Goal: Task Accomplishment & Management: Complete application form

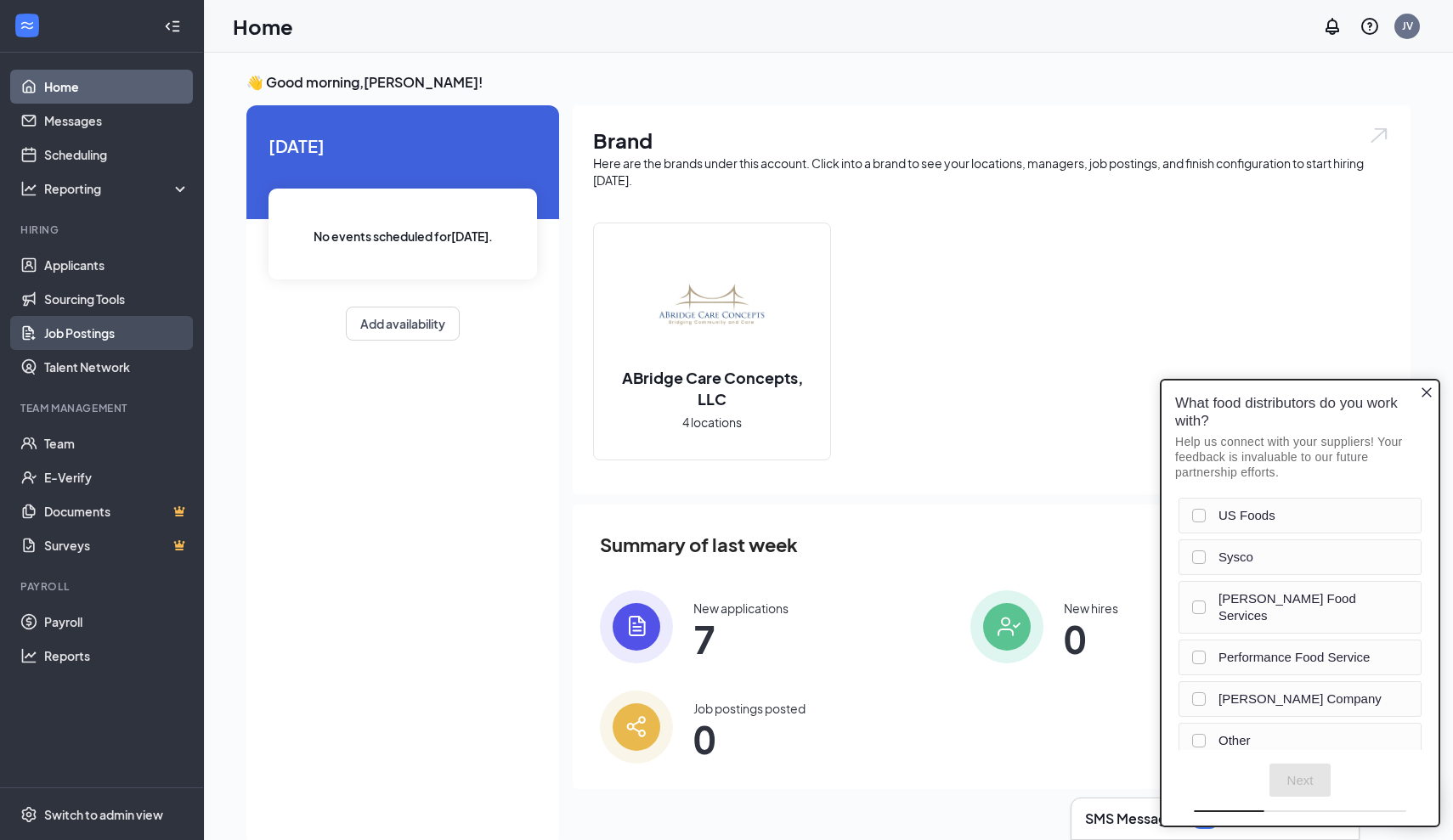
click at [99, 329] on link "Job Postings" at bounding box center [116, 333] width 145 height 34
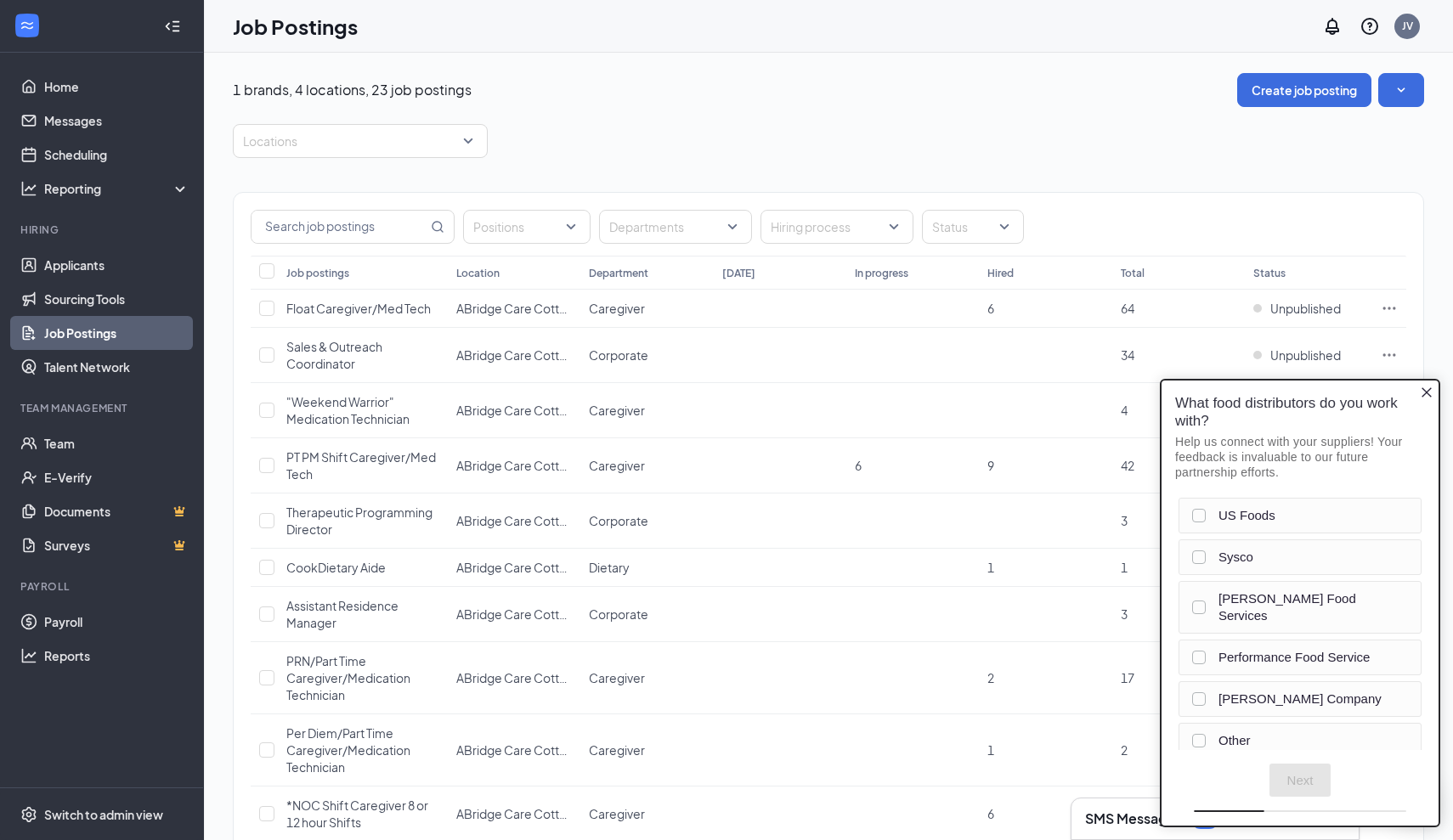
click at [1426, 393] on icon "Close button" at bounding box center [1427, 392] width 14 height 14
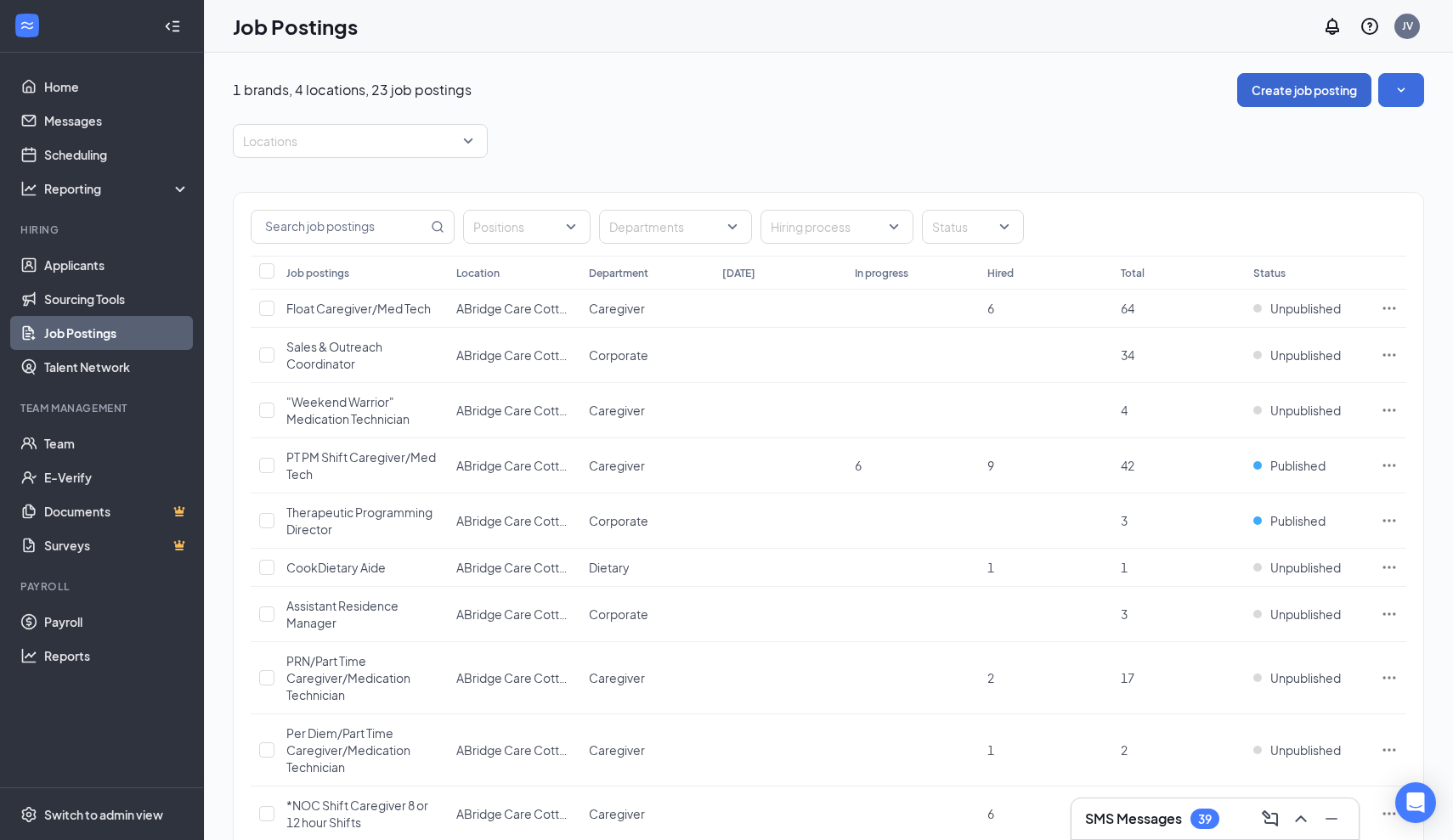
click at [1276, 88] on button "Create job posting" at bounding box center [1304, 89] width 134 height 34
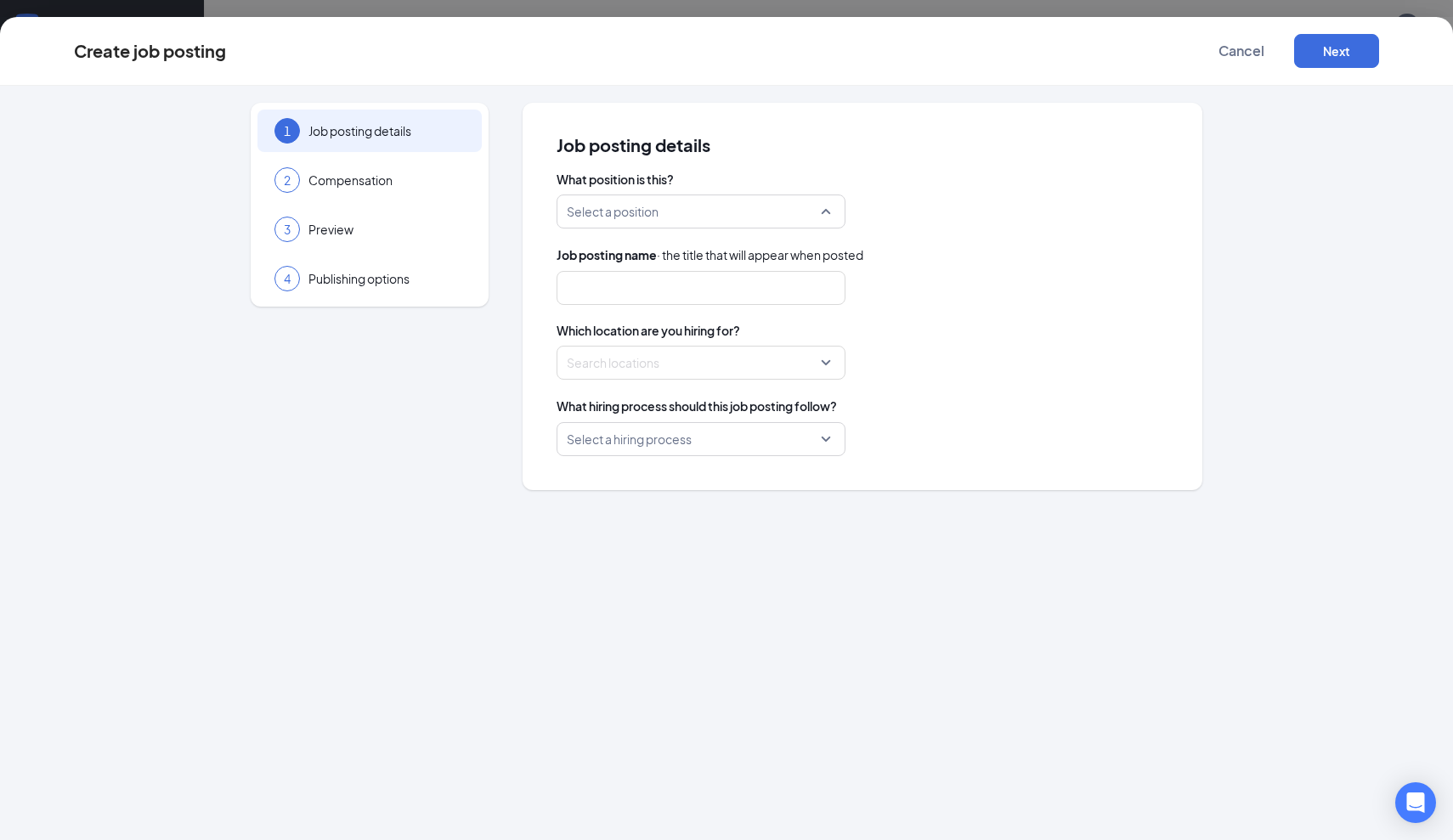
click at [646, 213] on input "search" at bounding box center [696, 210] width 257 height 32
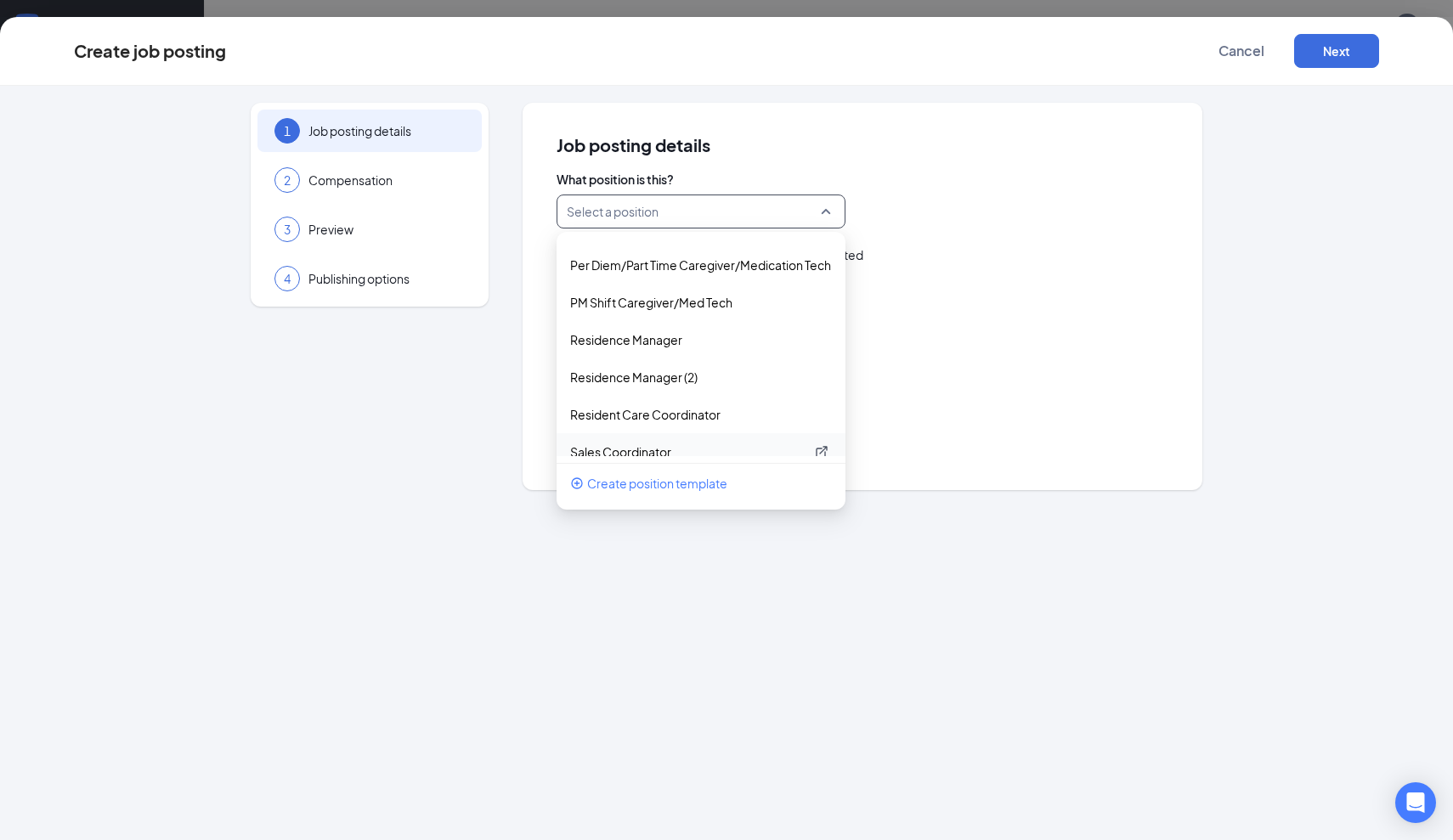
scroll to position [401, 0]
click at [670, 305] on p "PM Shift Caregiver/Med Tech" at bounding box center [687, 304] width 234 height 17
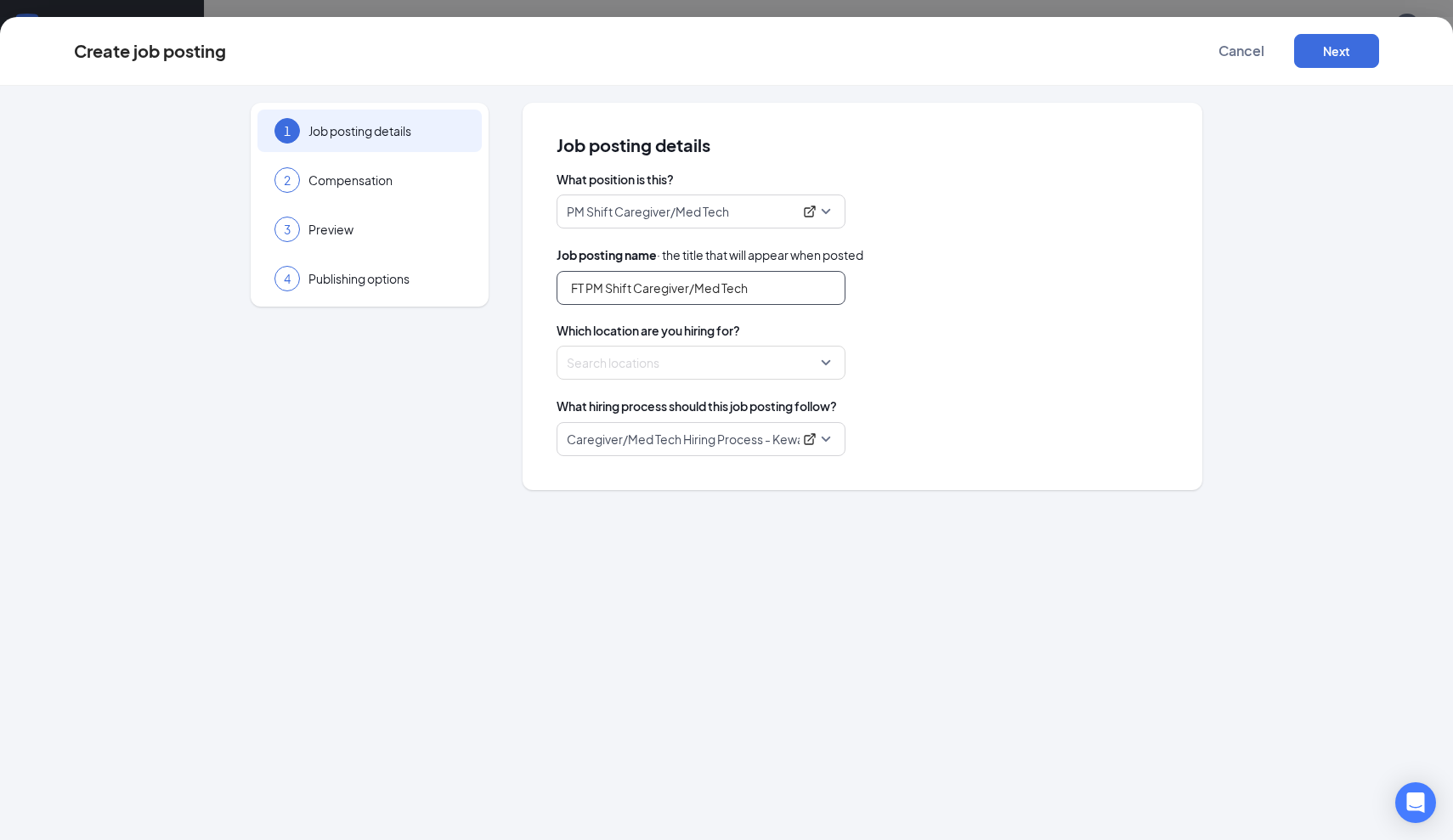
drag, startPoint x: 757, startPoint y: 290, endPoint x: 635, endPoint y: 283, distance: 122.2
click at [635, 283] on input "FT PM Shift Caregiver/Med Tech" at bounding box center [701, 287] width 289 height 34
click at [662, 371] on div at bounding box center [696, 363] width 257 height 27
type input "FT PM Shift Lead Caregiver/Med Tech"
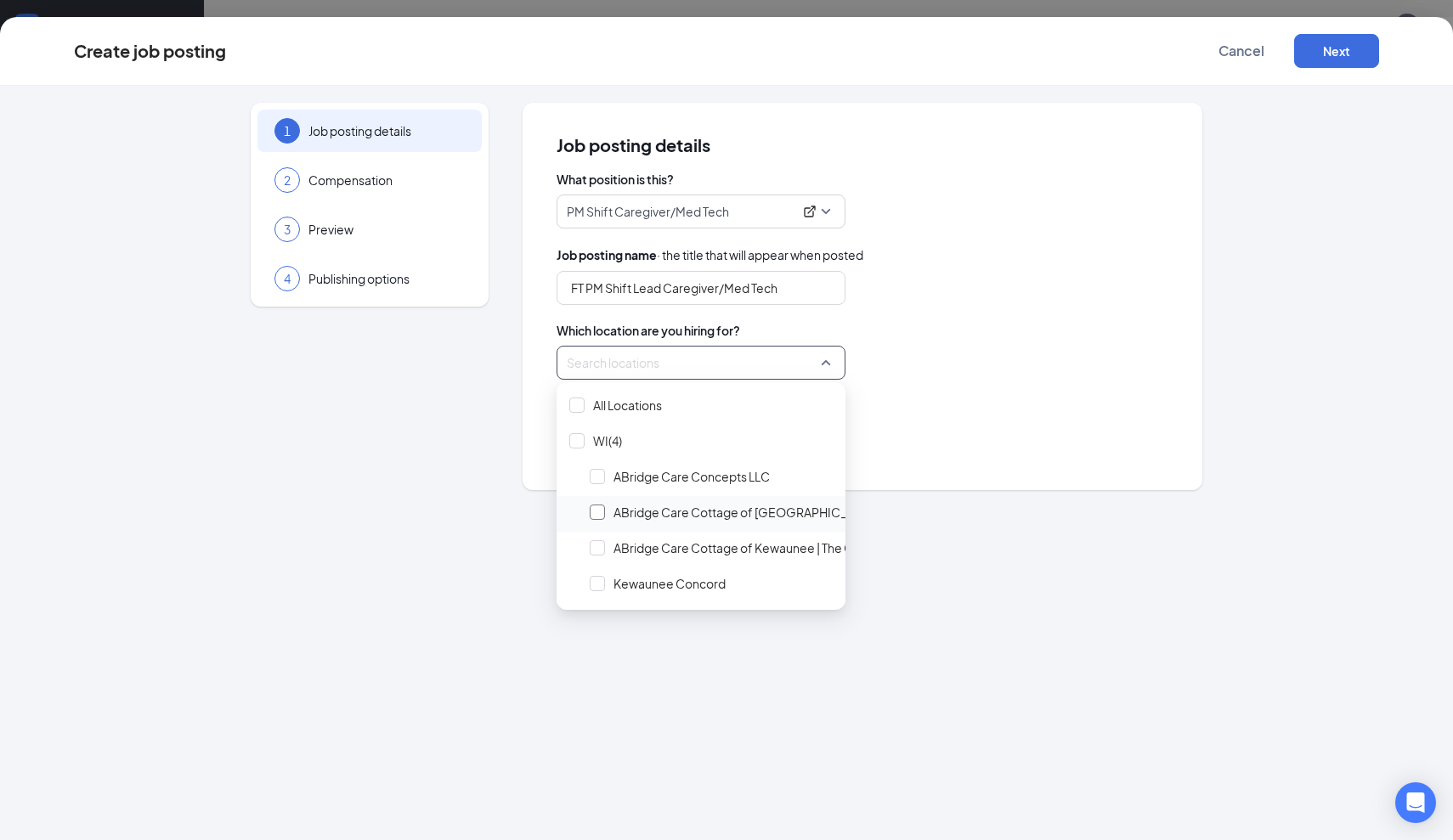
click at [597, 513] on div at bounding box center [597, 512] width 15 height 15
click at [1084, 287] on div "FT PM Shift Lead Caregiver/Med Tech" at bounding box center [862, 287] width 612 height 34
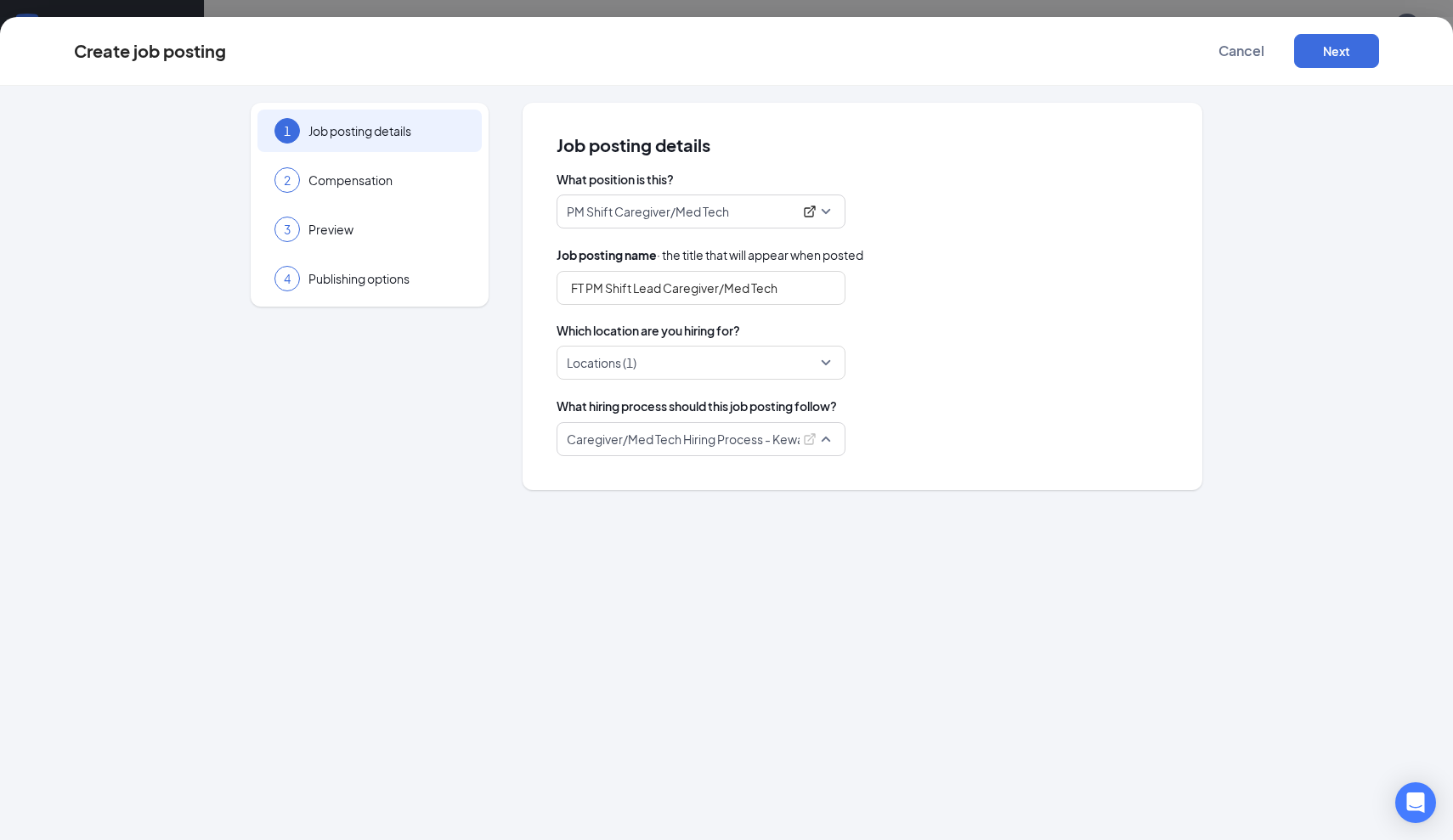
click at [830, 439] on span "Caregiver/Med Tech Hiring Process - Kewaunee" at bounding box center [701, 438] width 269 height 32
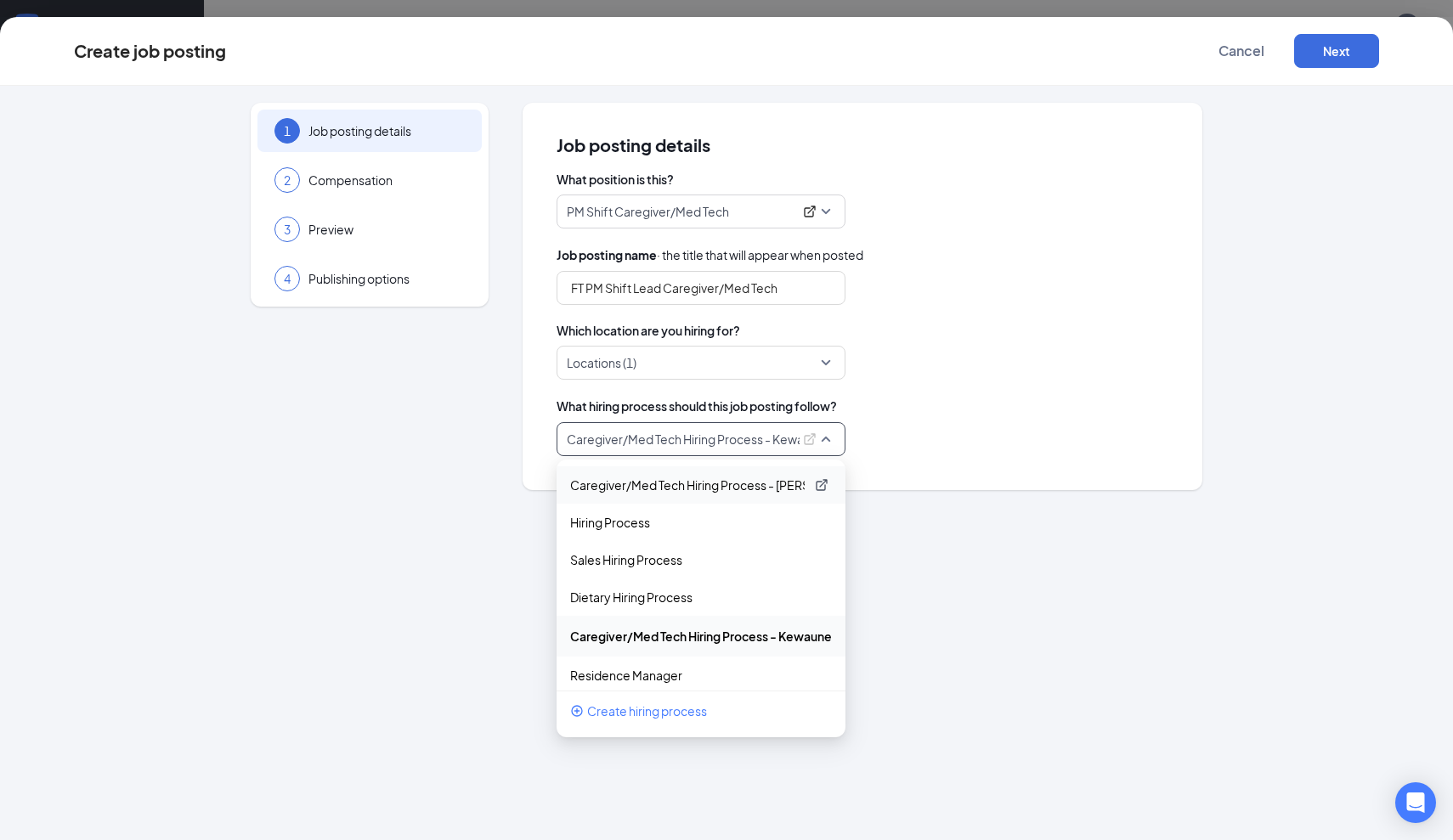
click at [738, 487] on p "Caregiver/Med Tech Hiring Process - [PERSON_NAME]" at bounding box center [687, 485] width 234 height 17
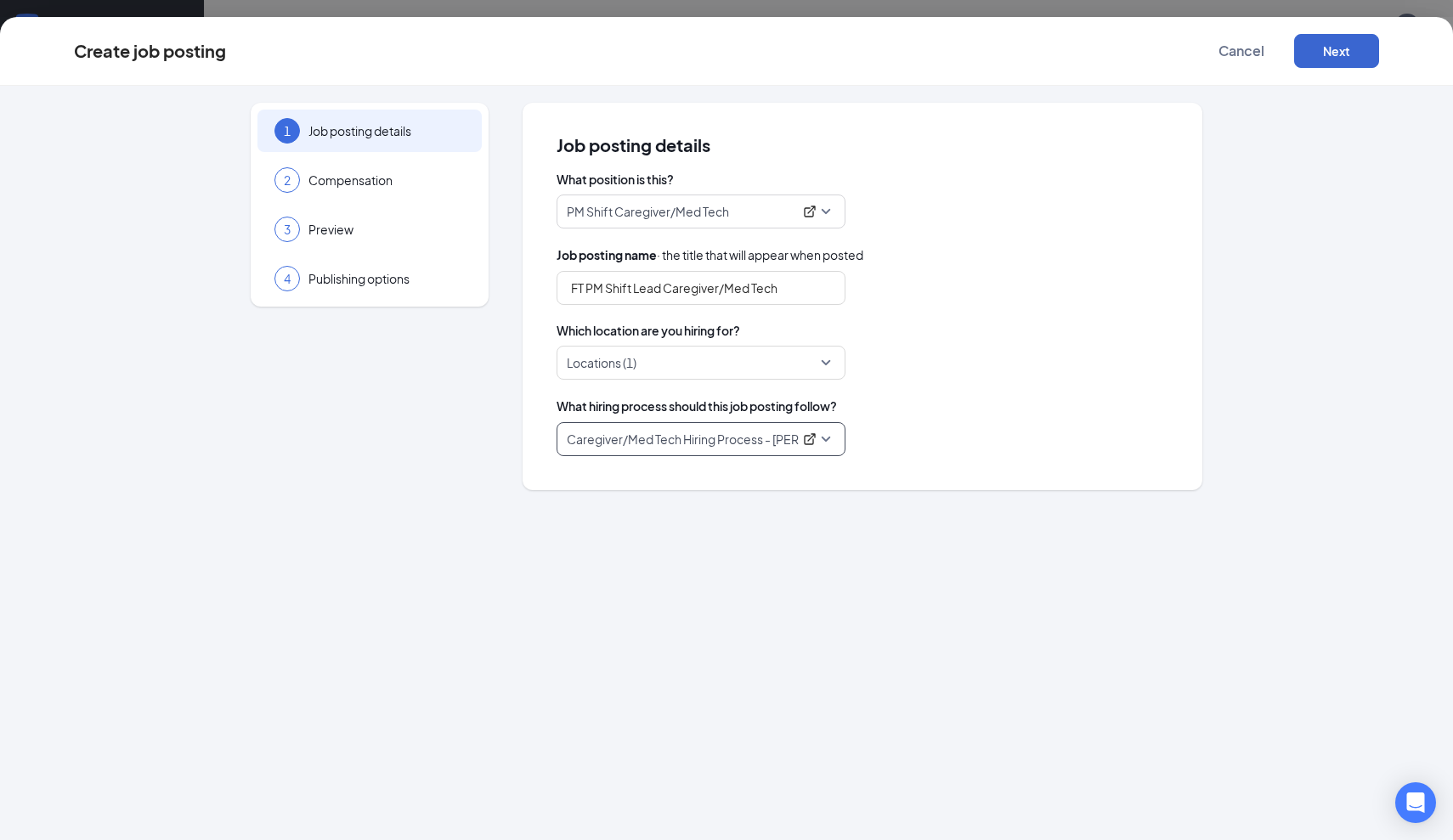
click at [1340, 58] on button "Next" at bounding box center [1336, 50] width 85 height 34
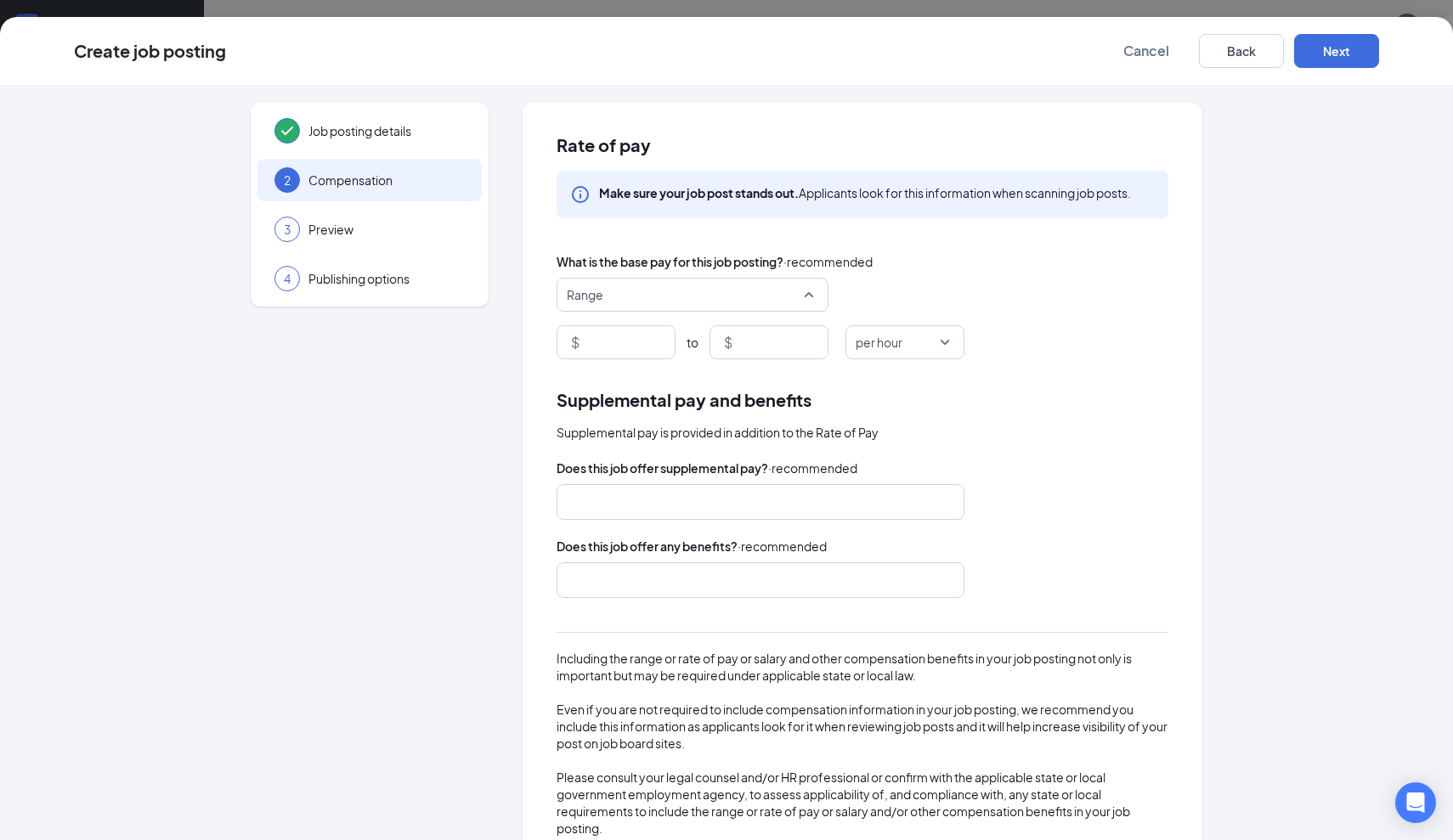
click at [787, 292] on span "Range" at bounding box center [685, 294] width 236 height 32
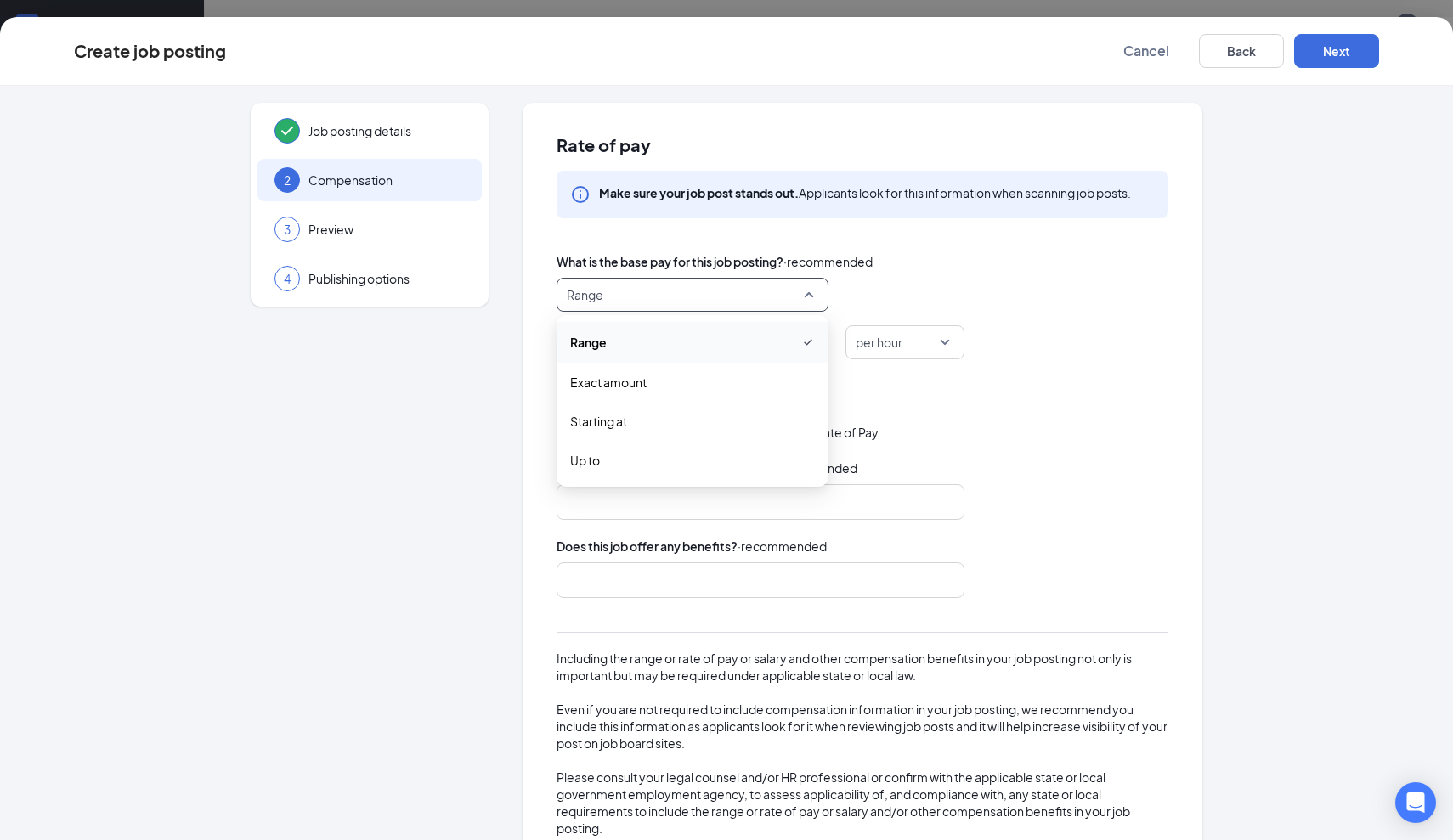
click at [787, 292] on span "Range" at bounding box center [685, 294] width 236 height 32
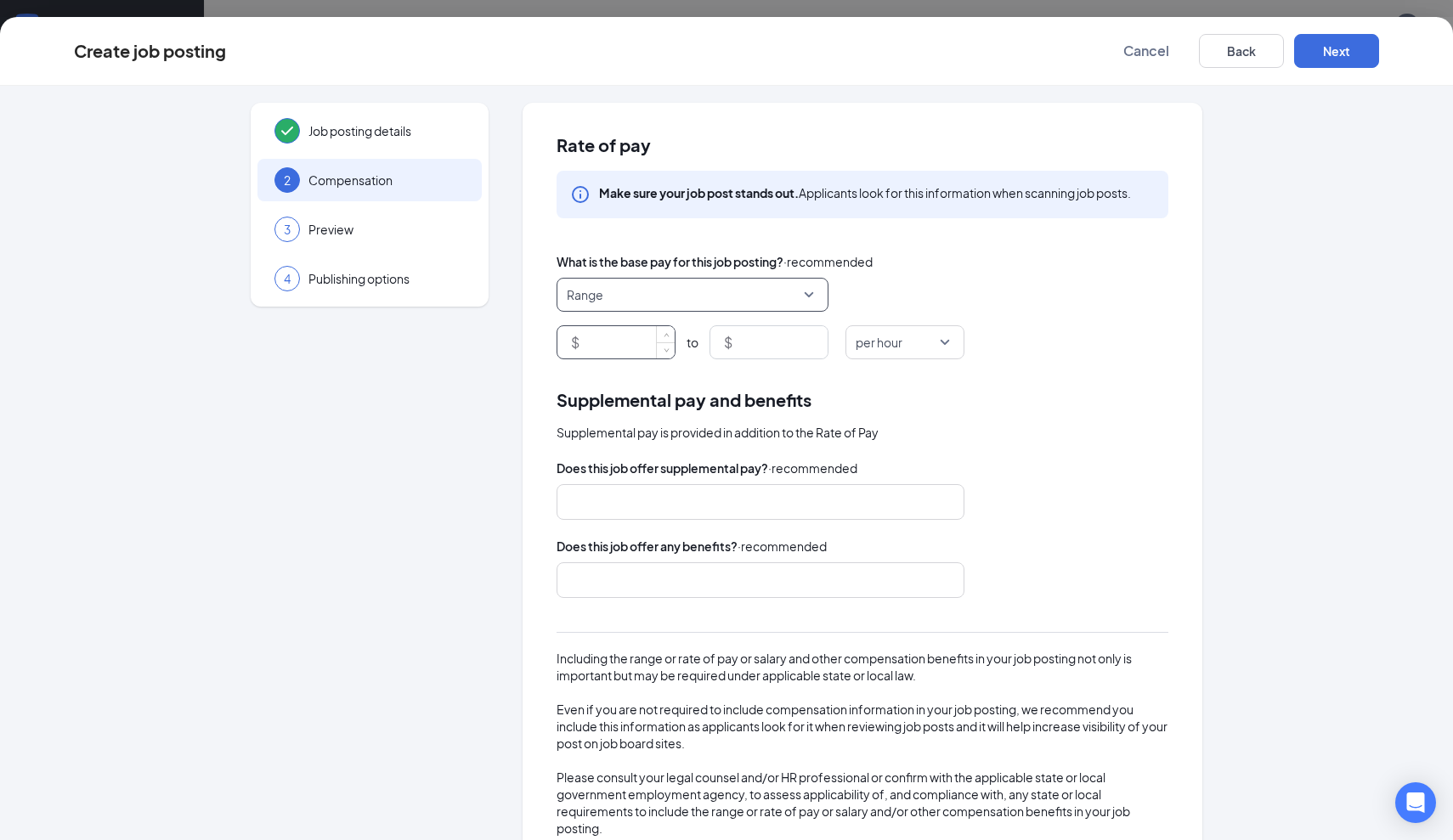
click at [625, 353] on input at bounding box center [629, 342] width 92 height 32
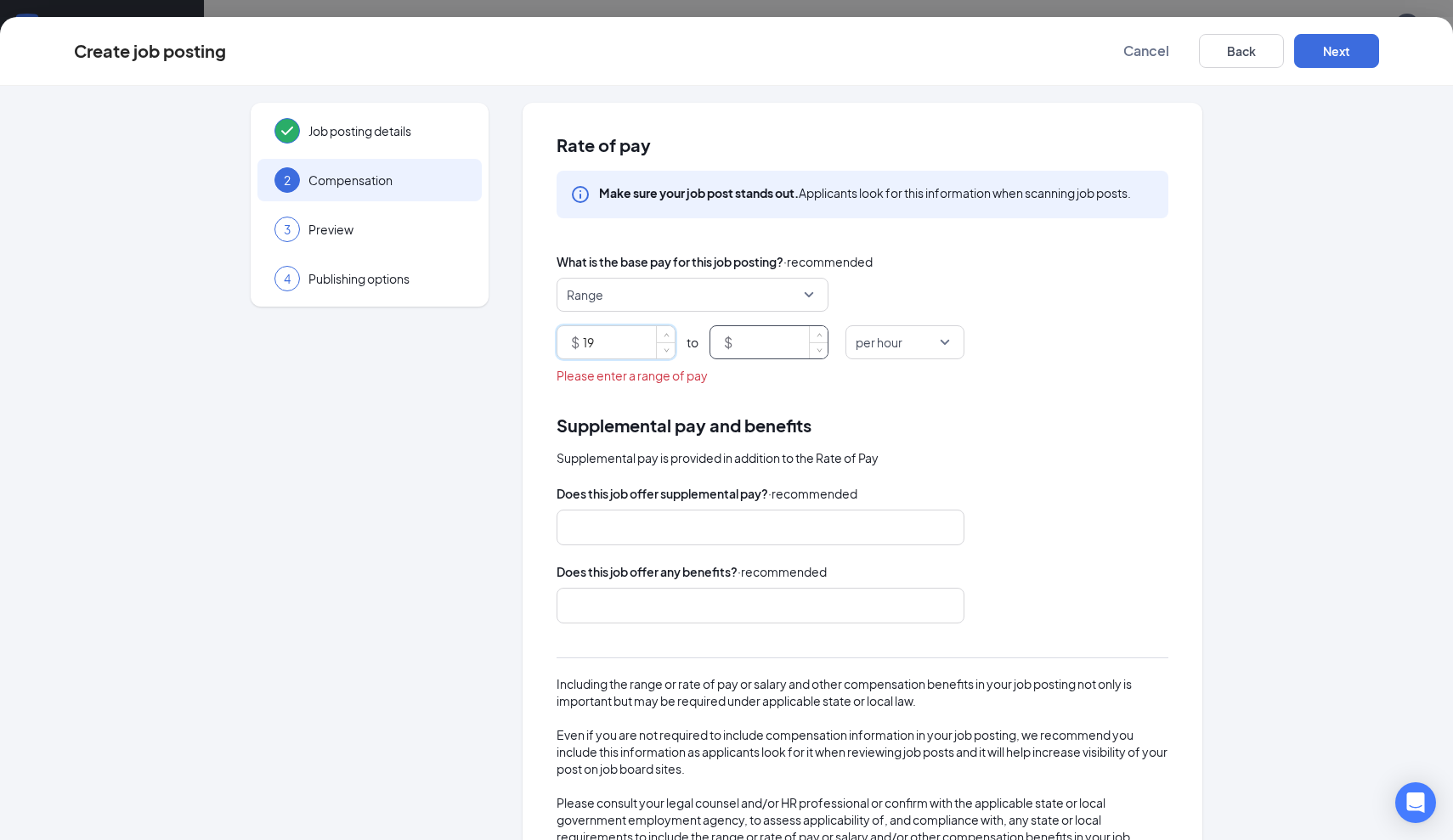
type input "19"
click at [769, 345] on input at bounding box center [781, 342] width 92 height 32
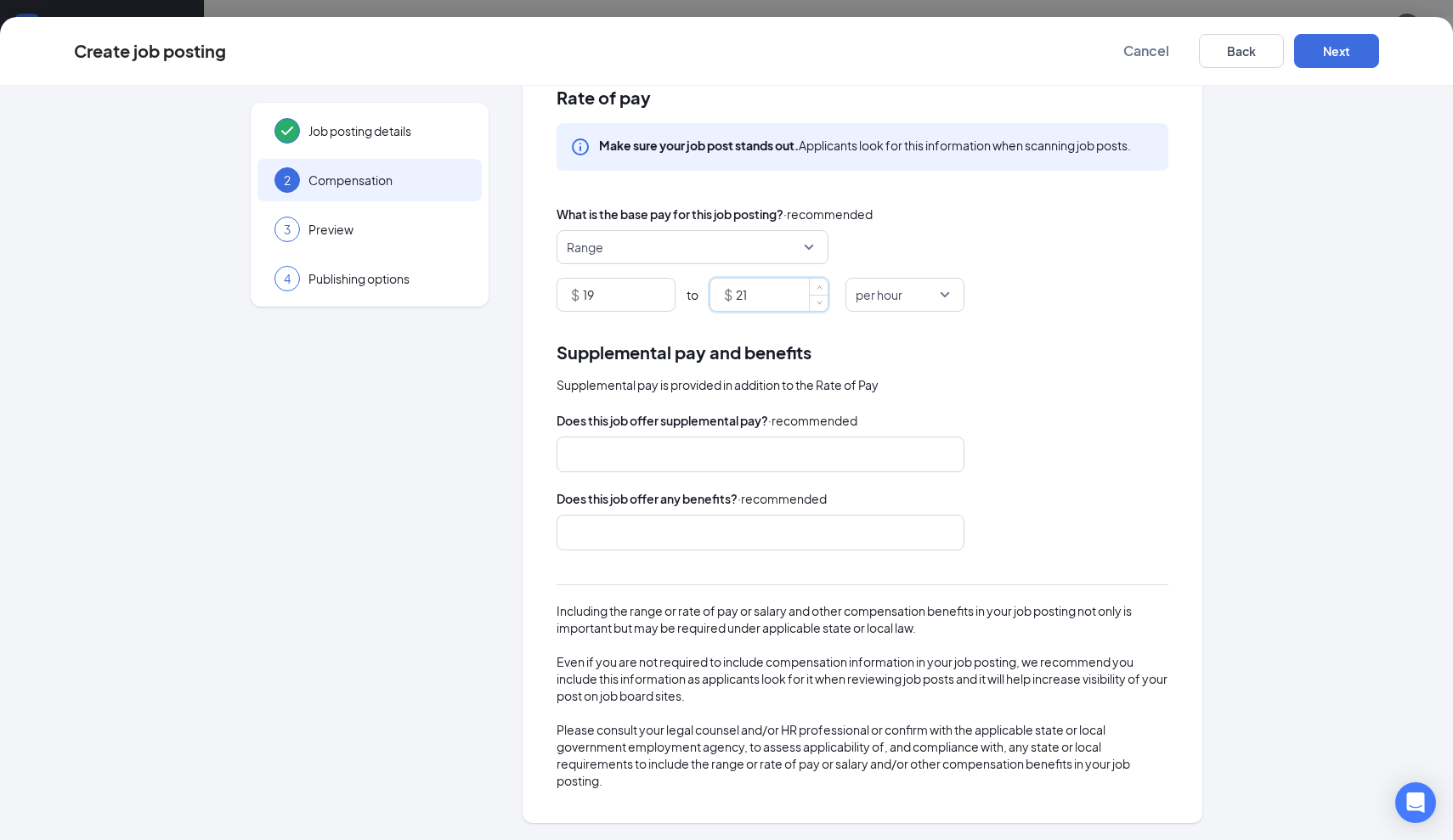
scroll to position [47, 0]
click at [761, 528] on div at bounding box center [753, 533] width 363 height 27
type input "21"
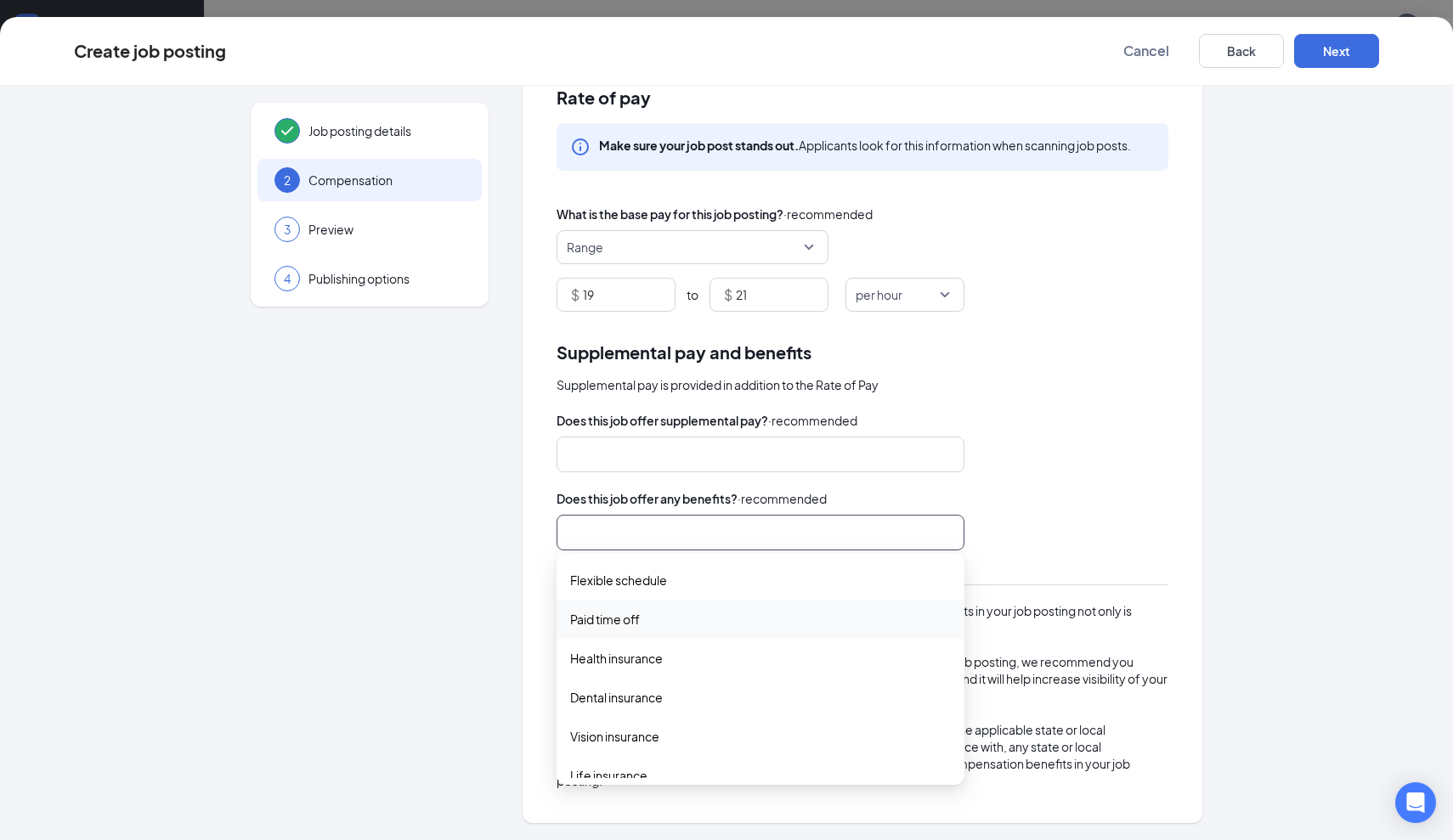
click at [638, 622] on span "Paid time off" at bounding box center [605, 619] width 69 height 19
click at [634, 584] on span "Flexible schedule" at bounding box center [619, 580] width 97 height 19
click at [1180, 484] on div "Rate of pay Make sure your job post stands out. Applicants look for this inform…" at bounding box center [862, 439] width 680 height 768
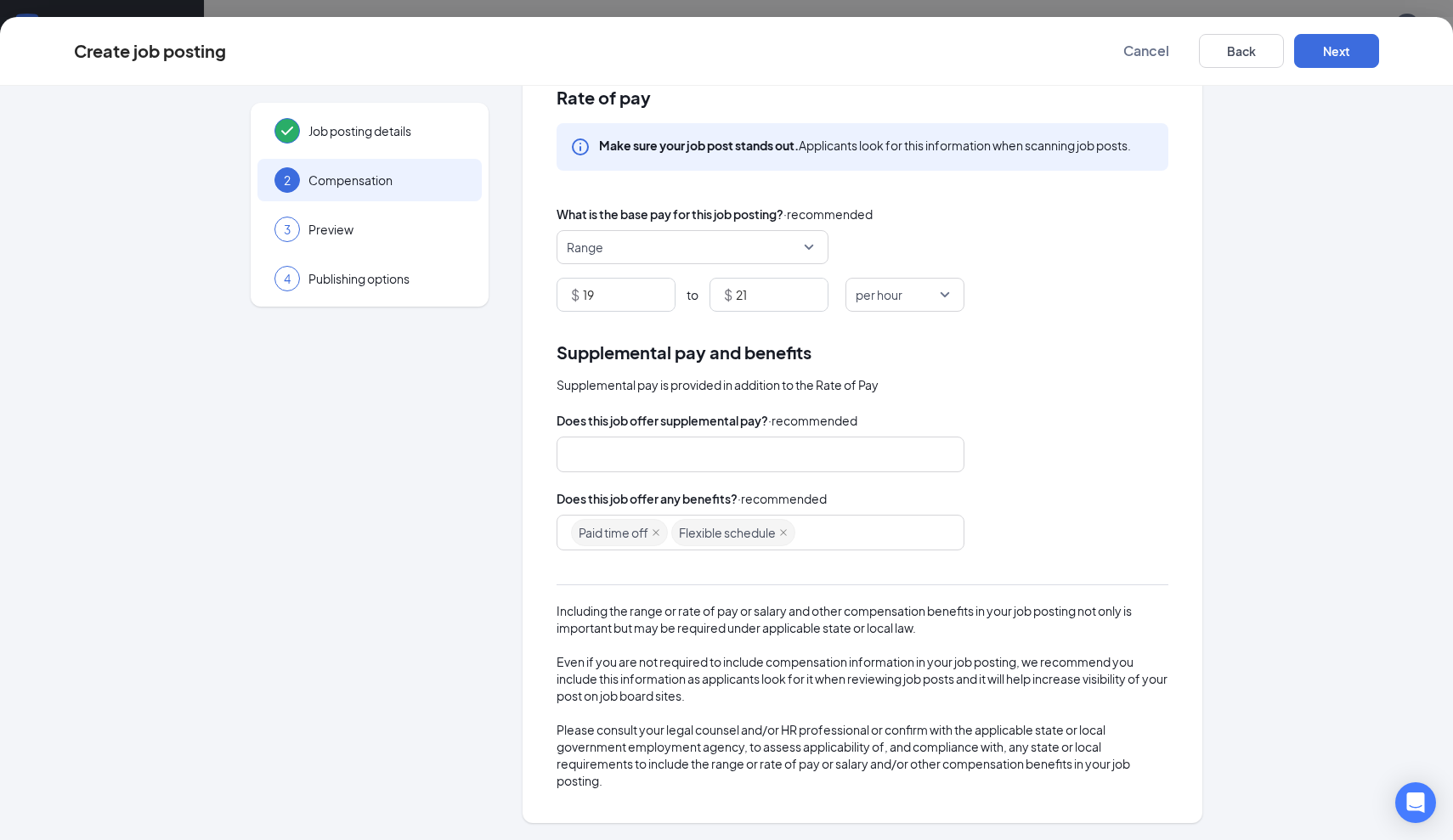
scroll to position [712, 0]
click at [1326, 46] on button "Next" at bounding box center [1336, 50] width 85 height 34
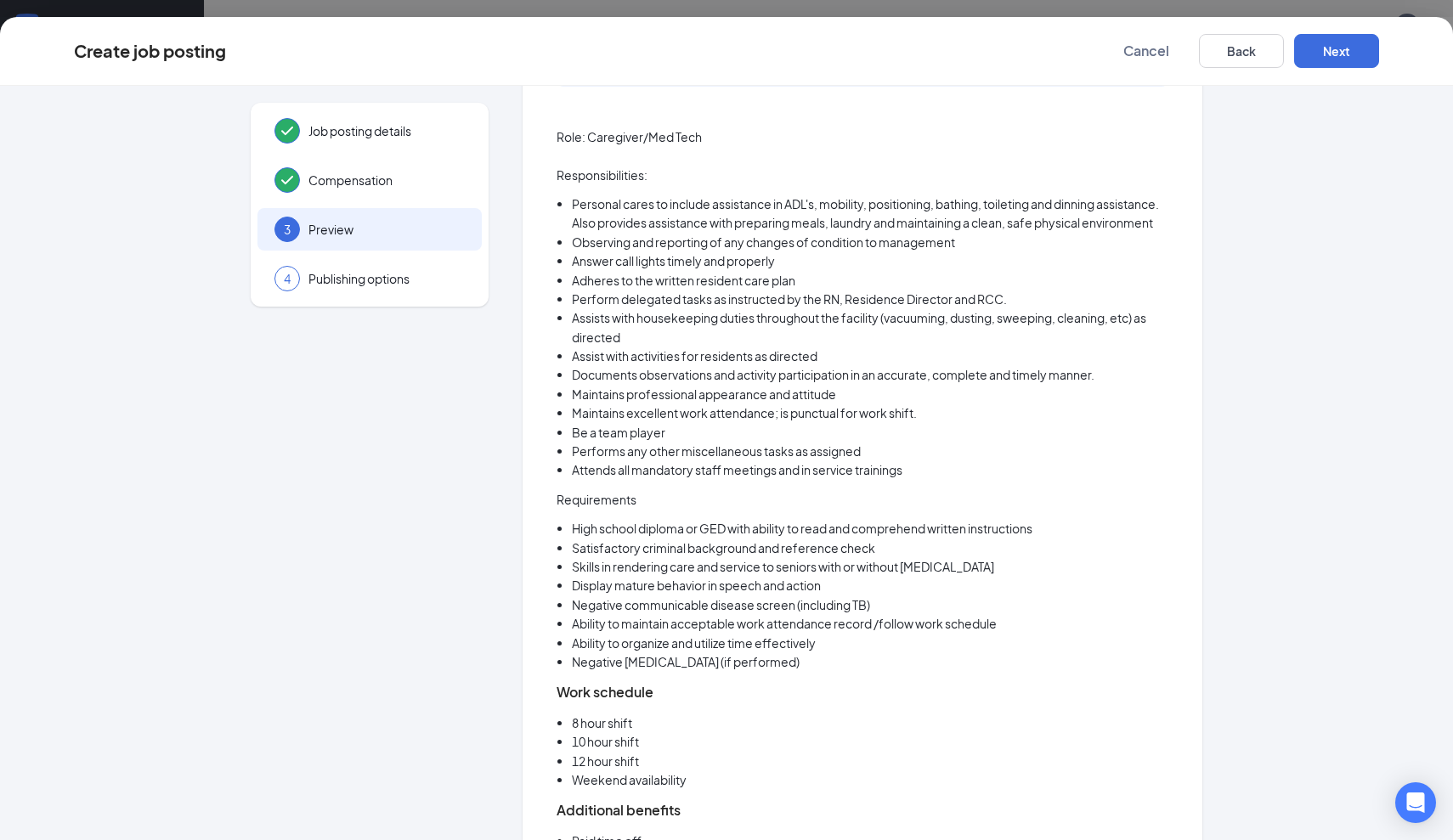
scroll to position [235, 0]
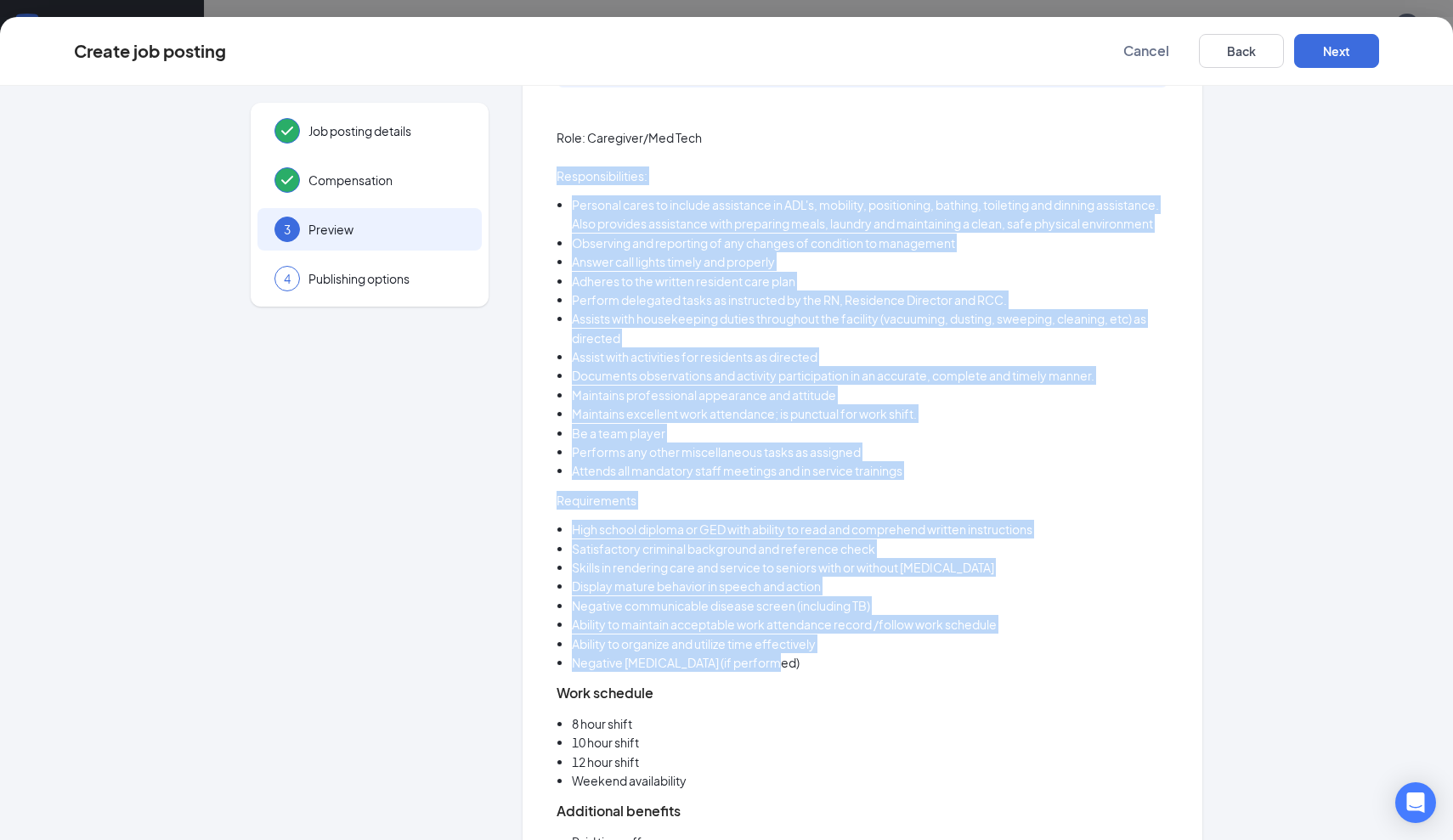
drag, startPoint x: 782, startPoint y: 671, endPoint x: 551, endPoint y: 181, distance: 541.7
copy div "Responsibilities: Personal cares to include assistance in ADL's, mobility, posi…"
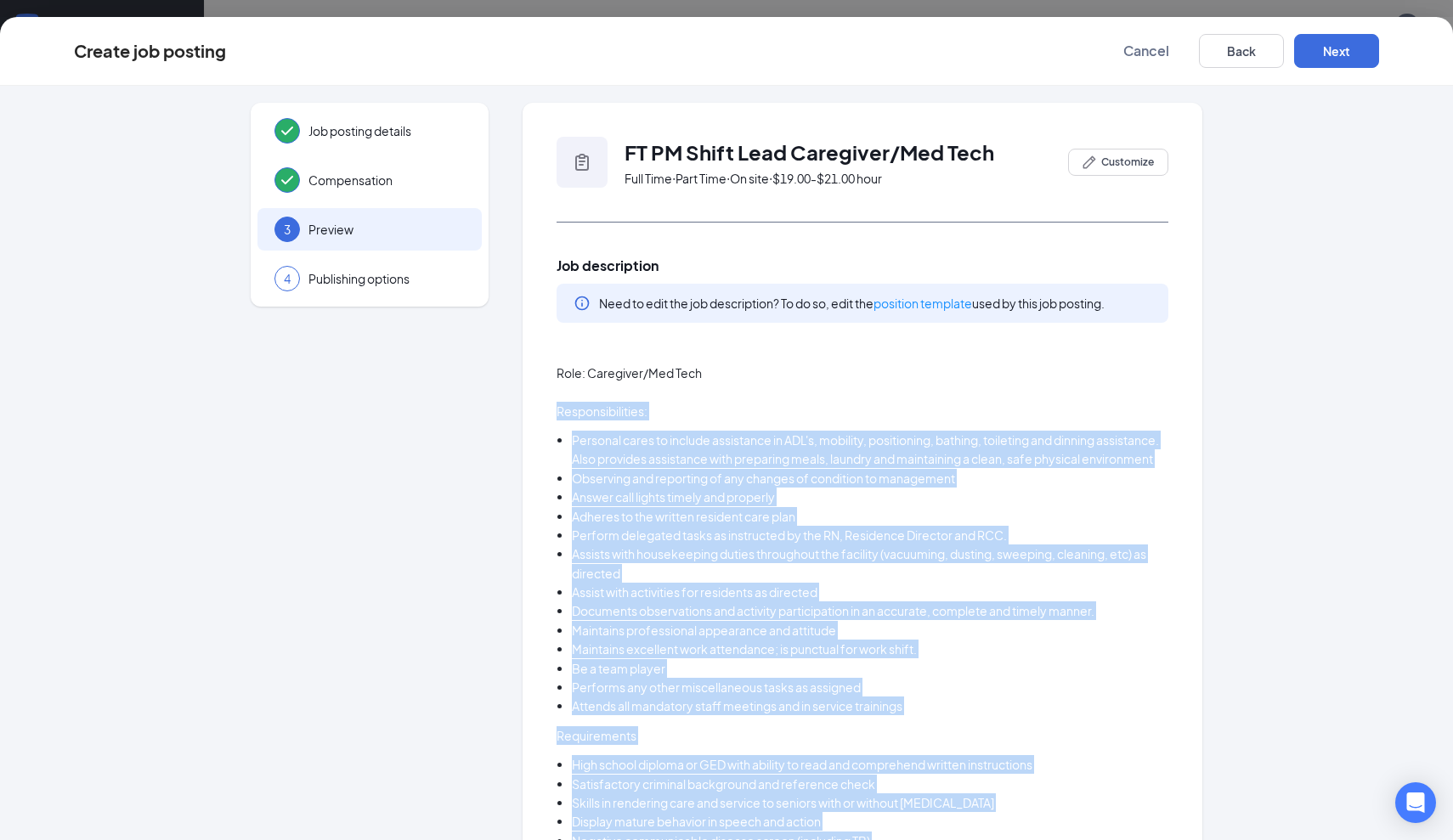
scroll to position [0, 0]
click at [1105, 169] on span "Customize" at bounding box center [1128, 162] width 53 height 15
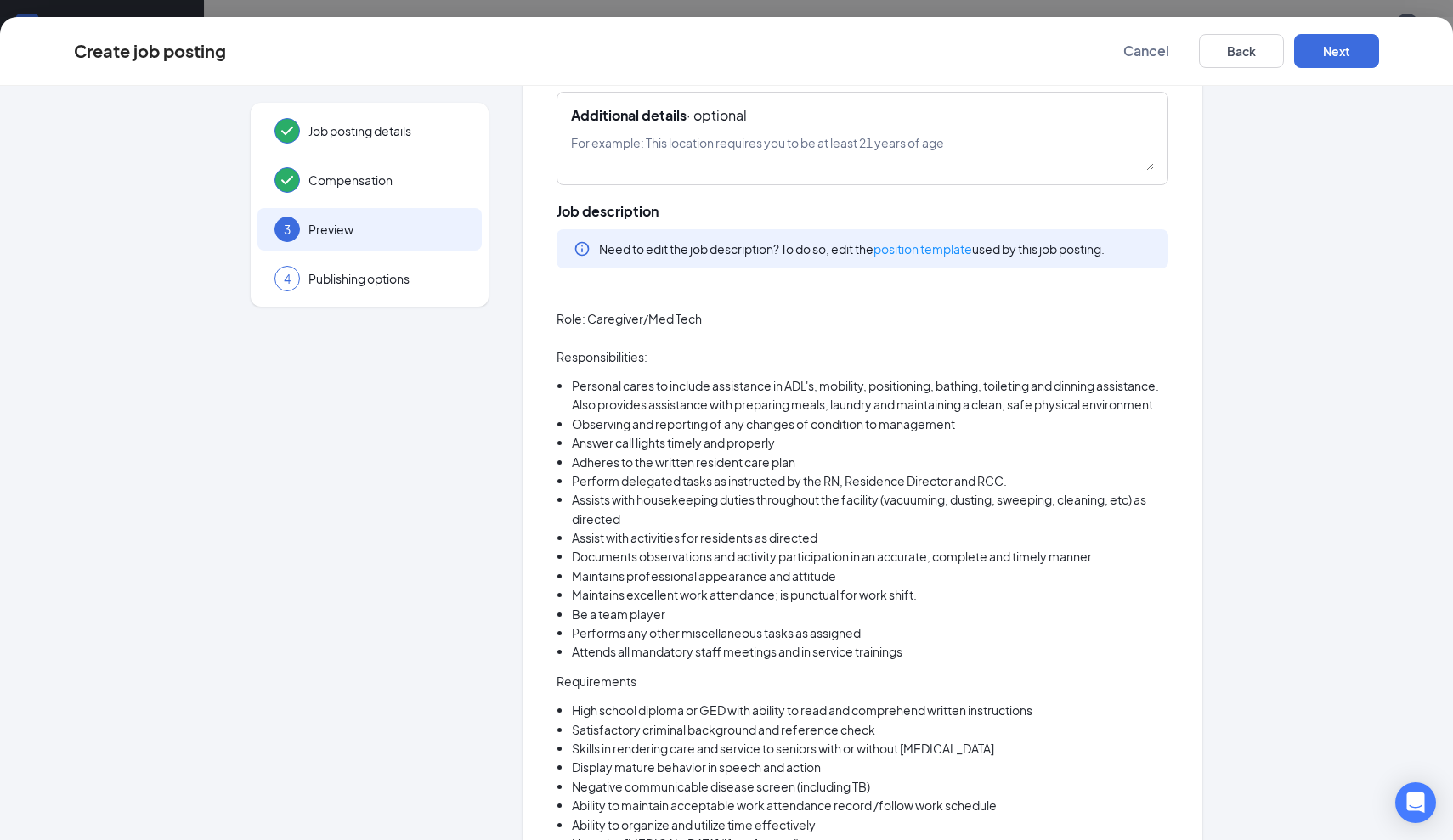
scroll to position [228, 0]
click at [1023, 315] on p "Role: Caregiver/Med Tech" at bounding box center [862, 317] width 612 height 19
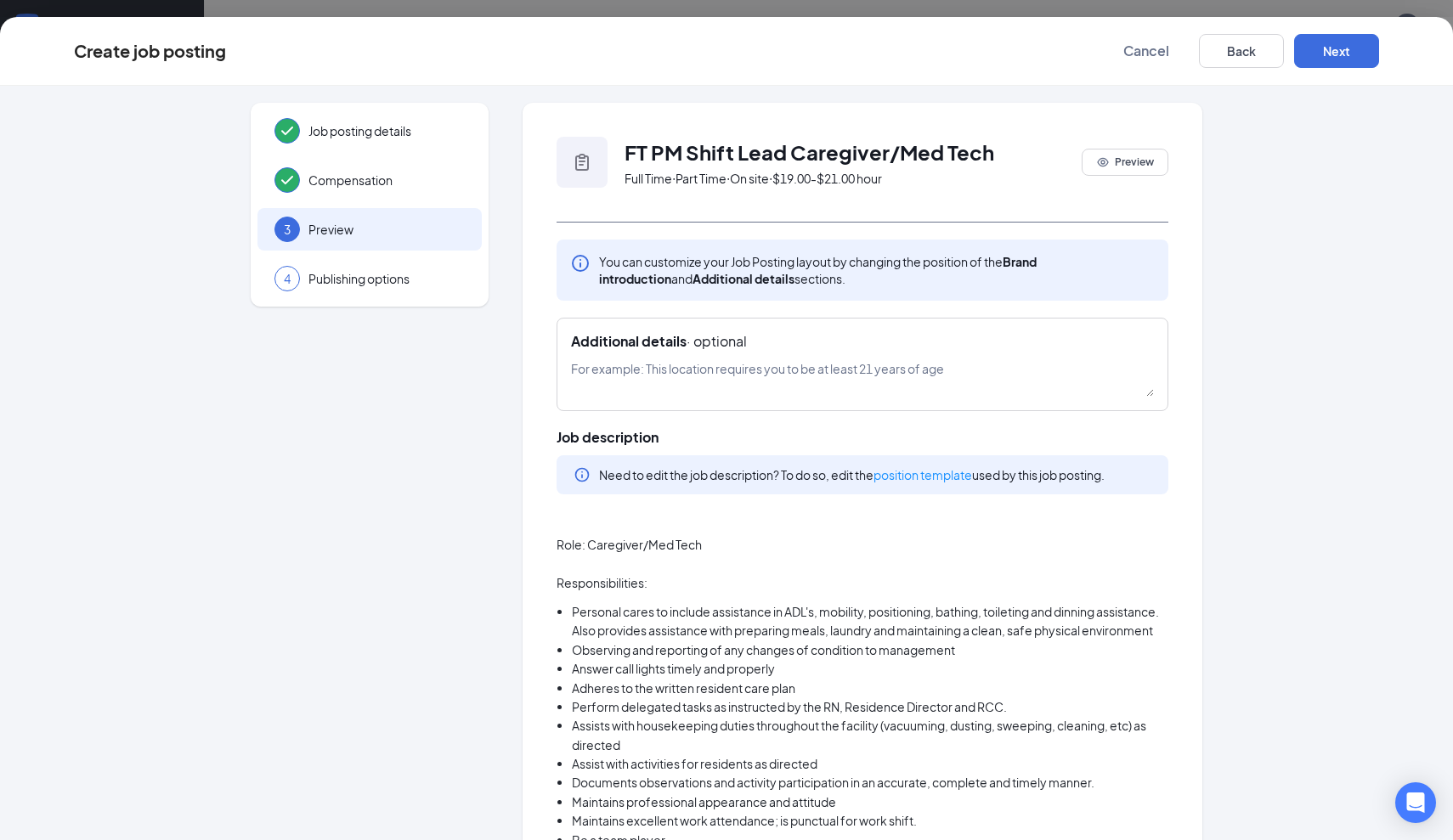
scroll to position [0, 0]
click at [1228, 59] on button "Back" at bounding box center [1242, 50] width 85 height 34
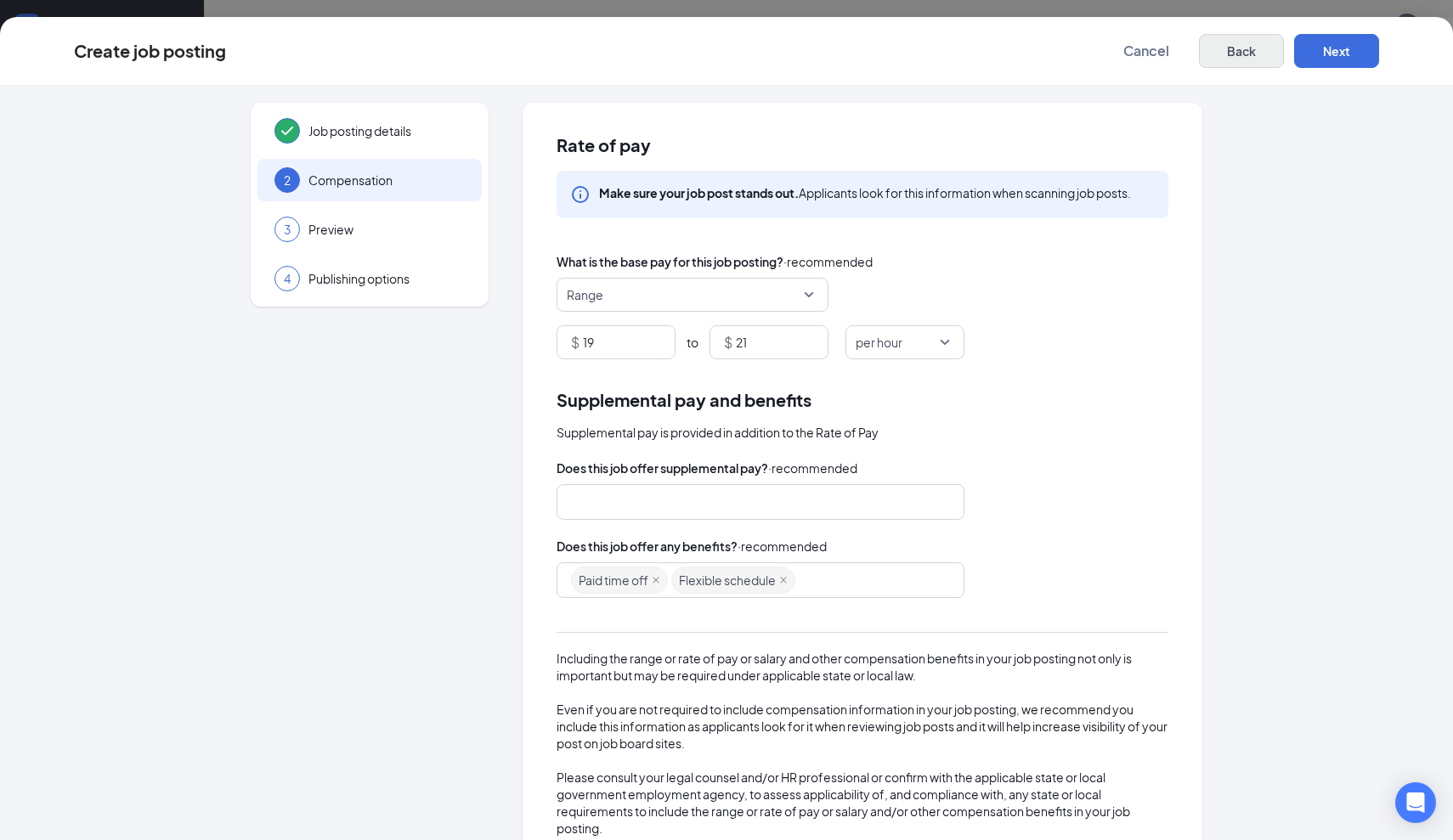
click at [1227, 59] on button "Back" at bounding box center [1242, 50] width 85 height 34
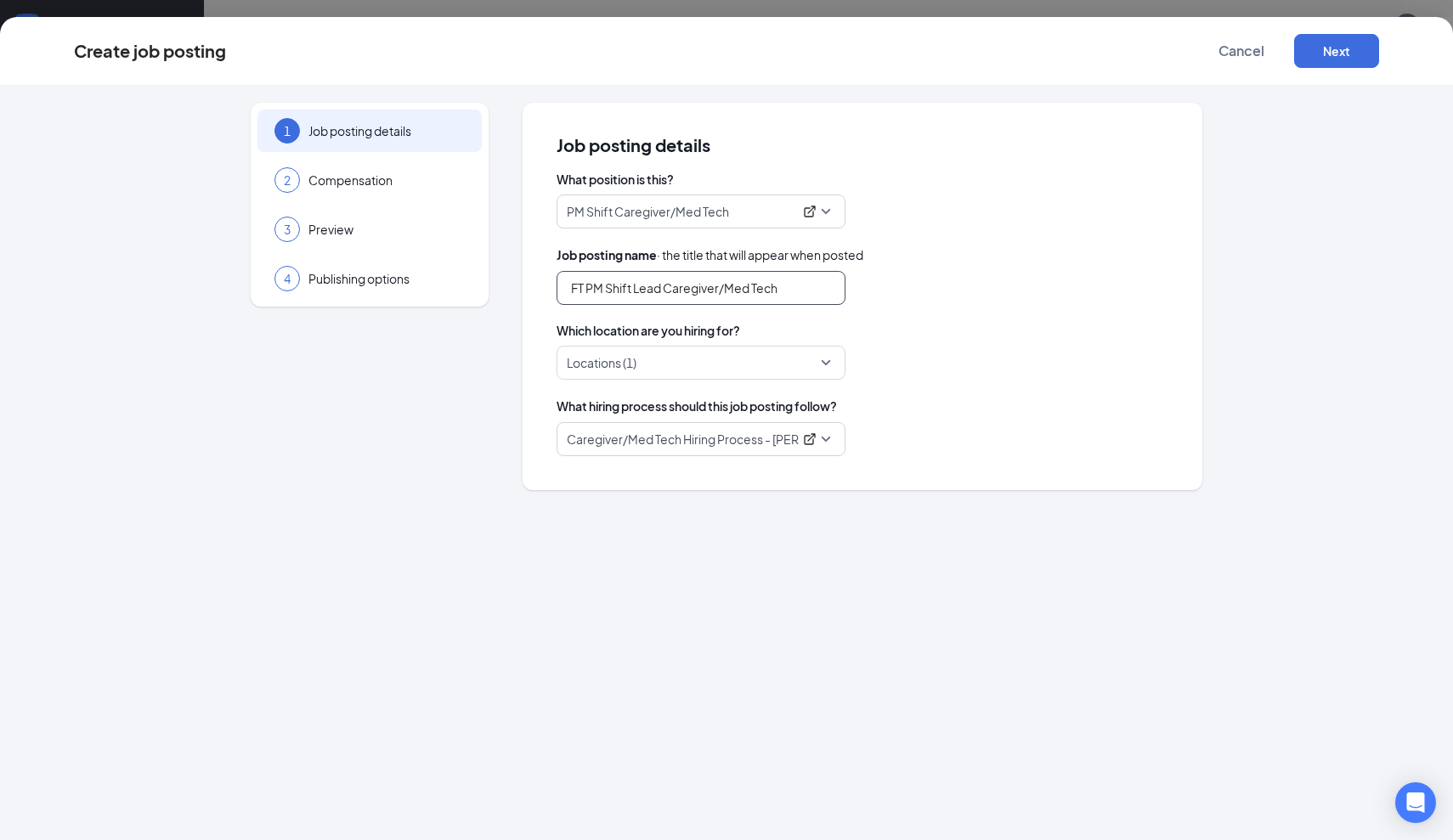
click at [796, 293] on input "FT PM Shift Lead Caregiver/Med Tech" at bounding box center [701, 287] width 289 height 34
click at [828, 218] on span "PM Shift Caregiver/Med Tech" at bounding box center [701, 210] width 269 height 32
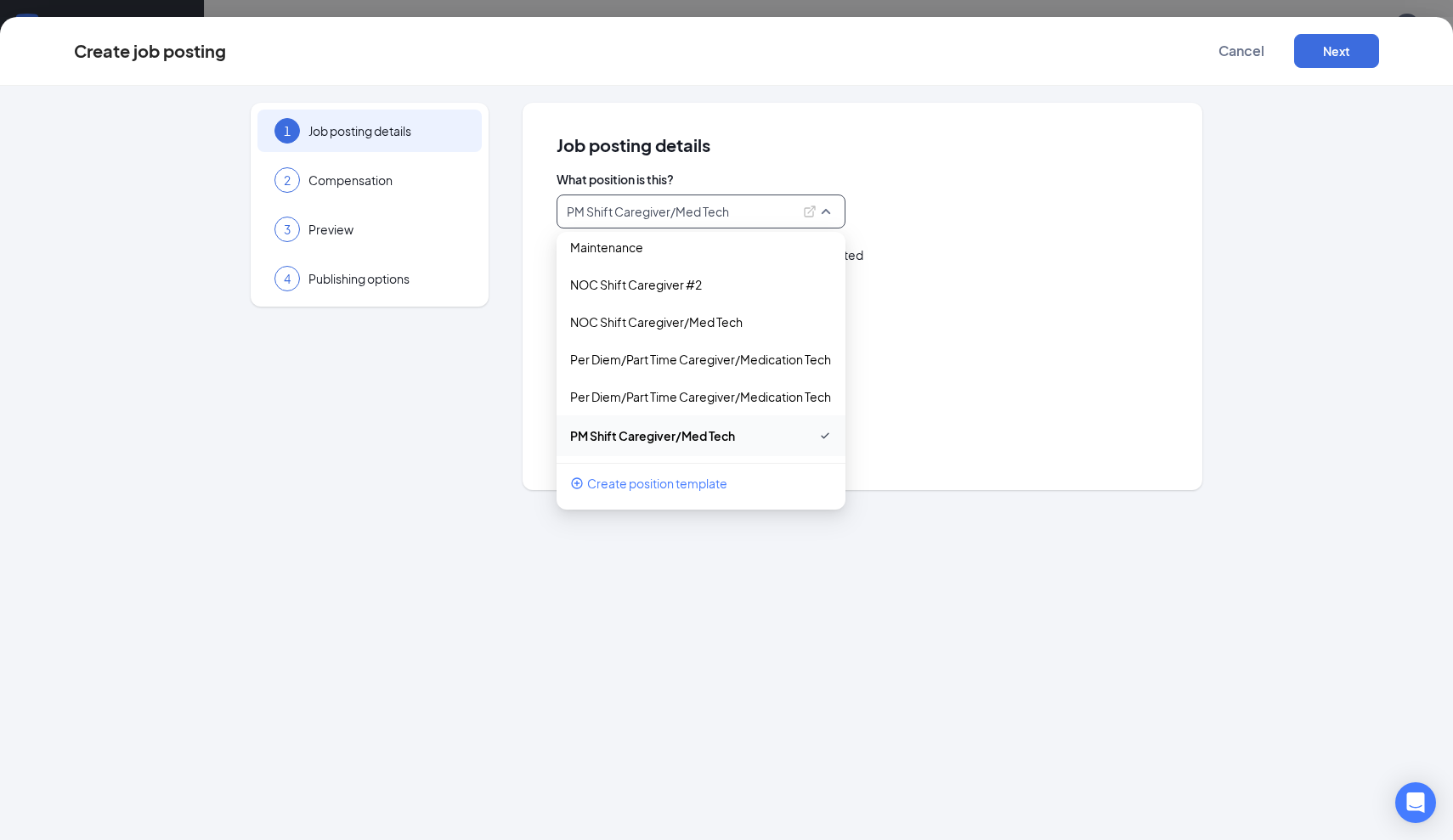
click at [664, 480] on span "Create position template" at bounding box center [657, 483] width 140 height 19
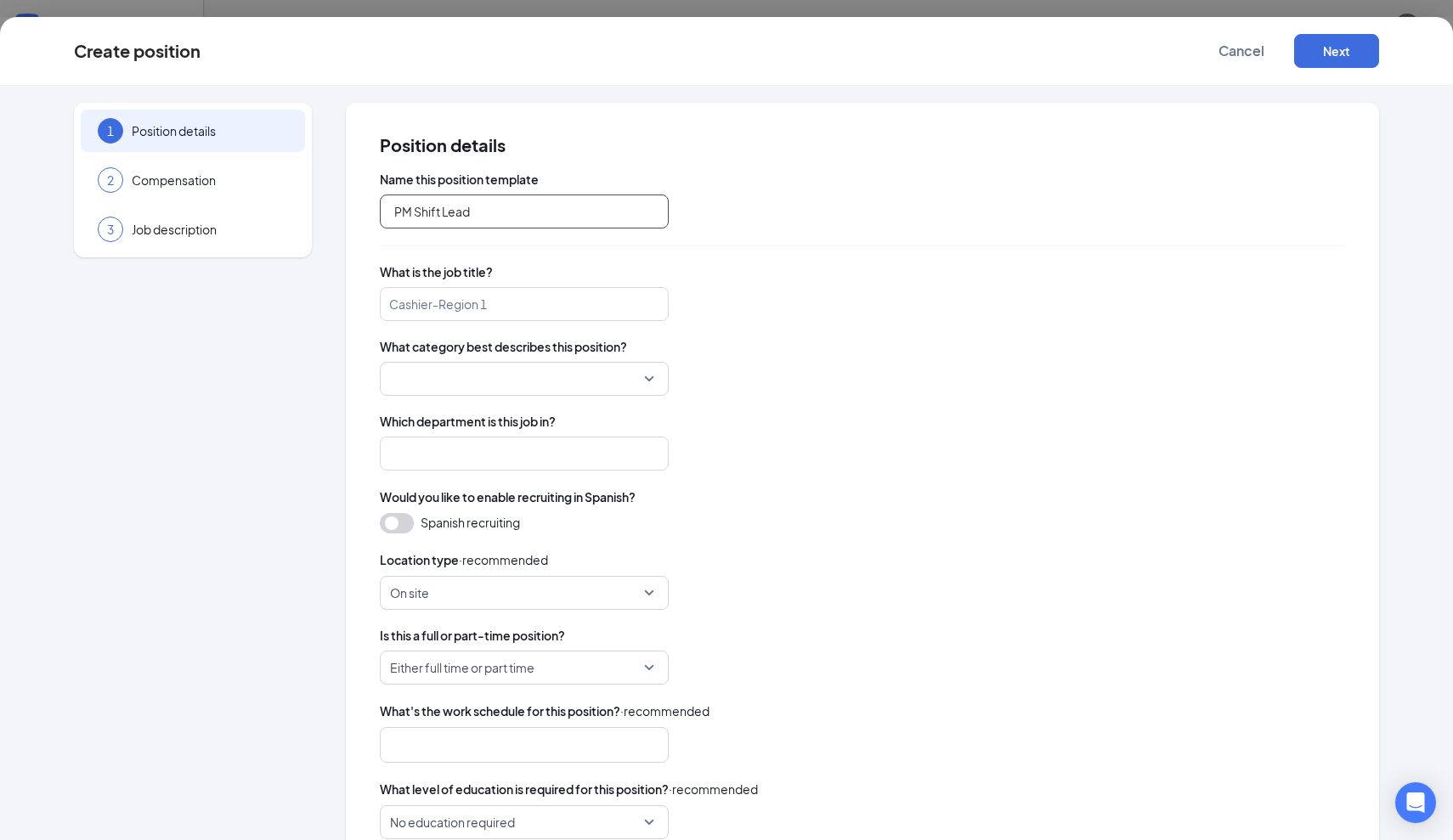
click at [578, 215] on input "PM Shift Lead" at bounding box center [524, 211] width 289 height 34
type input "PM Shift Lead [PERSON_NAME]"
click at [462, 308] on input "search" at bounding box center [524, 303] width 289 height 34
type input "FT PM Shift Lead Caregiver/Med Tech"
click at [454, 370] on input "search" at bounding box center [519, 378] width 257 height 32
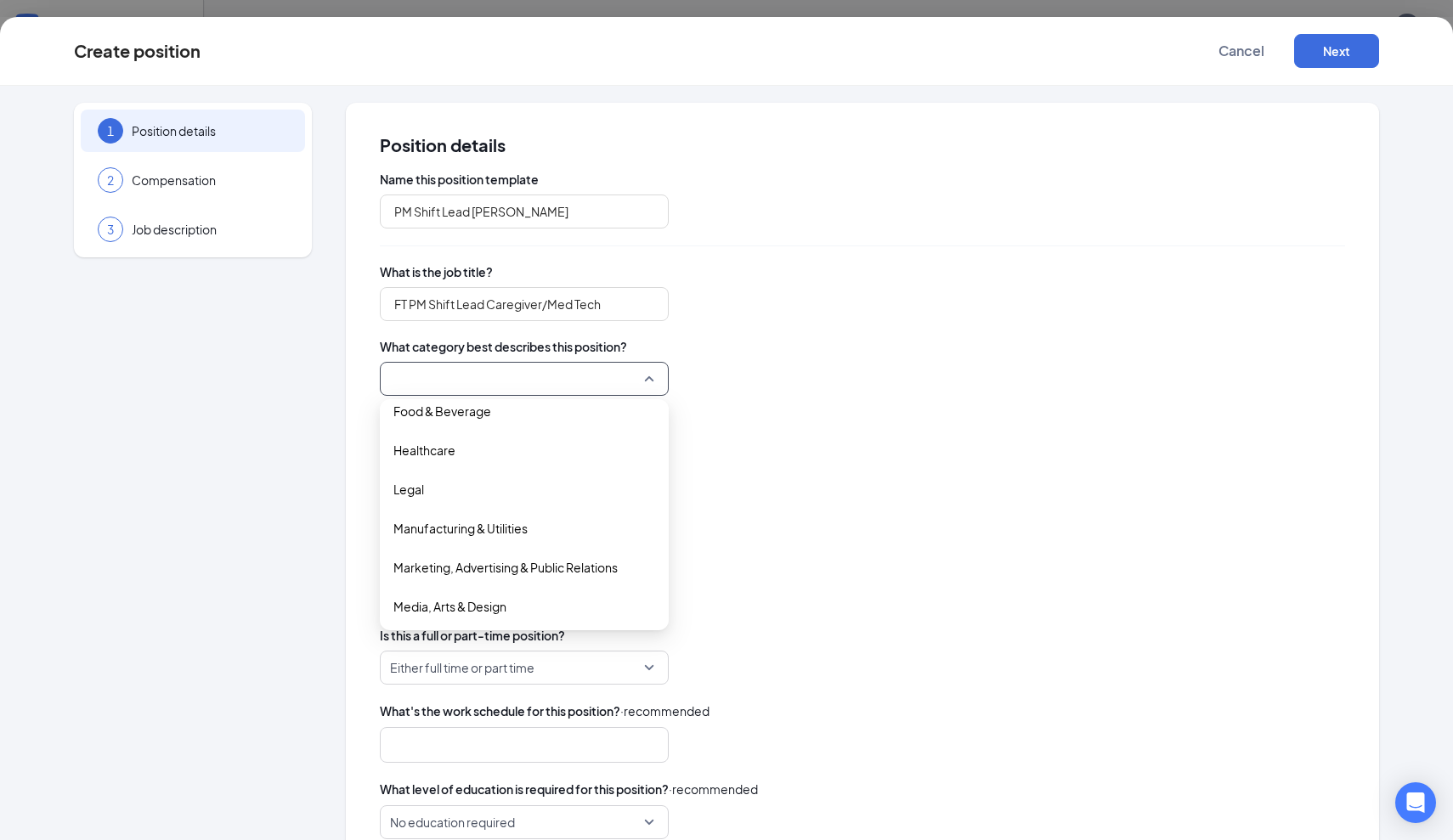
scroll to position [368, 0]
click at [438, 451] on span "Healthcare" at bounding box center [425, 448] width 62 height 19
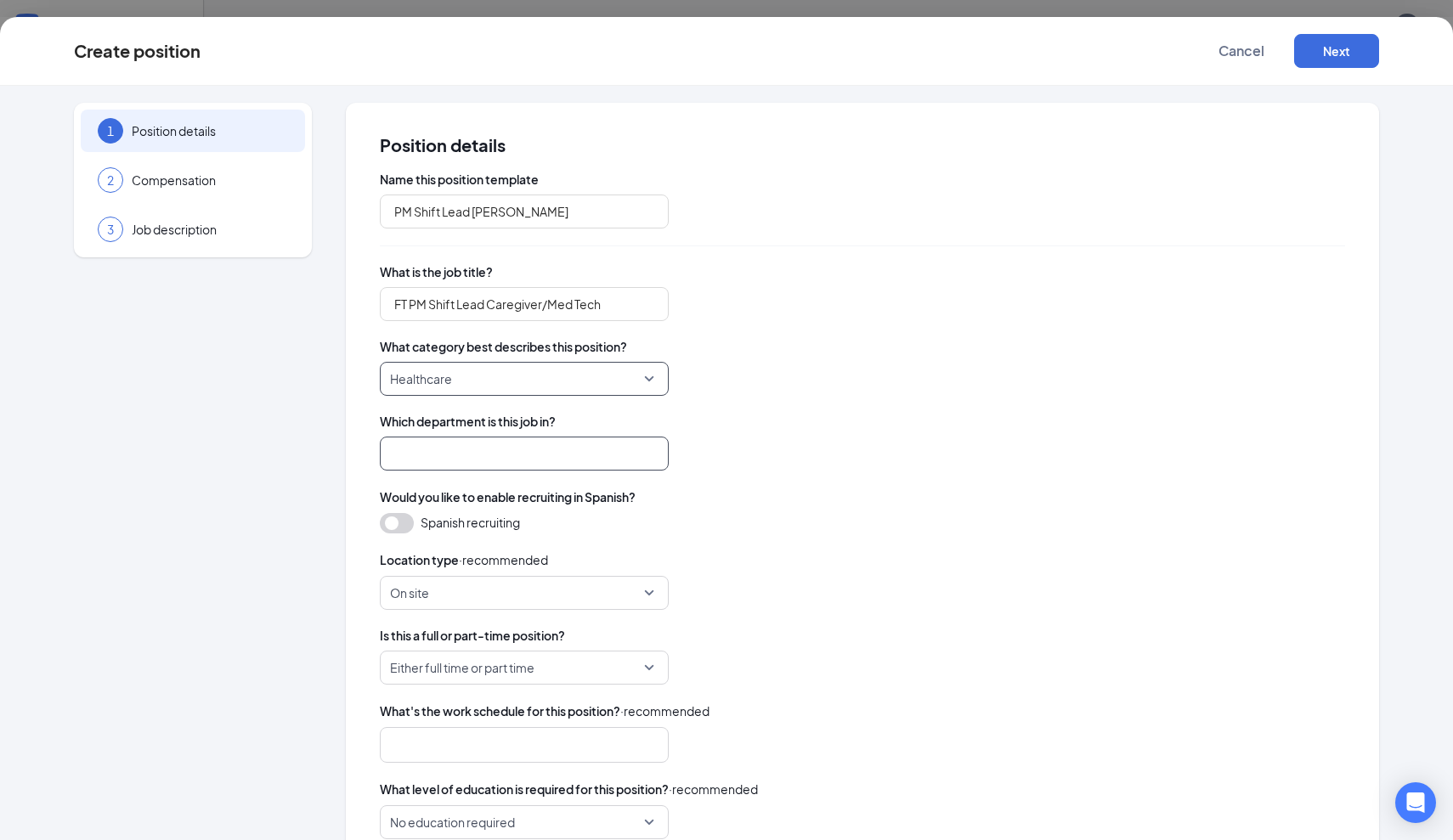
click at [442, 460] on input "search" at bounding box center [524, 453] width 289 height 34
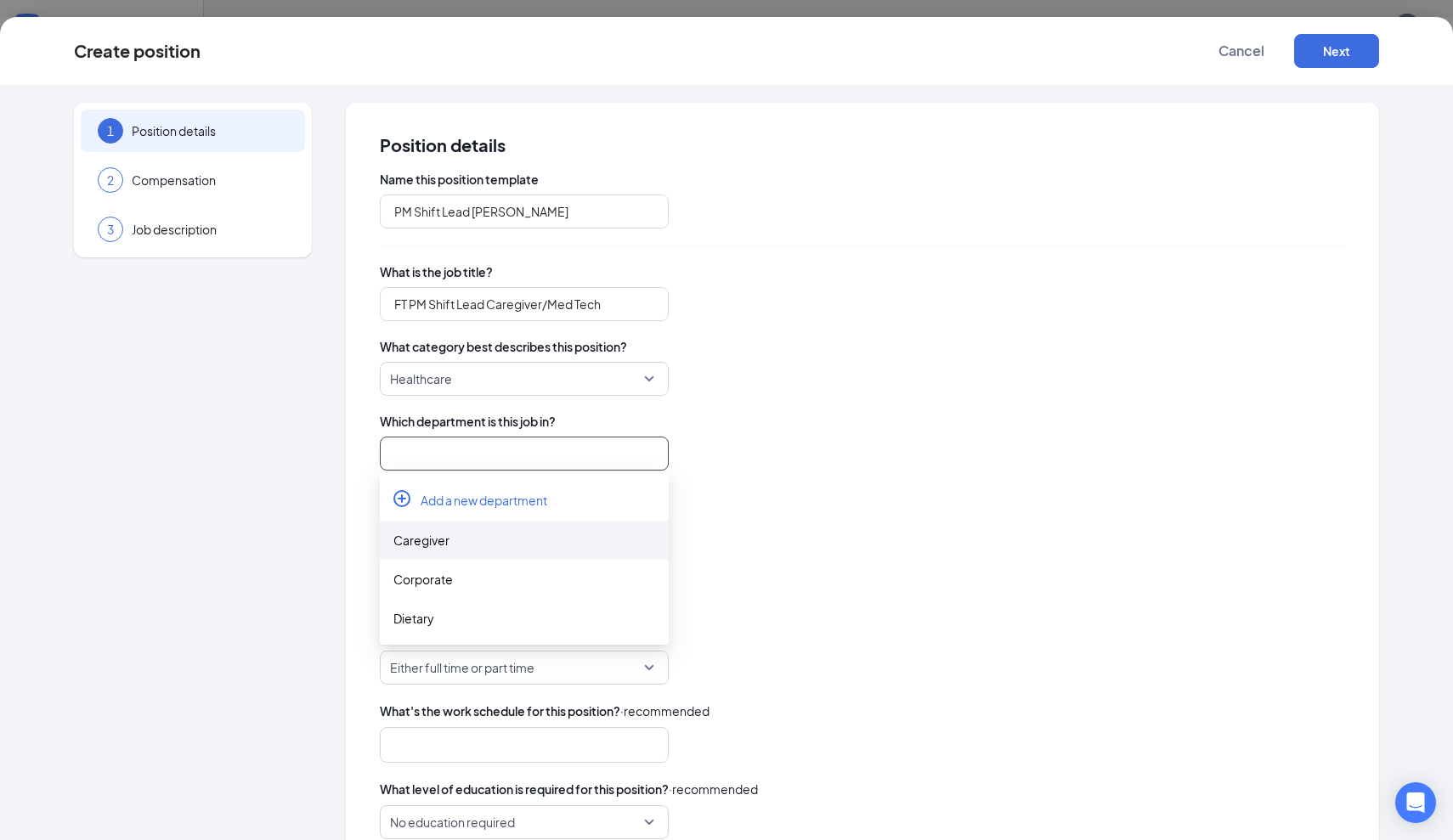
click at [435, 535] on div "Caregiver" at bounding box center [524, 540] width 262 height 19
type input "Caregiver"
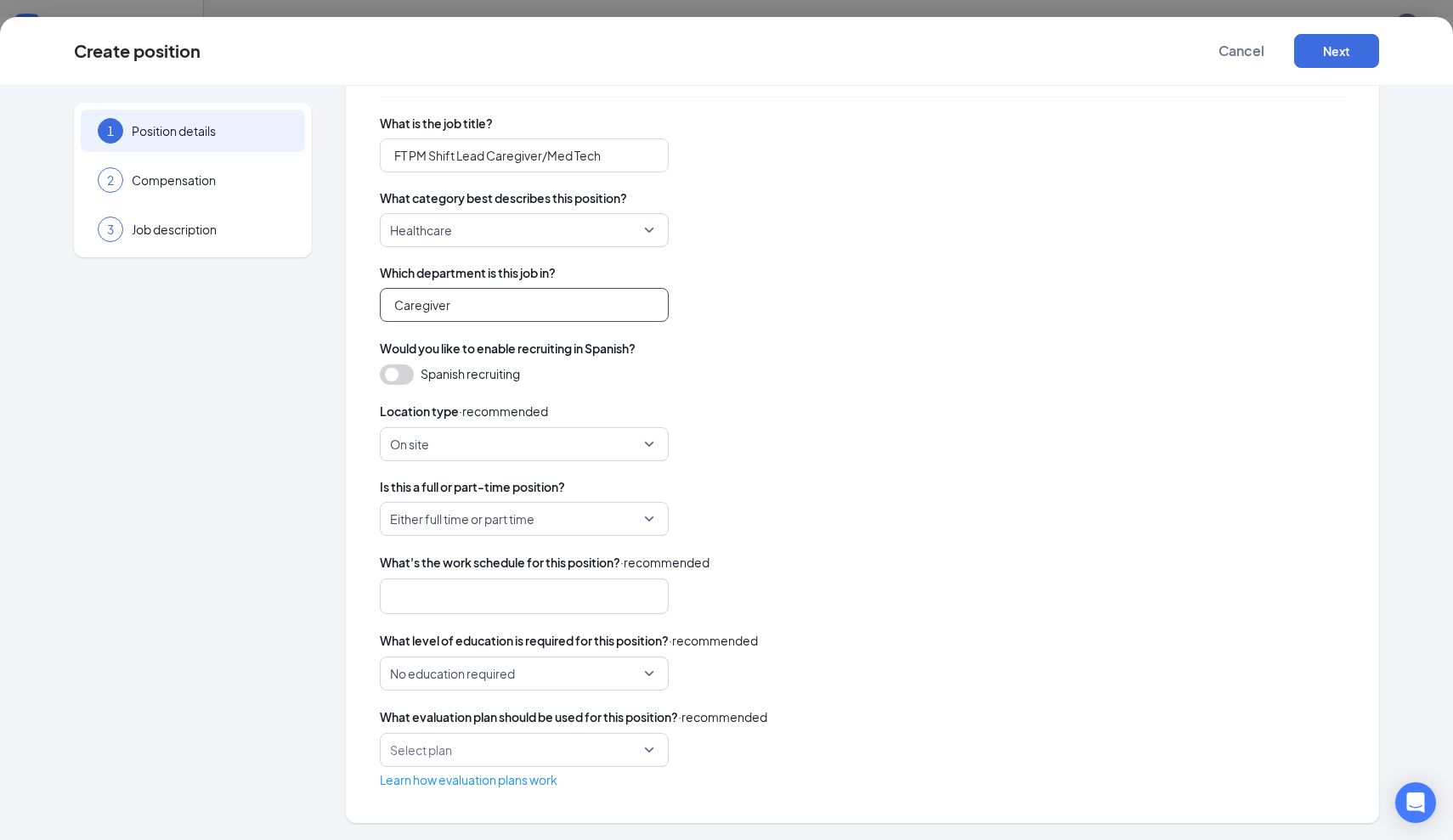
scroll to position [149, 0]
click at [453, 517] on span "Either full time or part time" at bounding box center [462, 518] width 145 height 32
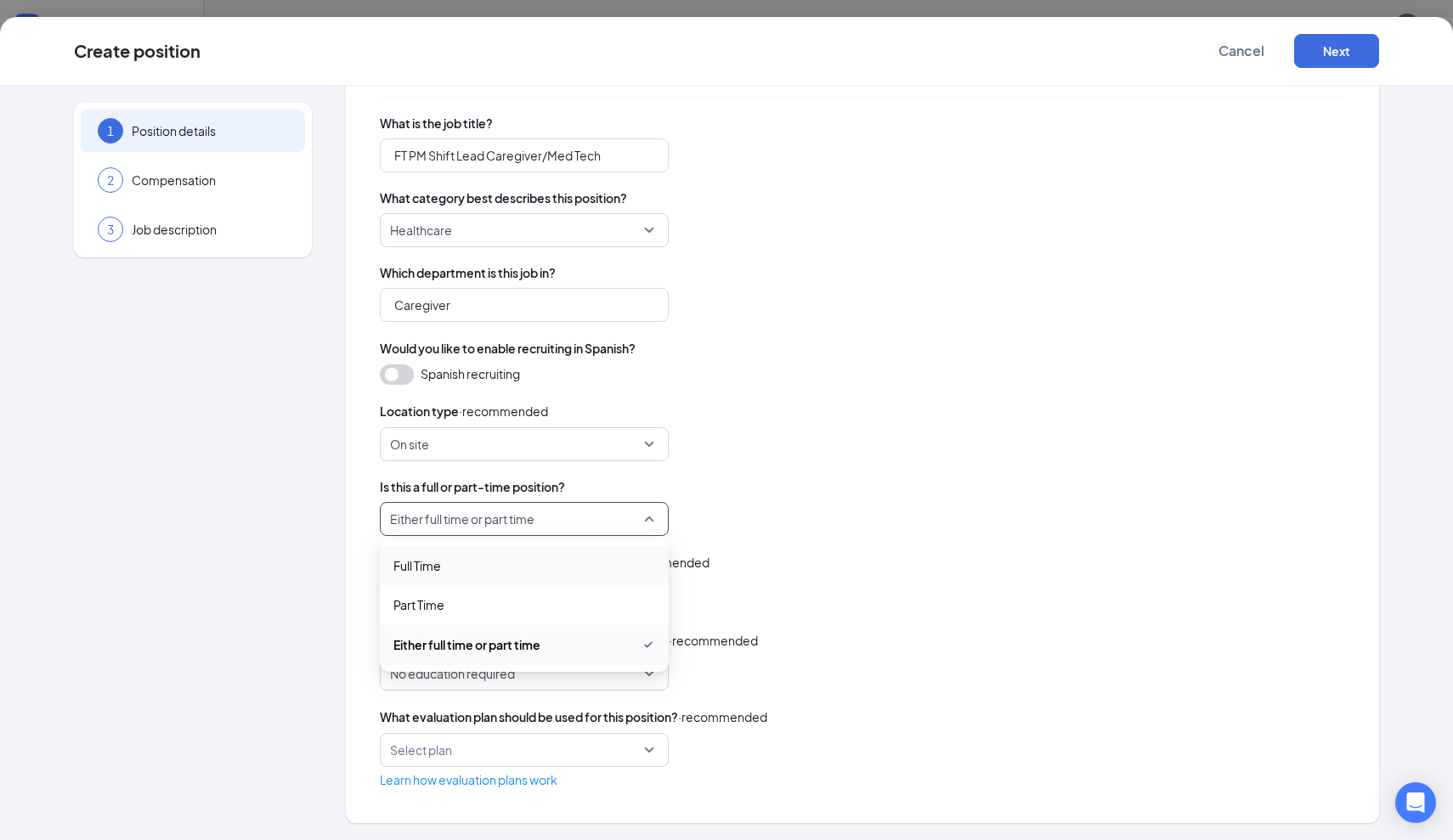
click at [652, 513] on span "Either full time or part time" at bounding box center [524, 518] width 269 height 32
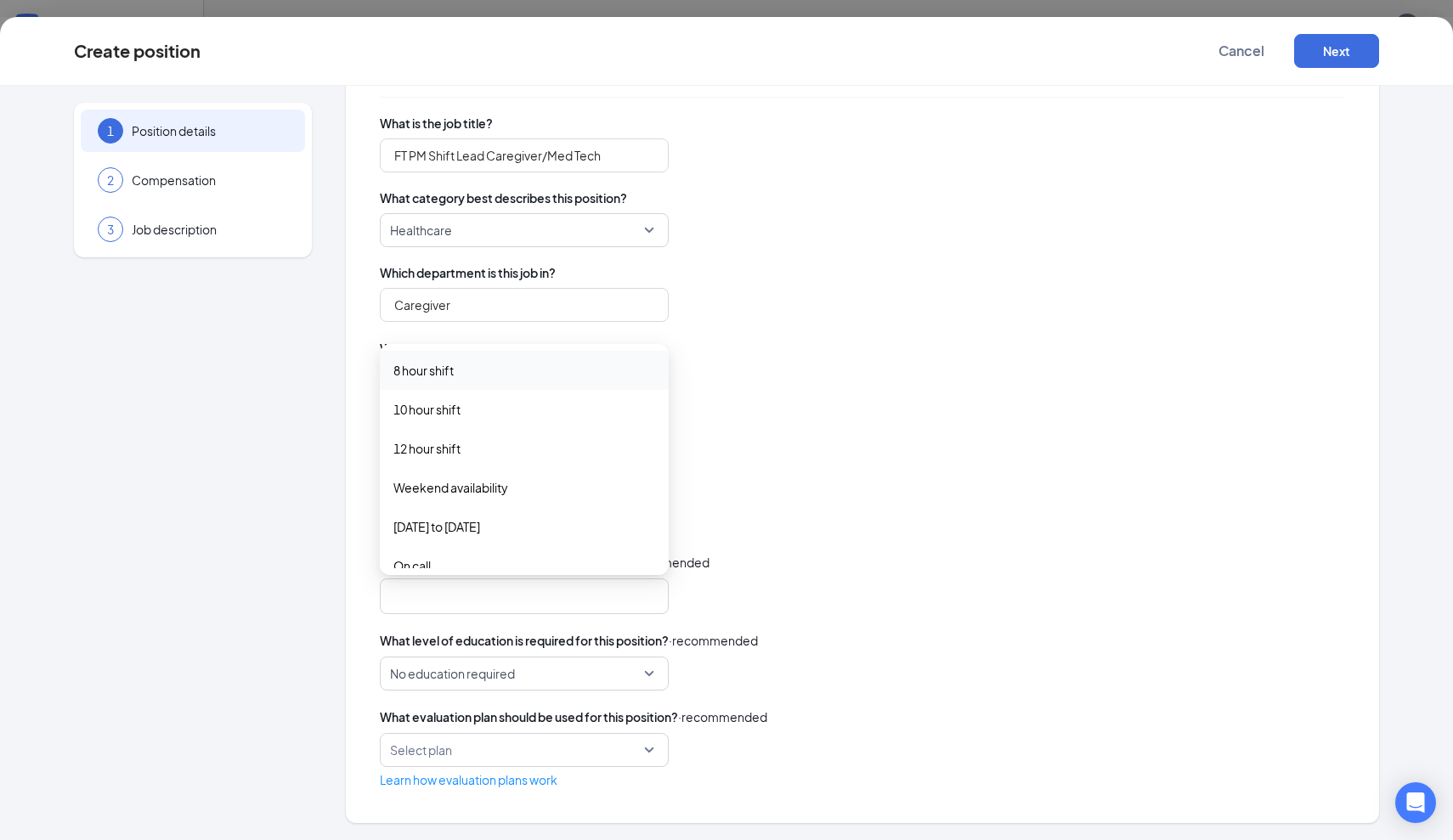
click at [503, 613] on div at bounding box center [524, 596] width 289 height 36
click at [473, 494] on span "Weekend availability" at bounding box center [451, 487] width 115 height 19
click at [442, 373] on span "8 hour shift" at bounding box center [424, 370] width 60 height 19
click at [445, 404] on span "10 hour shift" at bounding box center [428, 411] width 67 height 19
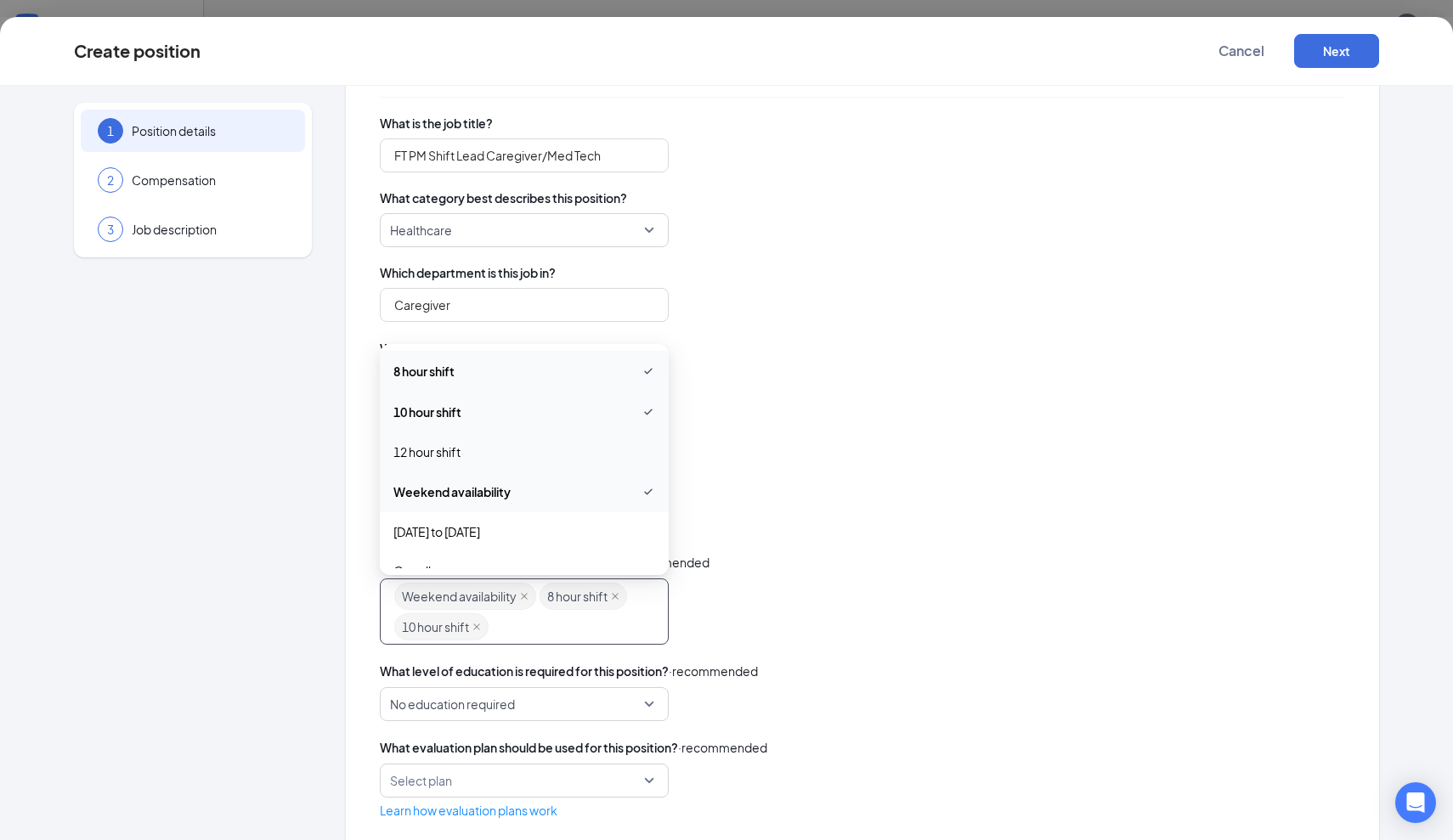
click at [447, 446] on span "12 hour shift" at bounding box center [428, 452] width 67 height 19
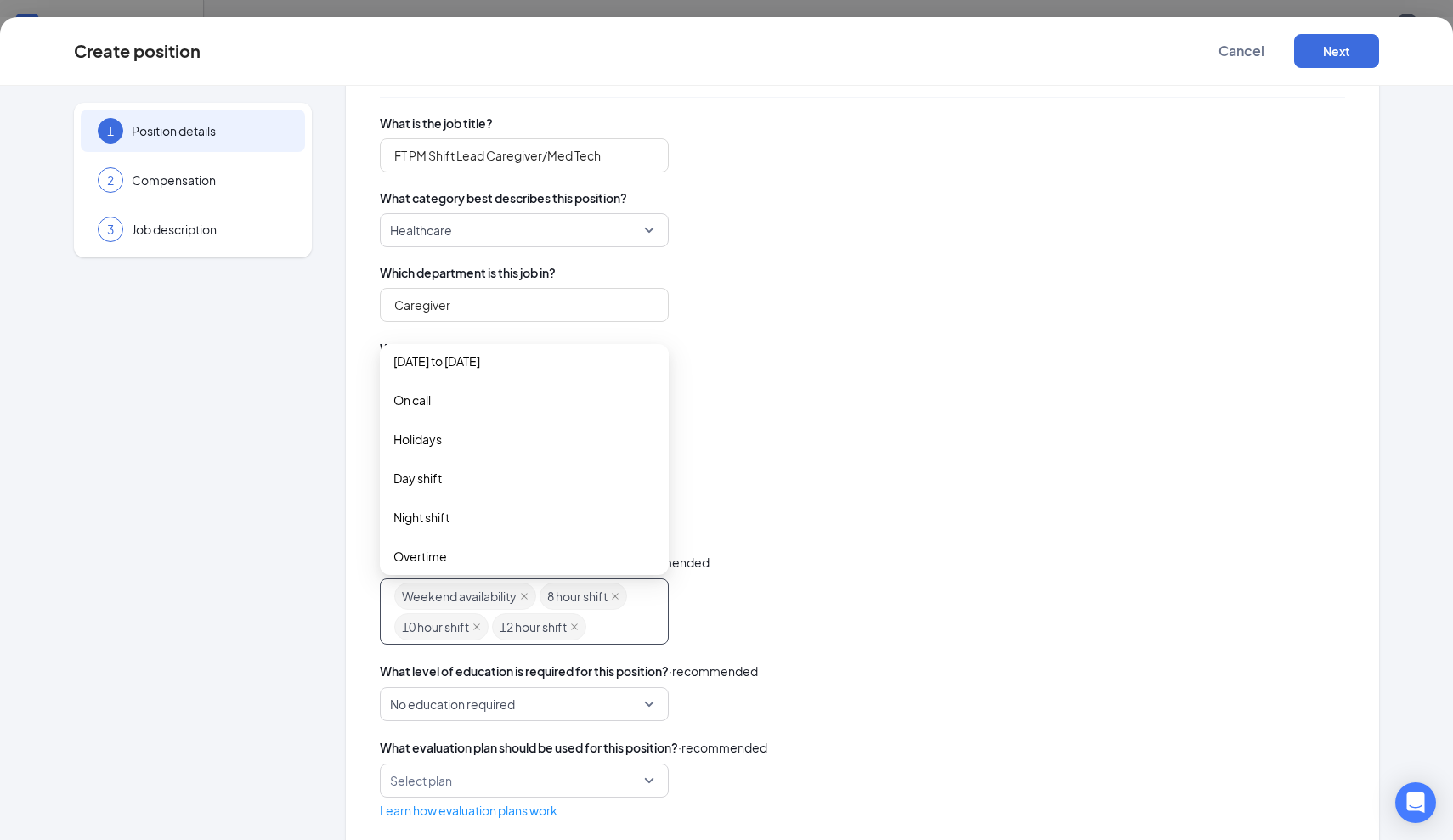
scroll to position [169, 0]
click at [427, 412] on div "On call" at bounding box center [524, 403] width 289 height 39
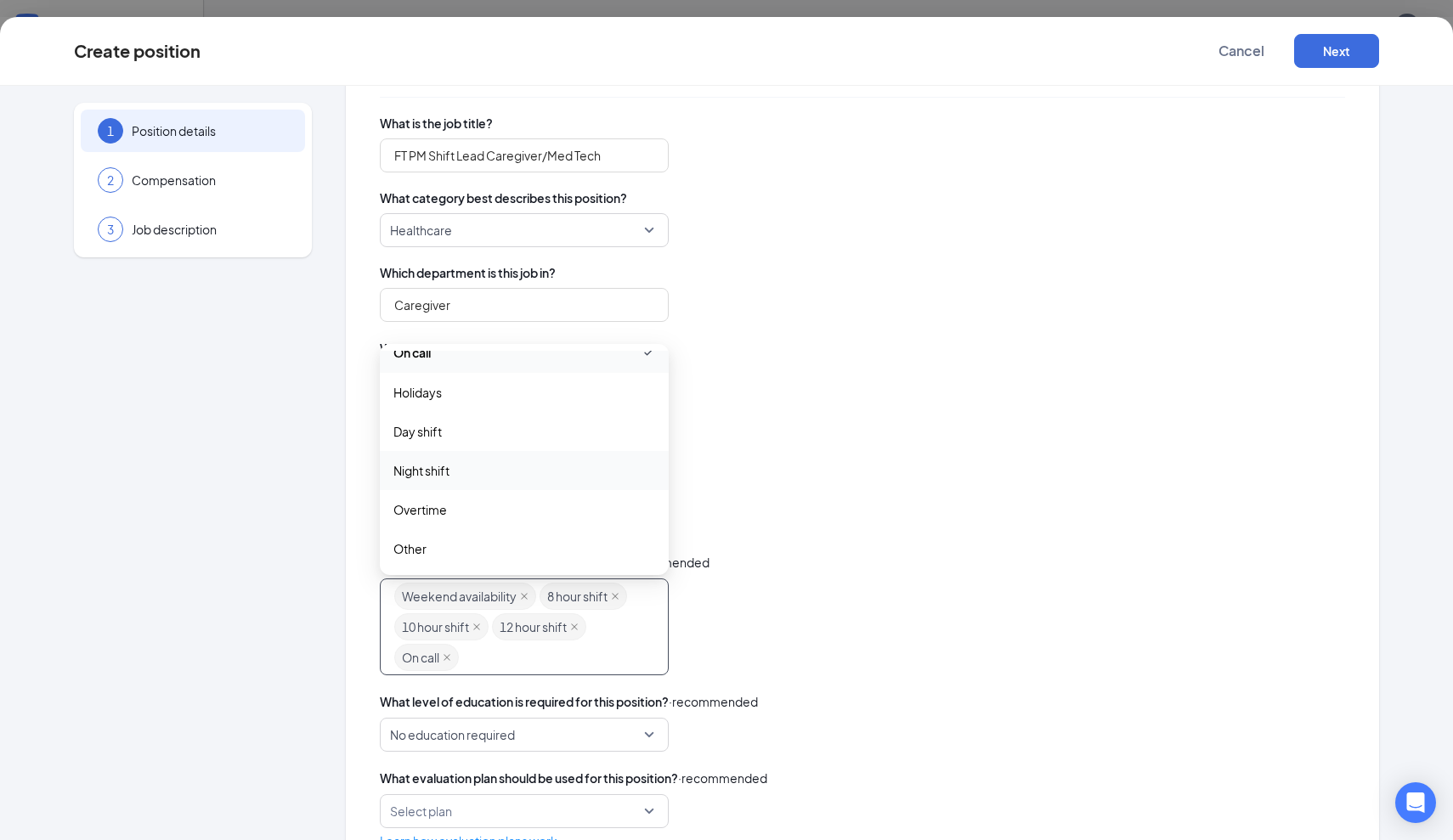
scroll to position [220, 0]
click at [762, 334] on div "Name this position template PM Shift Lead [PERSON_NAME] What is the job title? …" at bounding box center [862, 435] width 965 height 828
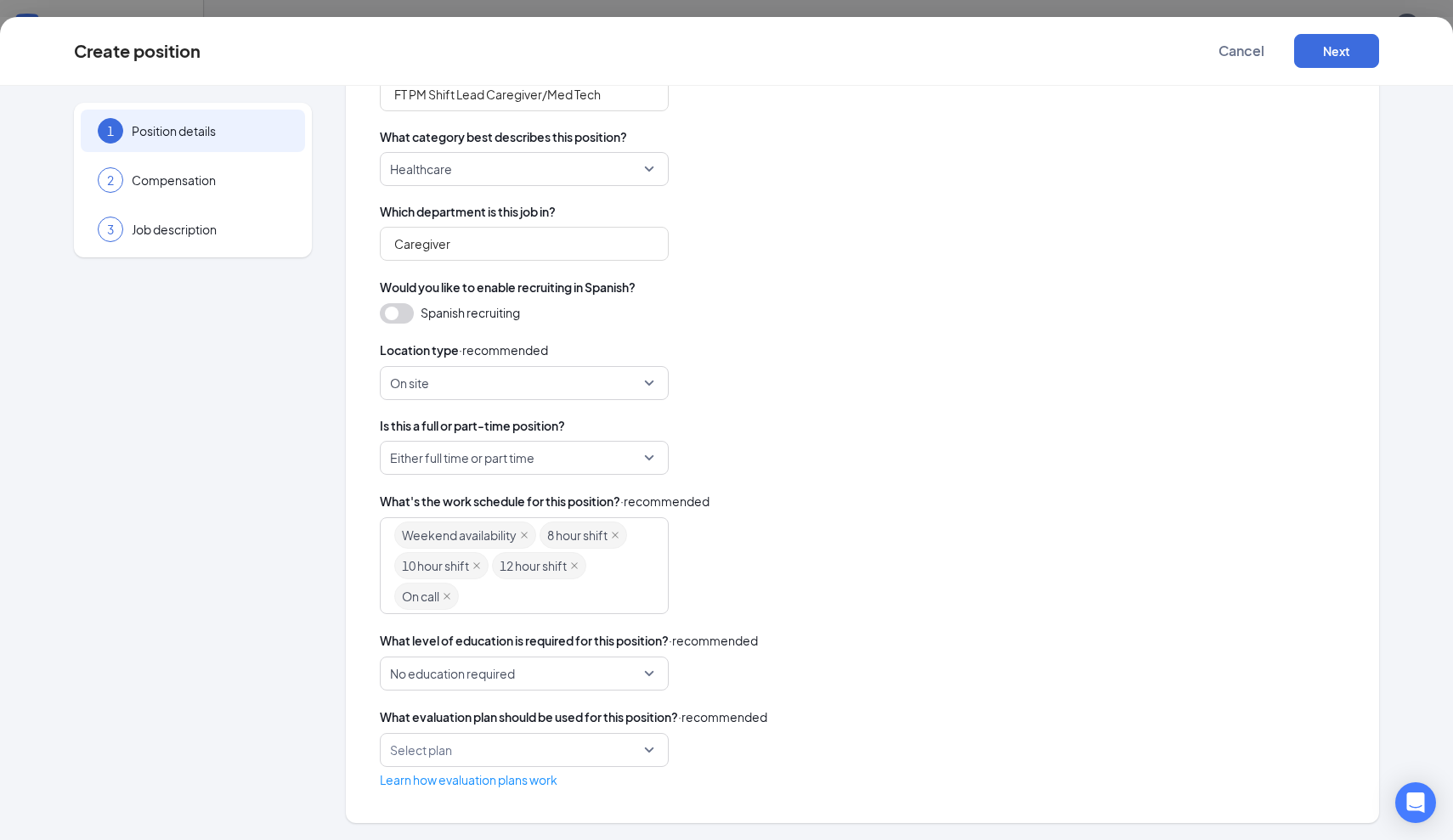
scroll to position [210, 0]
click at [554, 673] on span "No education required" at bounding box center [517, 673] width 253 height 32
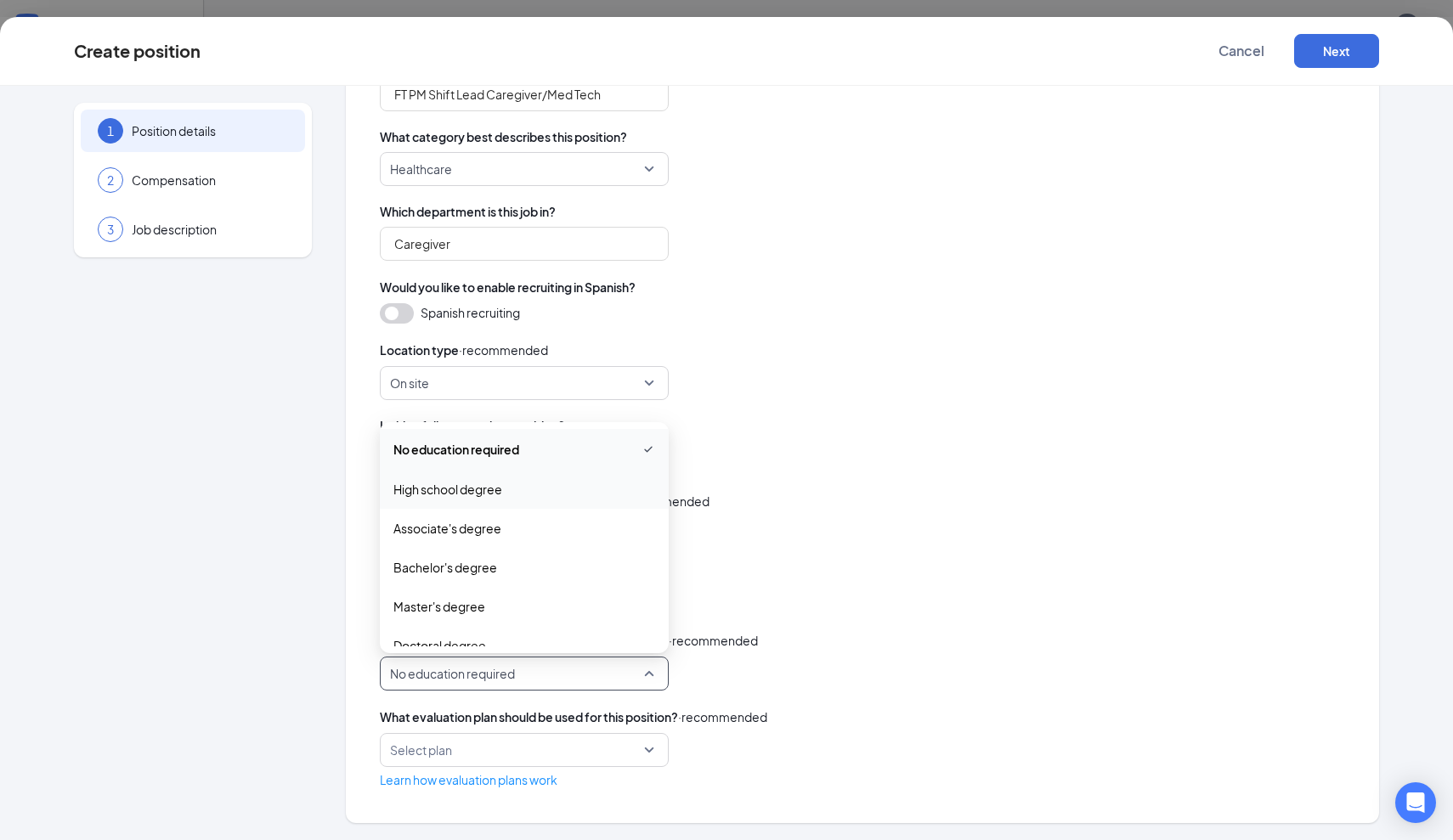
click at [482, 493] on span "High school degree" at bounding box center [448, 489] width 108 height 19
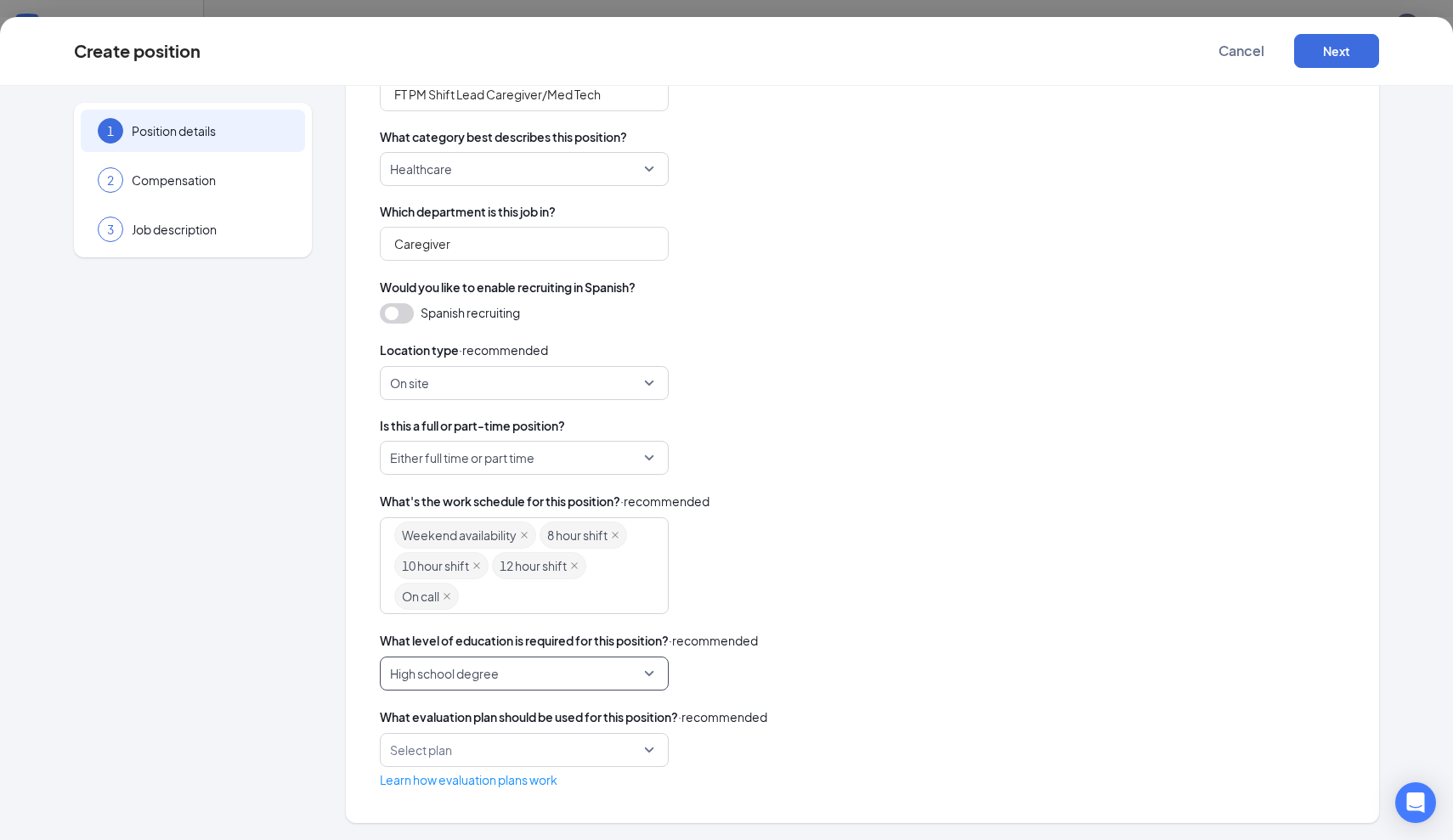
click at [597, 751] on input "search" at bounding box center [519, 750] width 257 height 32
click at [526, 794] on span "Evaluation Plan" at bounding box center [524, 796] width 262 height 19
click at [1341, 57] on button "Next" at bounding box center [1336, 50] width 85 height 34
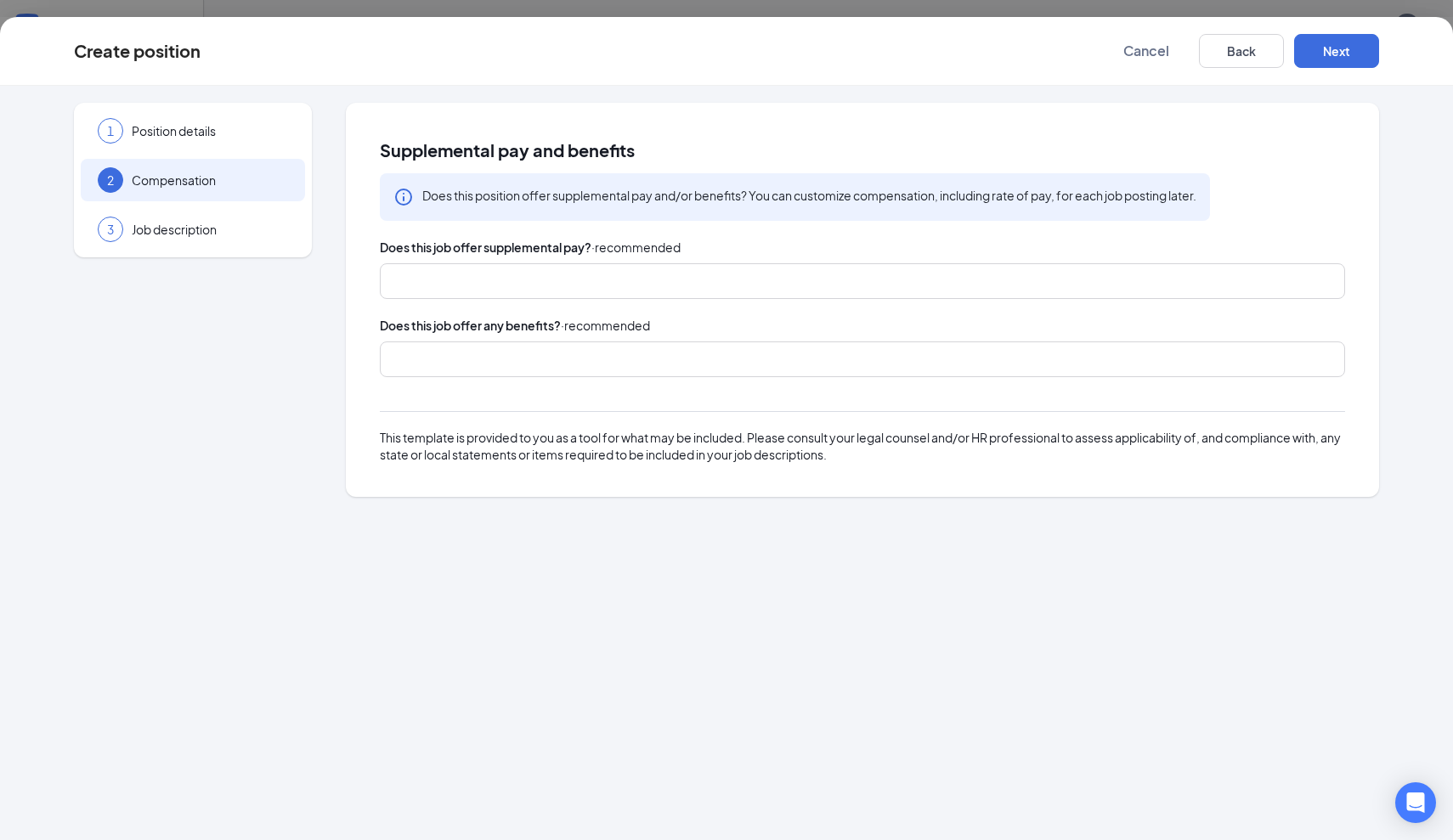
click at [736, 371] on div at bounding box center [855, 359] width 921 height 27
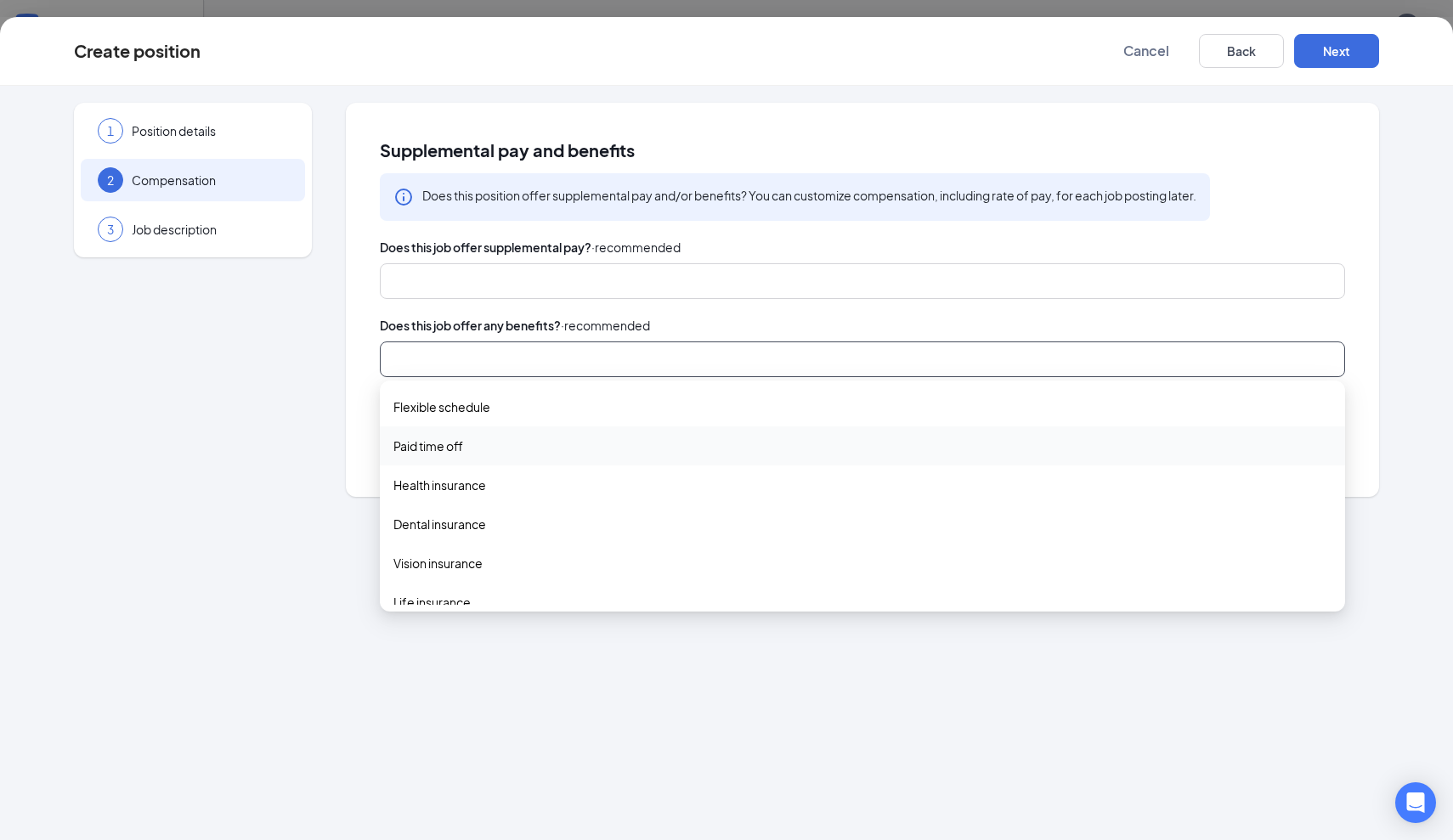
click at [472, 447] on span "Paid time off" at bounding box center [862, 446] width 938 height 19
click at [469, 405] on span "Flexible schedule" at bounding box center [442, 406] width 97 height 19
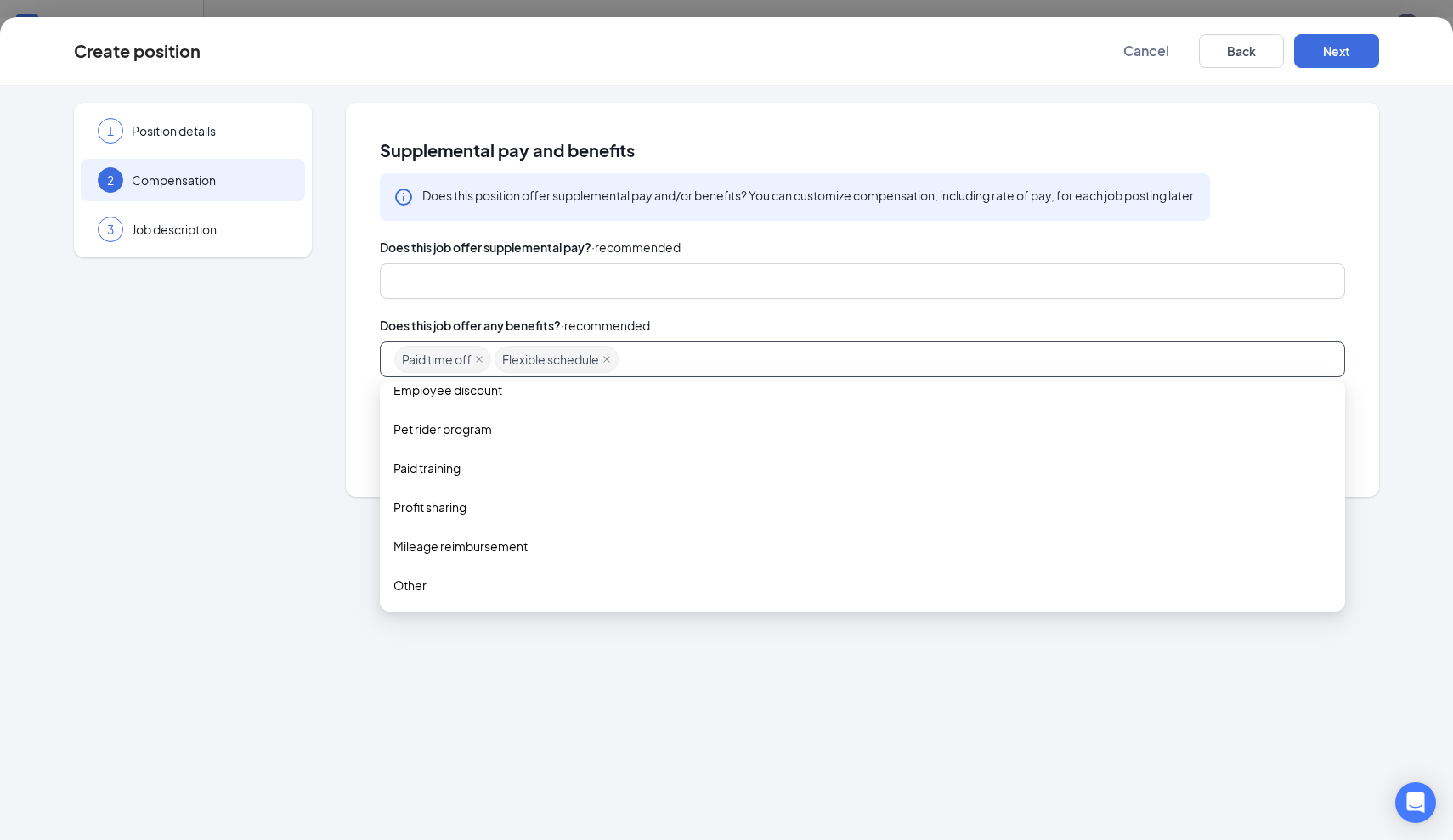
scroll to position [411, 0]
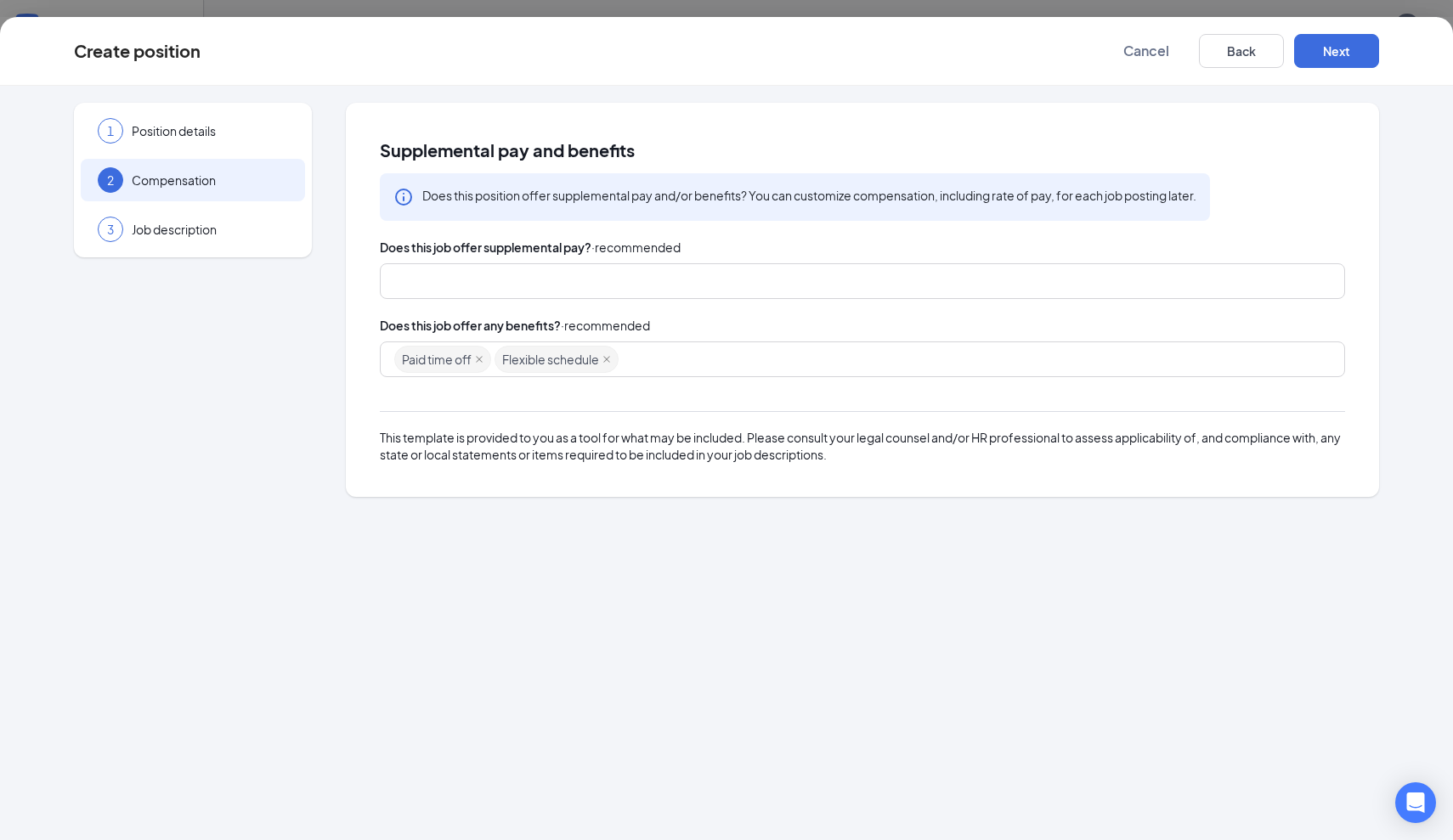
click at [503, 619] on div "1 Position details 2 Compensation 3 Job description Supplemental pay and benefi…" at bounding box center [726, 463] width 1453 height 754
click at [403, 195] on icon "Info" at bounding box center [404, 197] width 20 height 20
click at [1350, 41] on button "Next" at bounding box center [1336, 50] width 85 height 34
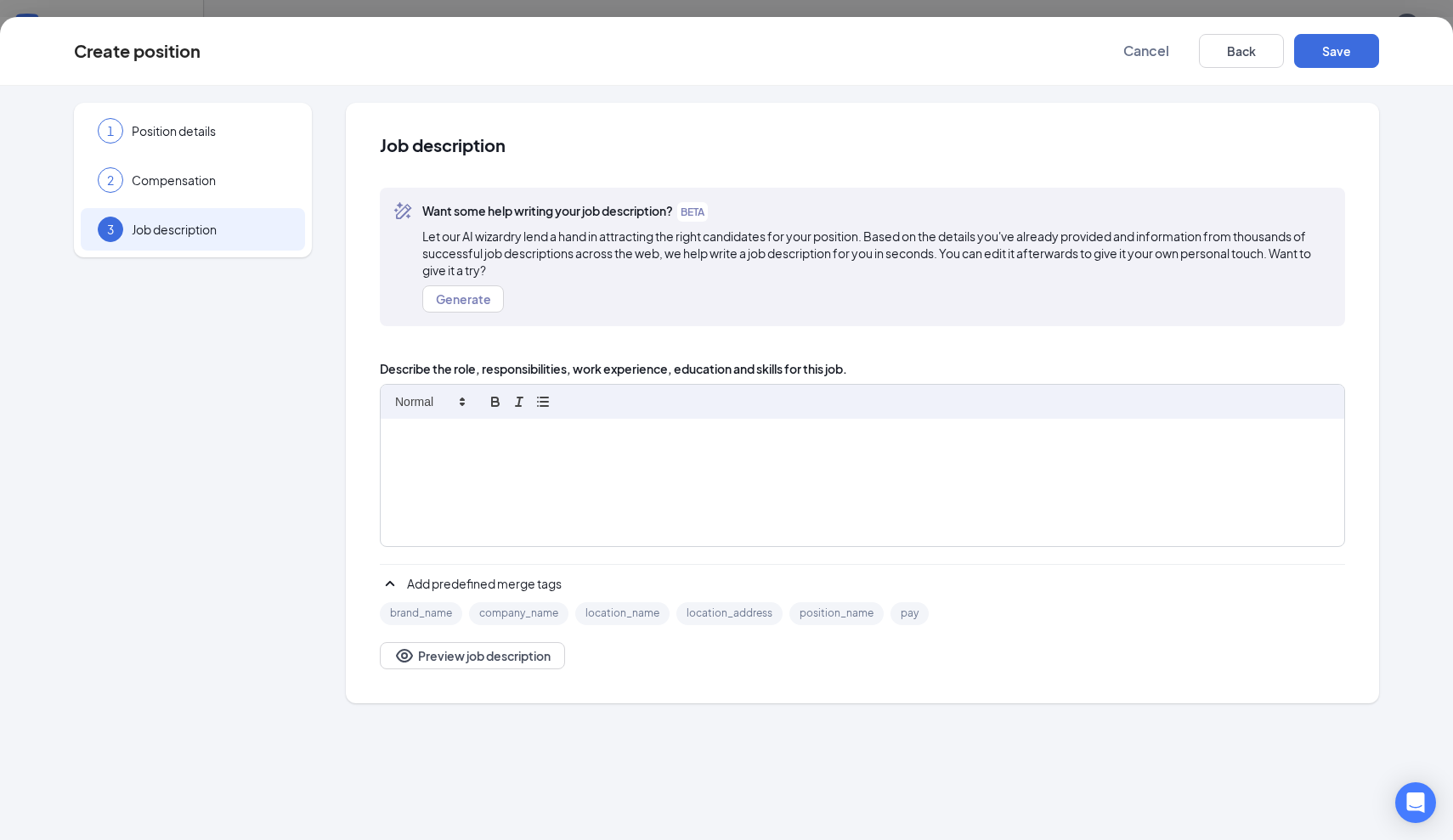
click at [663, 466] on div at bounding box center [862, 483] width 964 height 128
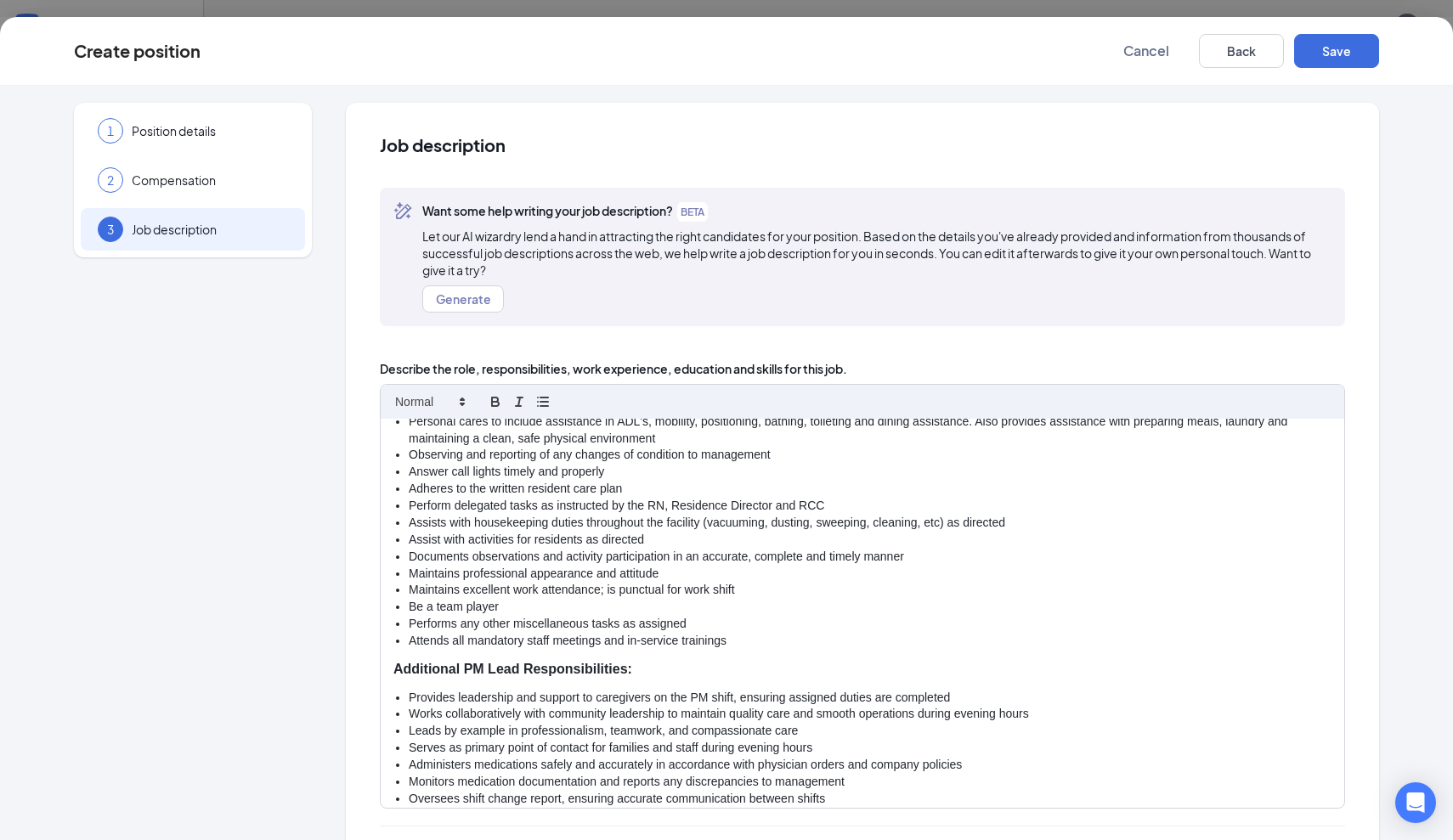
scroll to position [53, 0]
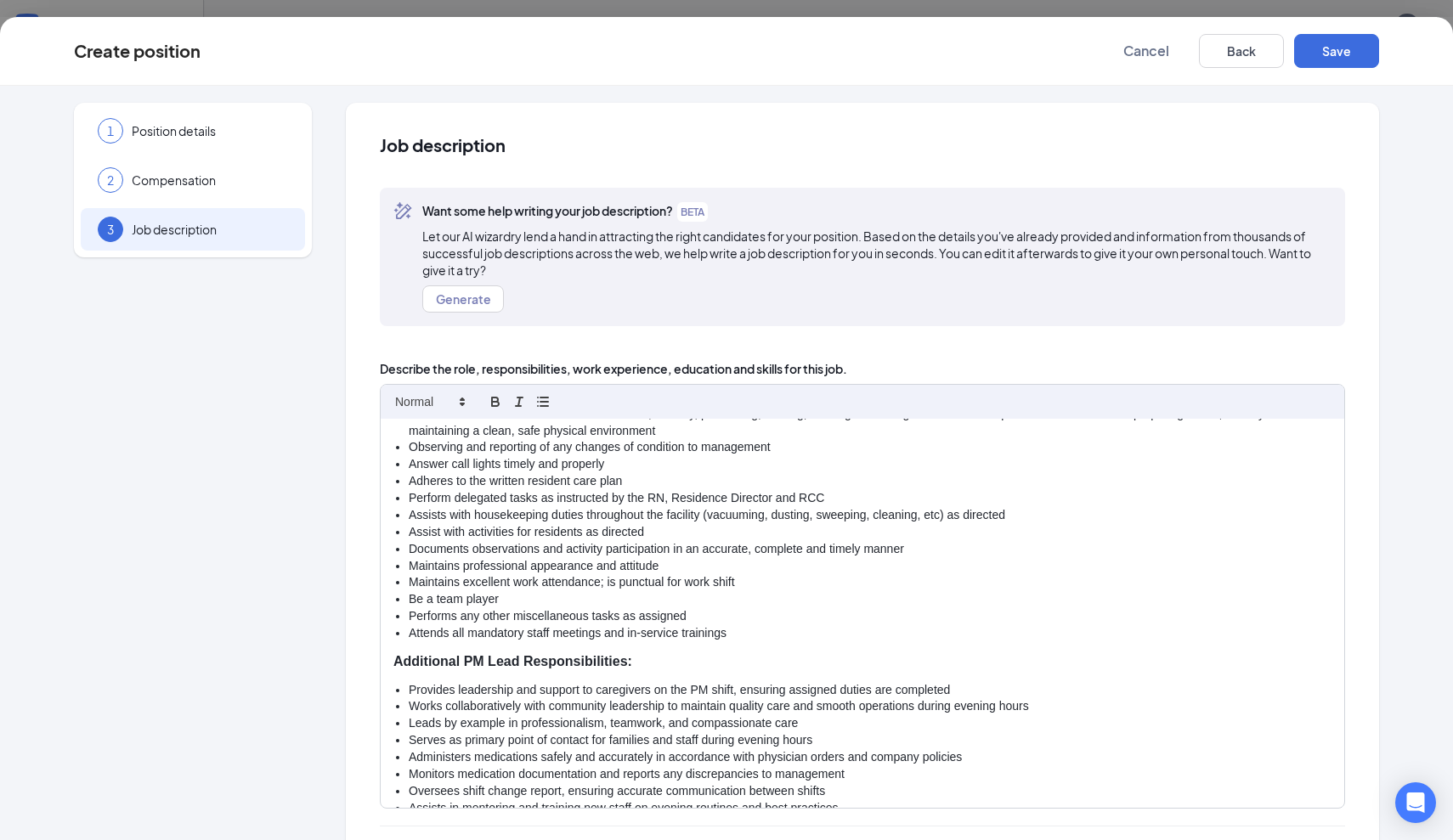
click at [724, 492] on li "Perform delegated tasks as instructed by the RN, Residence Director and RCC" at bounding box center [870, 498] width 923 height 17
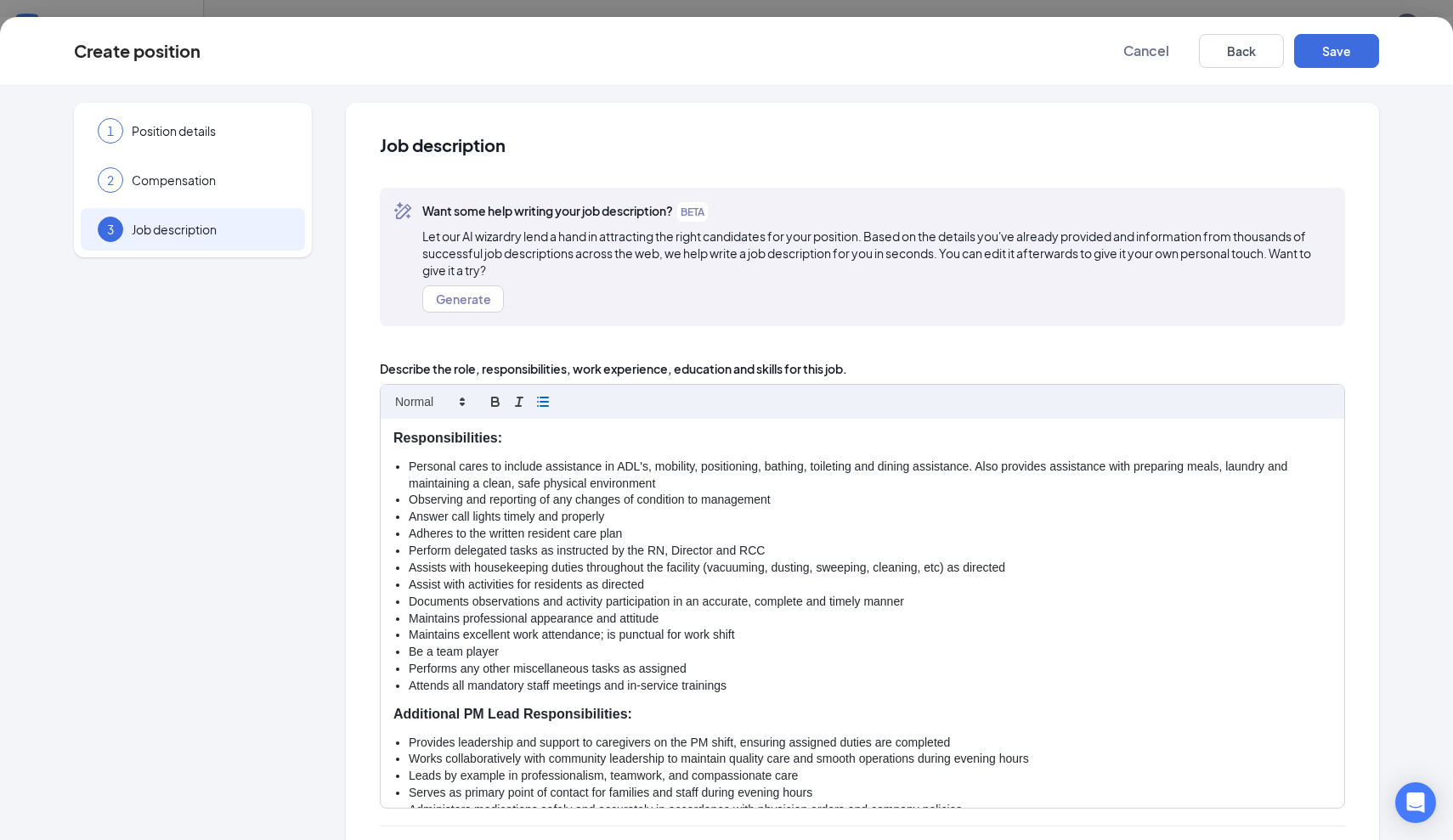
scroll to position [0, 0]
click at [1348, 50] on button "Save" at bounding box center [1336, 50] width 85 height 34
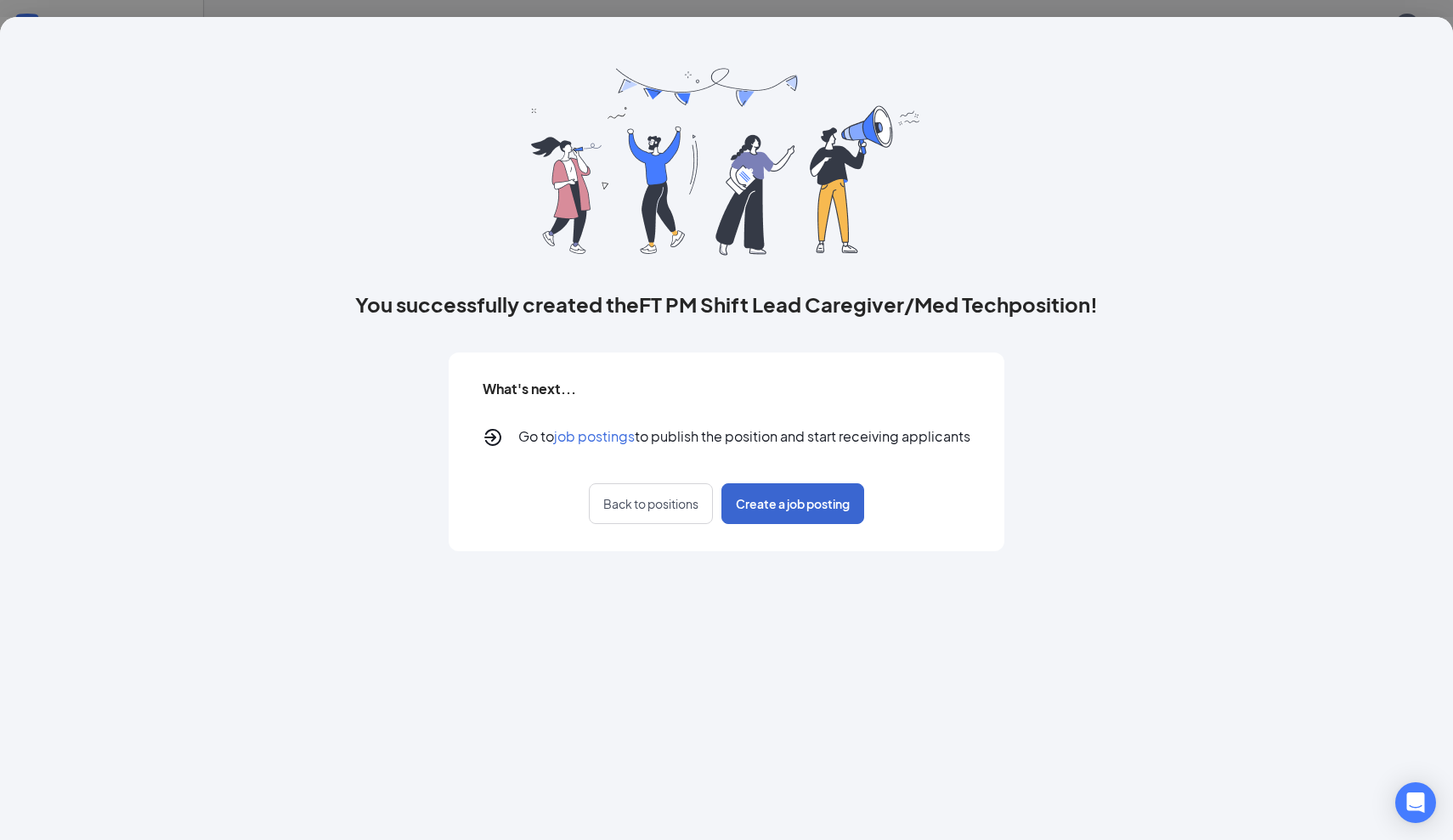
click at [773, 504] on span "Create a job posting" at bounding box center [792, 504] width 114 height 17
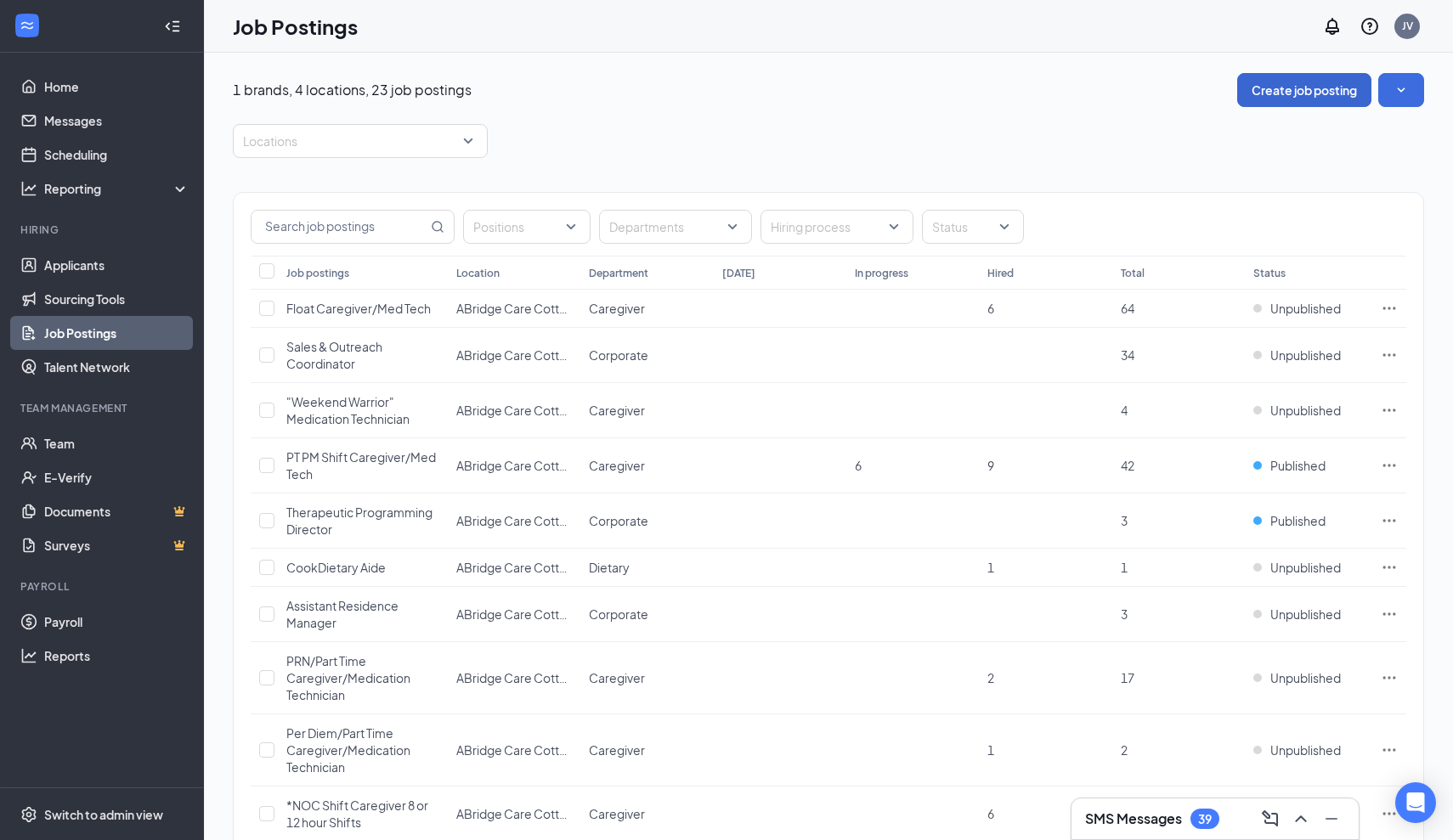
click at [1311, 88] on button "Create job posting" at bounding box center [1304, 89] width 134 height 34
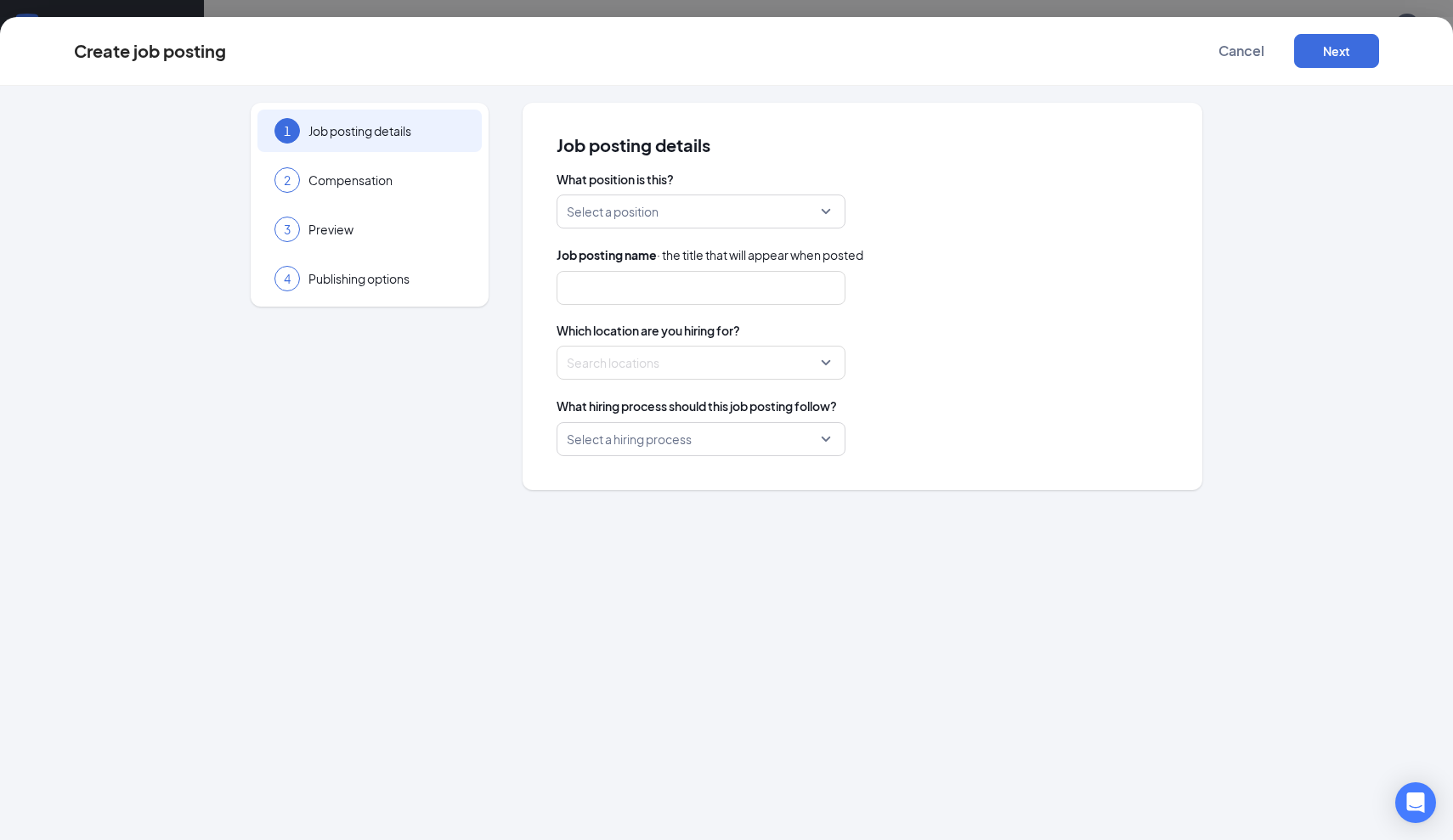
click at [589, 233] on div "What position is this? Select a position Job posting name · the title that will…" at bounding box center [862, 312] width 612 height 285
click at [589, 213] on input "search" at bounding box center [696, 210] width 257 height 32
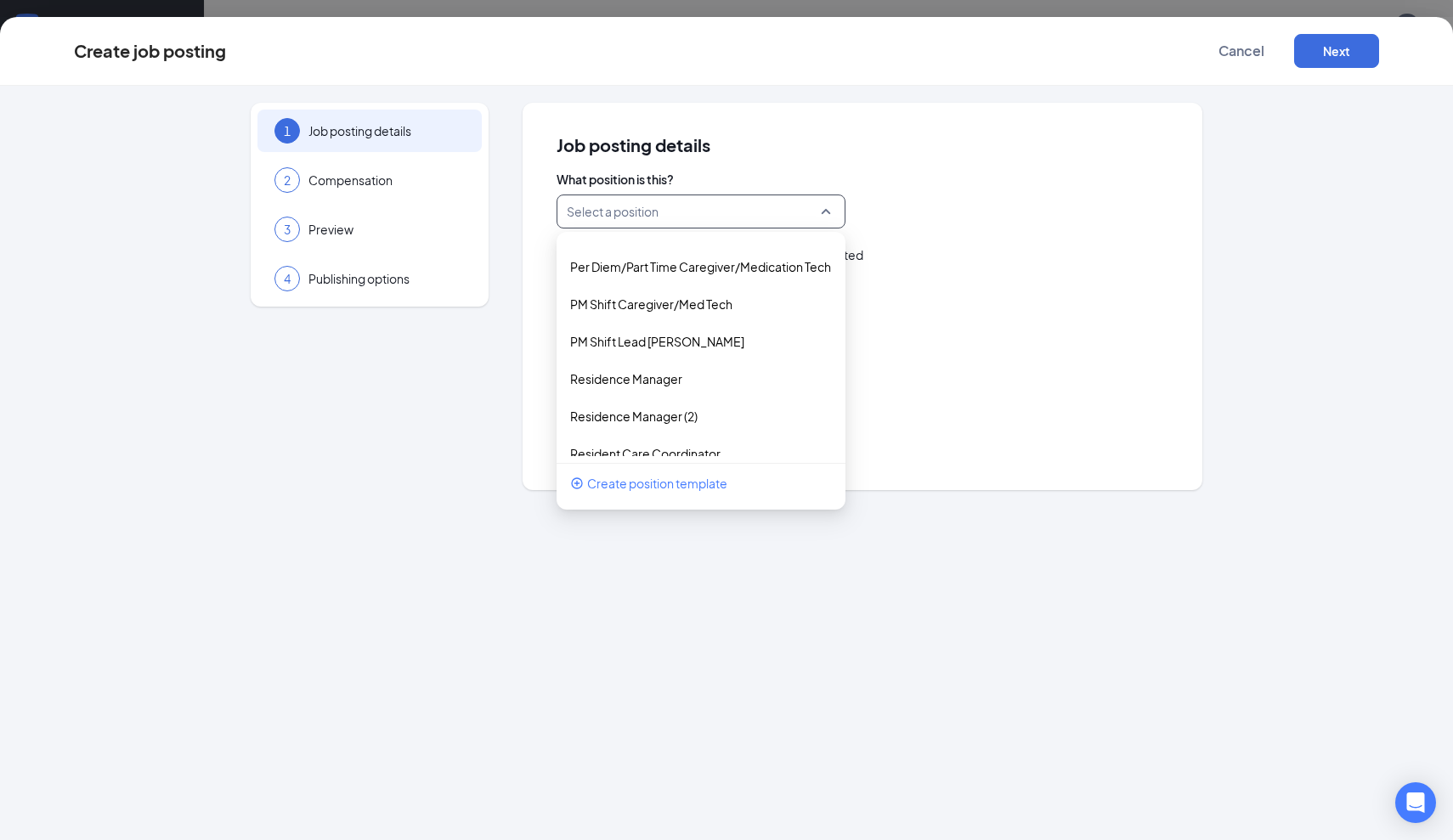
scroll to position [403, 0]
click at [623, 336] on p "PM Shift Lead [PERSON_NAME]" at bounding box center [687, 341] width 234 height 17
type input "FT PM Shift Lead Caregiver/Med Tech"
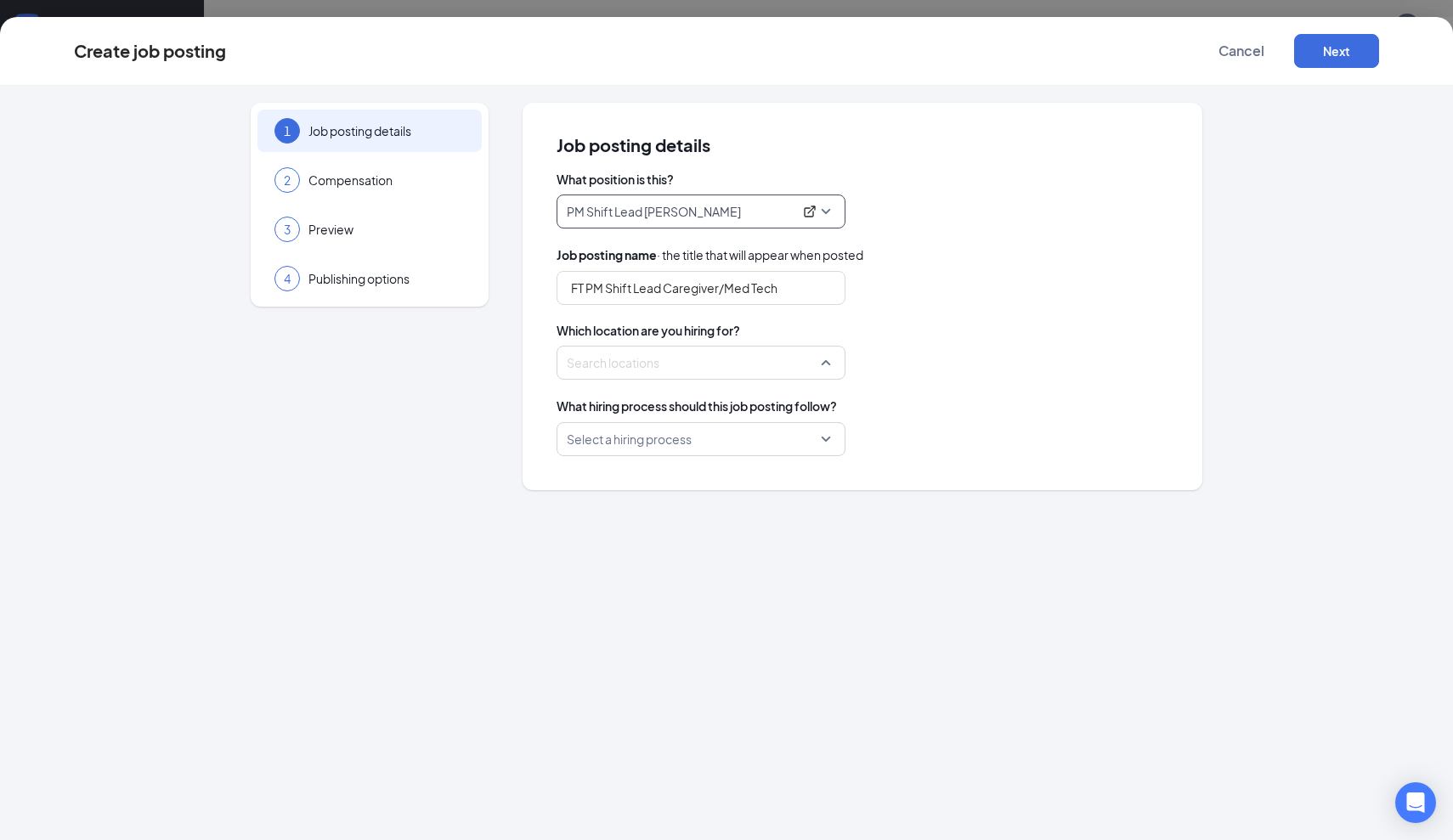
click at [698, 363] on div at bounding box center [696, 363] width 257 height 27
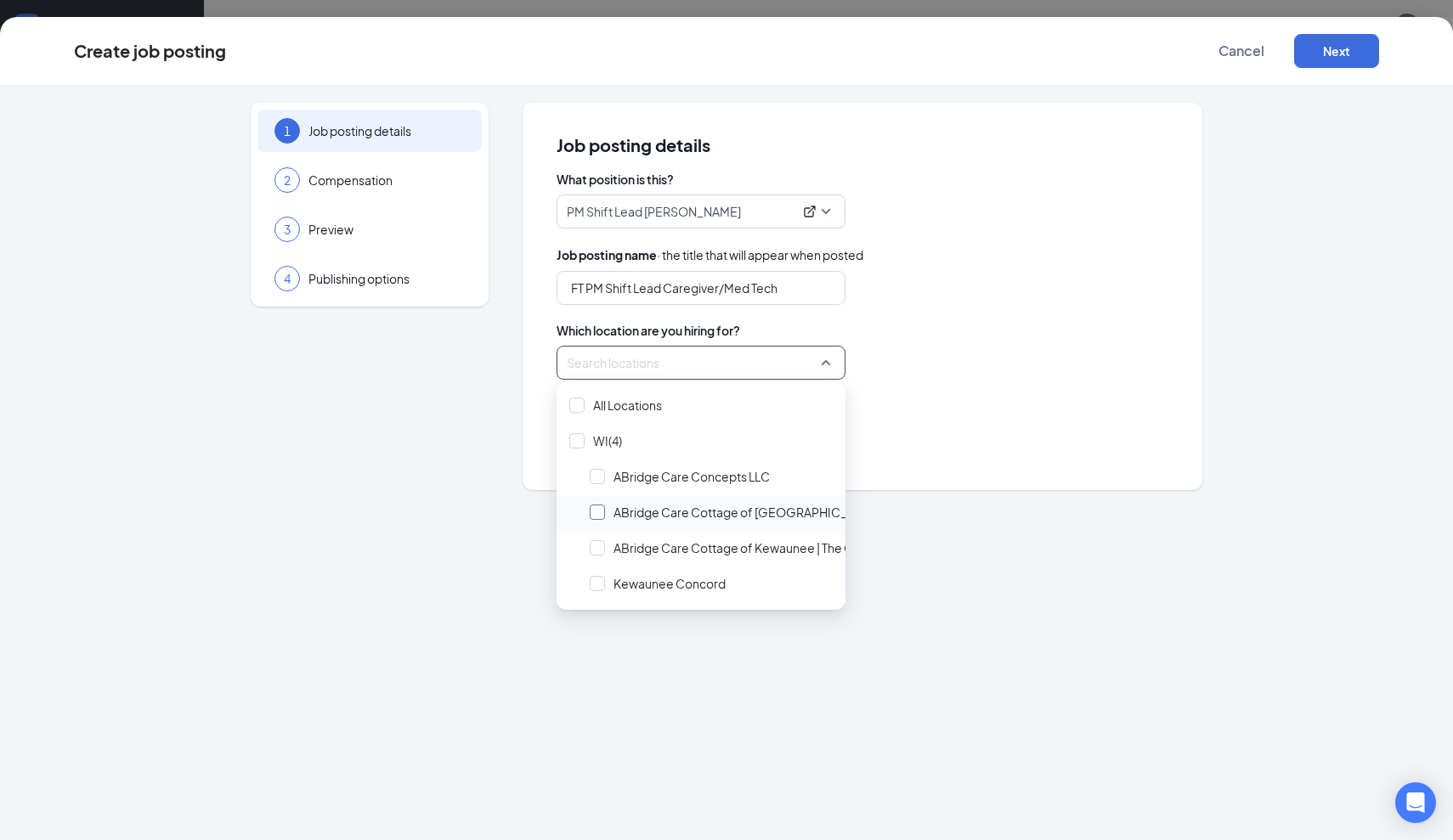
click at [593, 509] on div at bounding box center [597, 512] width 15 height 15
click at [984, 364] on div "Locations (1)" at bounding box center [862, 362] width 612 height 34
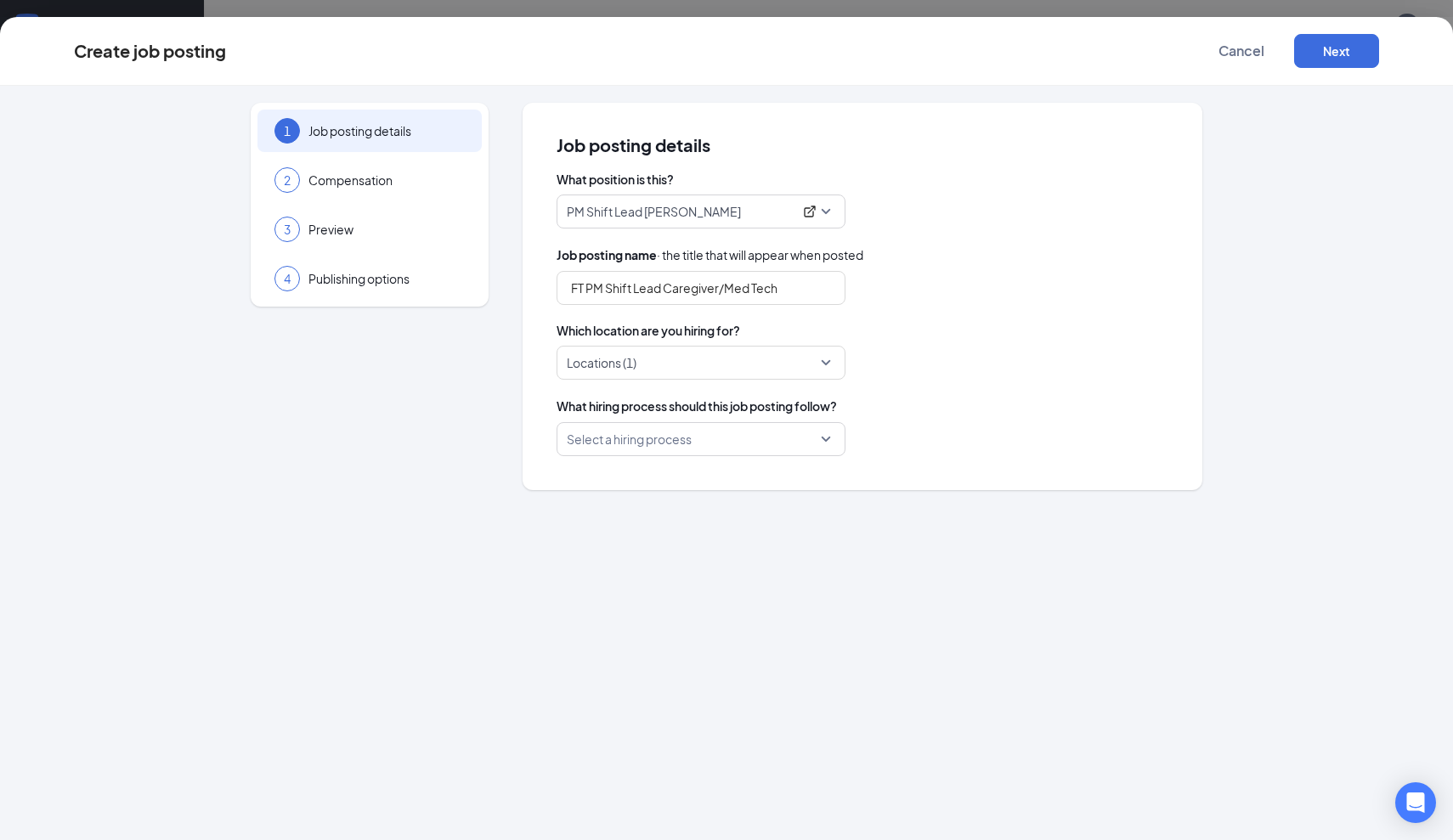
click at [803, 441] on input "search" at bounding box center [696, 438] width 257 height 32
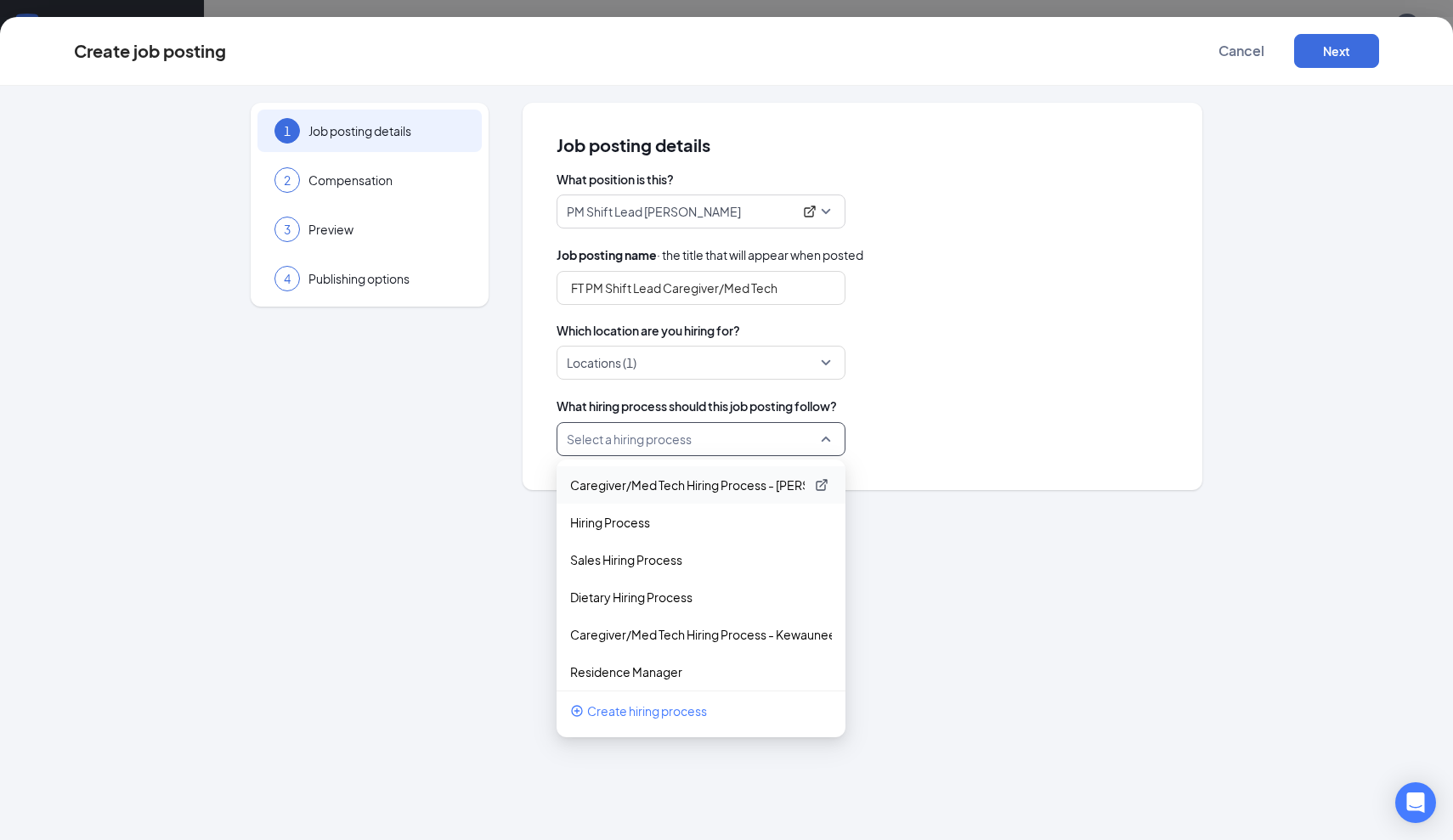
click at [705, 490] on p "Caregiver/Med Tech Hiring Process - [PERSON_NAME]" at bounding box center [687, 485] width 234 height 17
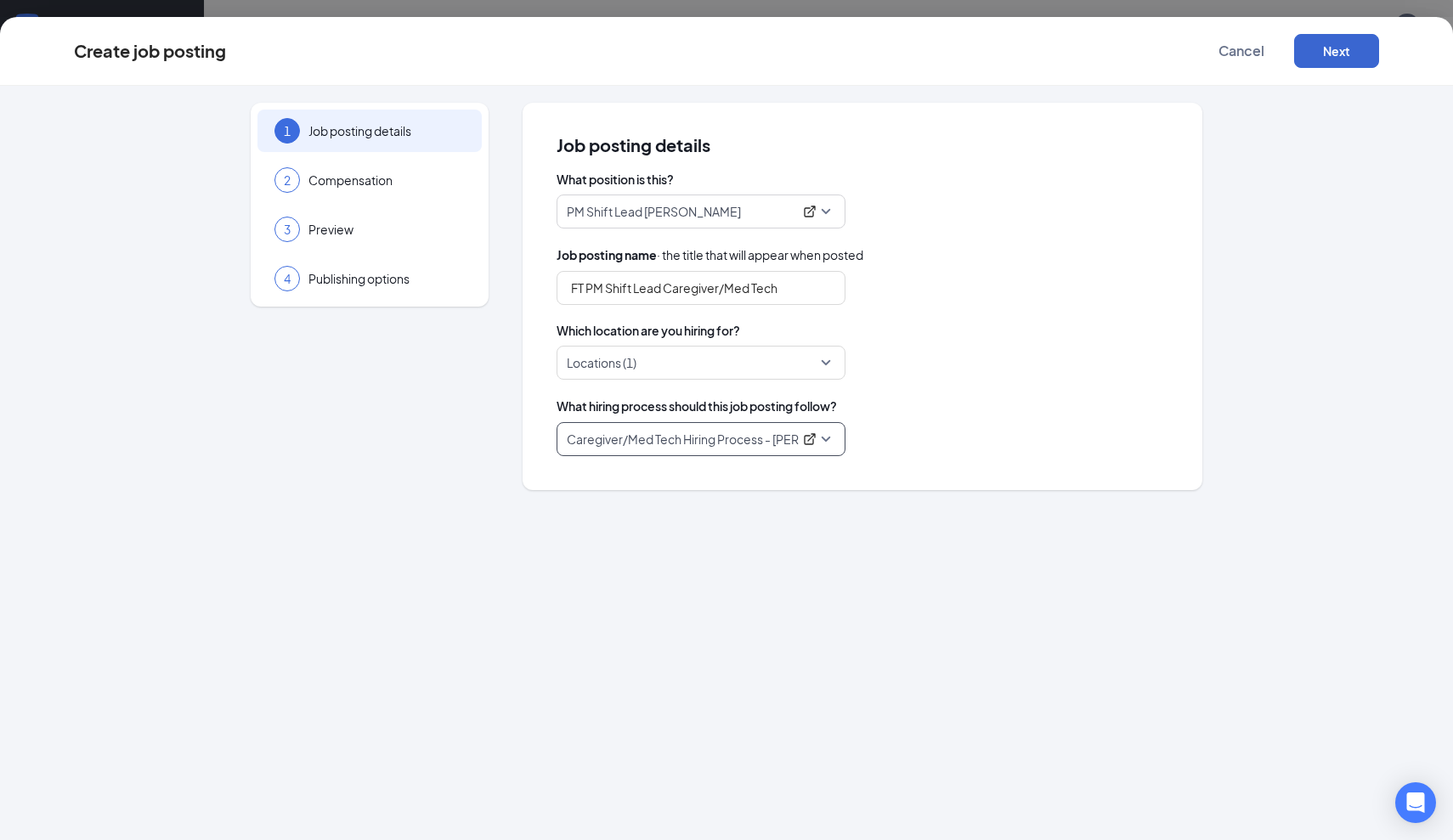
click at [1337, 55] on button "Next" at bounding box center [1336, 50] width 85 height 34
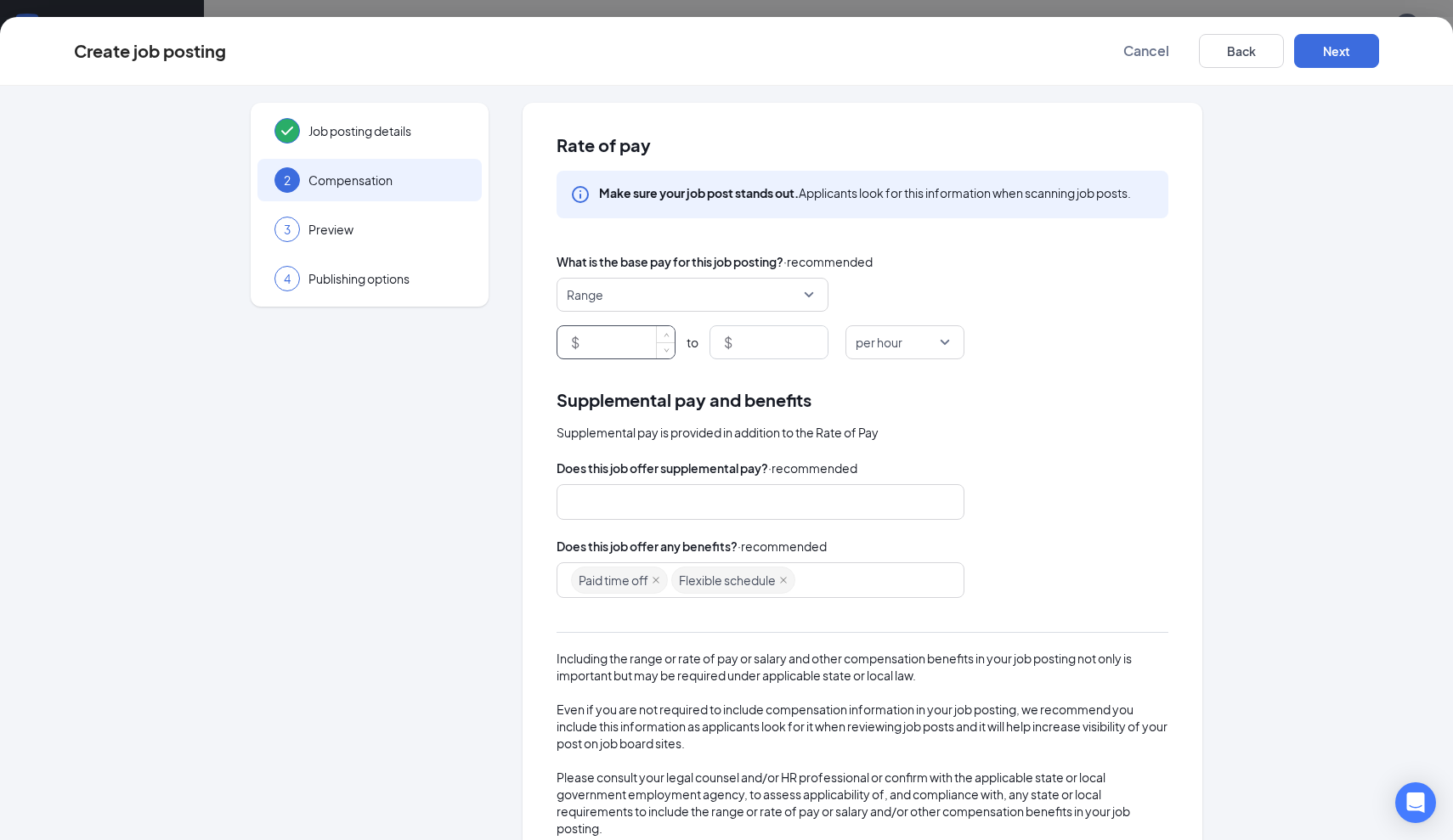
click at [622, 350] on input at bounding box center [629, 342] width 92 height 32
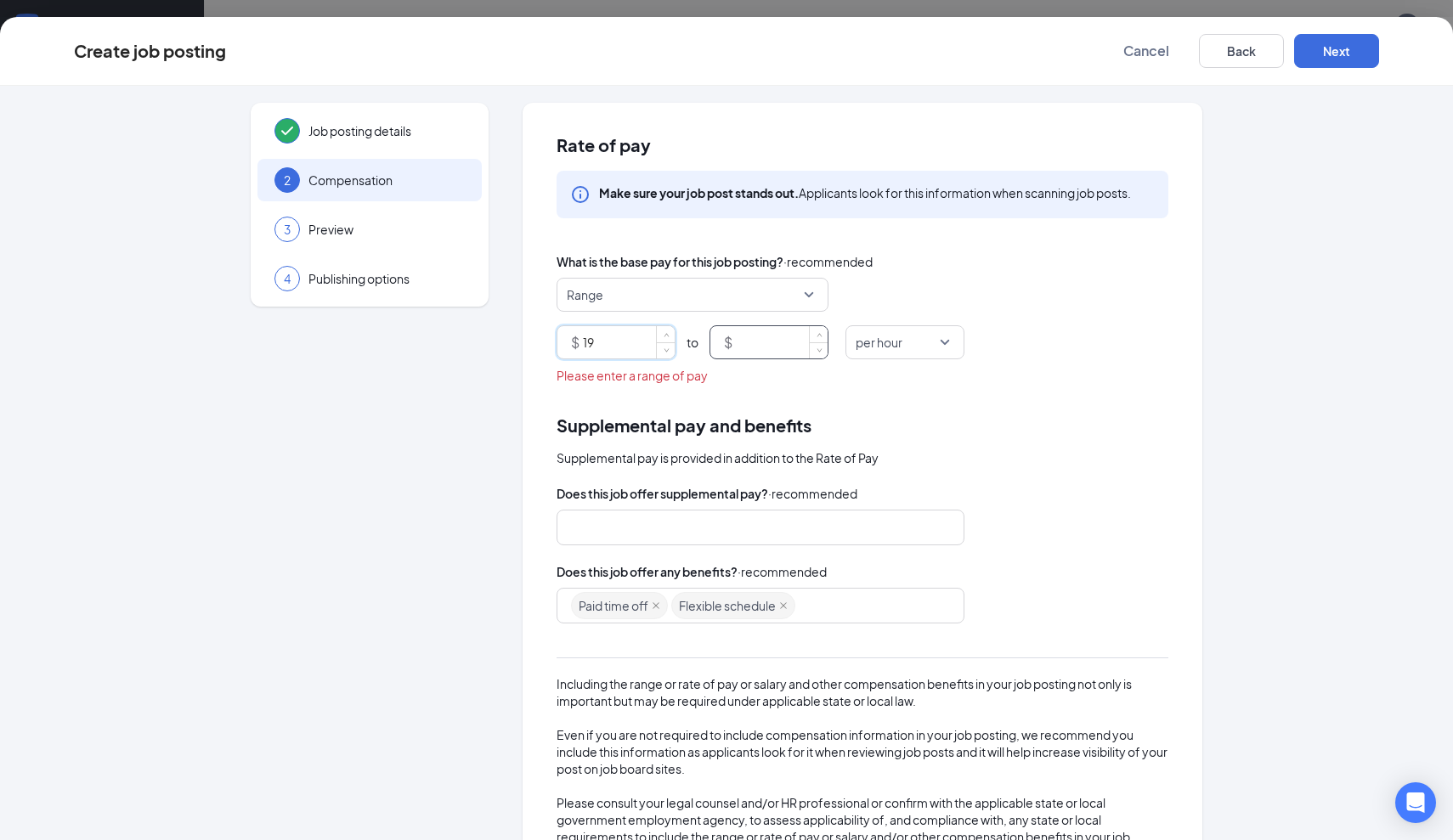
type input "19"
click at [774, 340] on input at bounding box center [781, 342] width 92 height 32
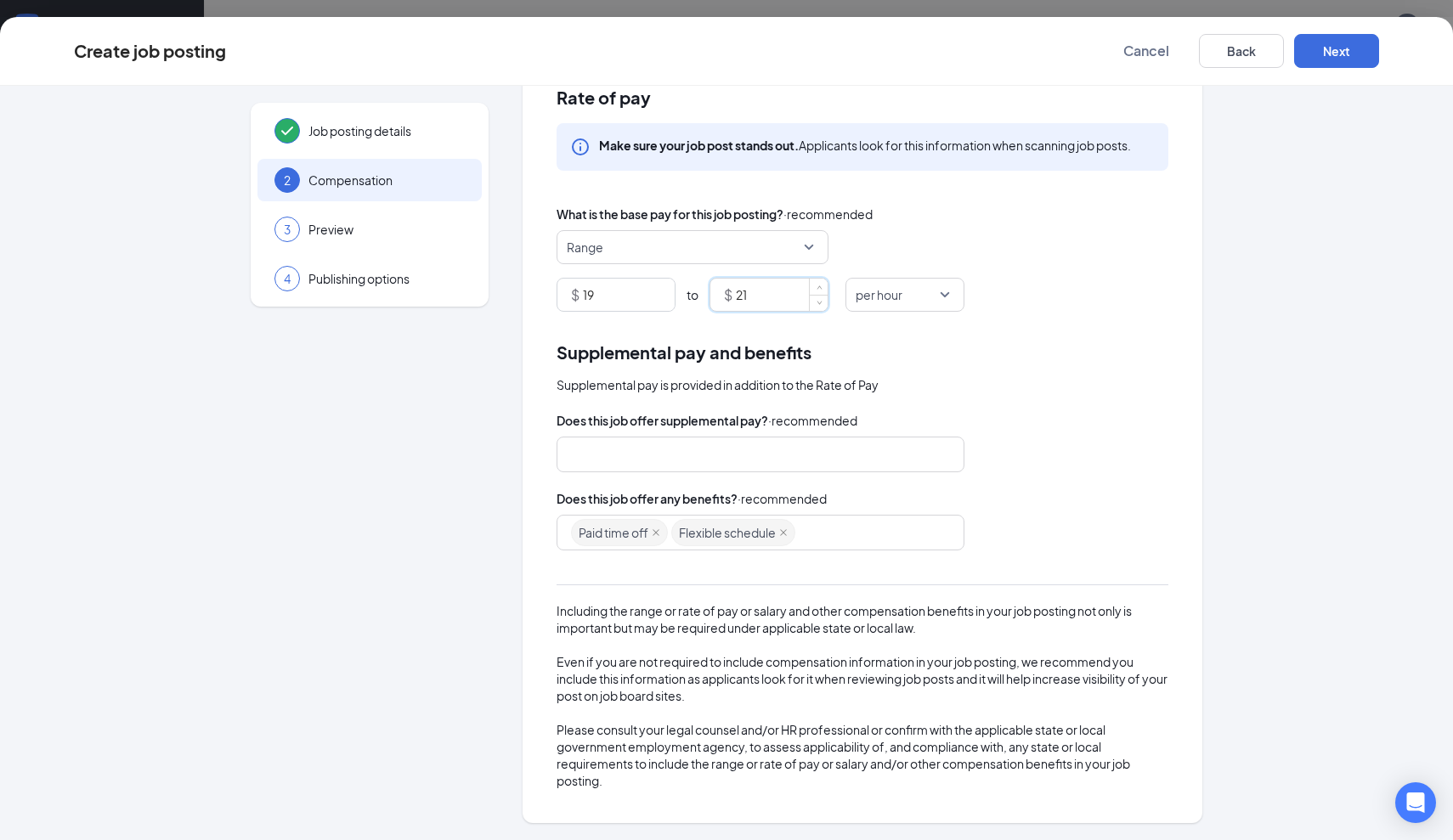
scroll to position [559, 0]
type input "21"
click at [1341, 57] on button "Next" at bounding box center [1336, 50] width 85 height 34
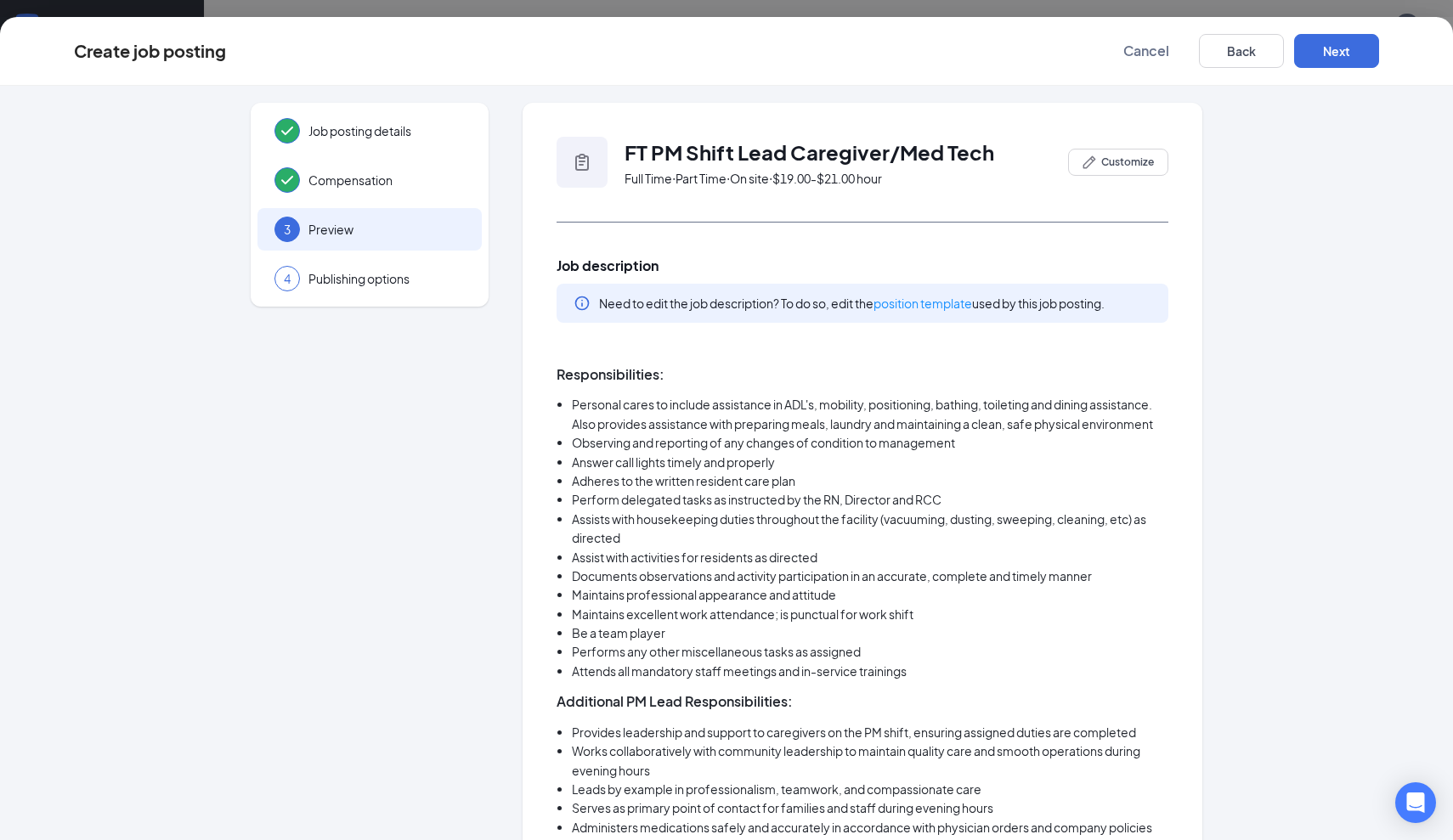
scroll to position [0, 0]
click at [1340, 46] on button "Next" at bounding box center [1336, 50] width 85 height 34
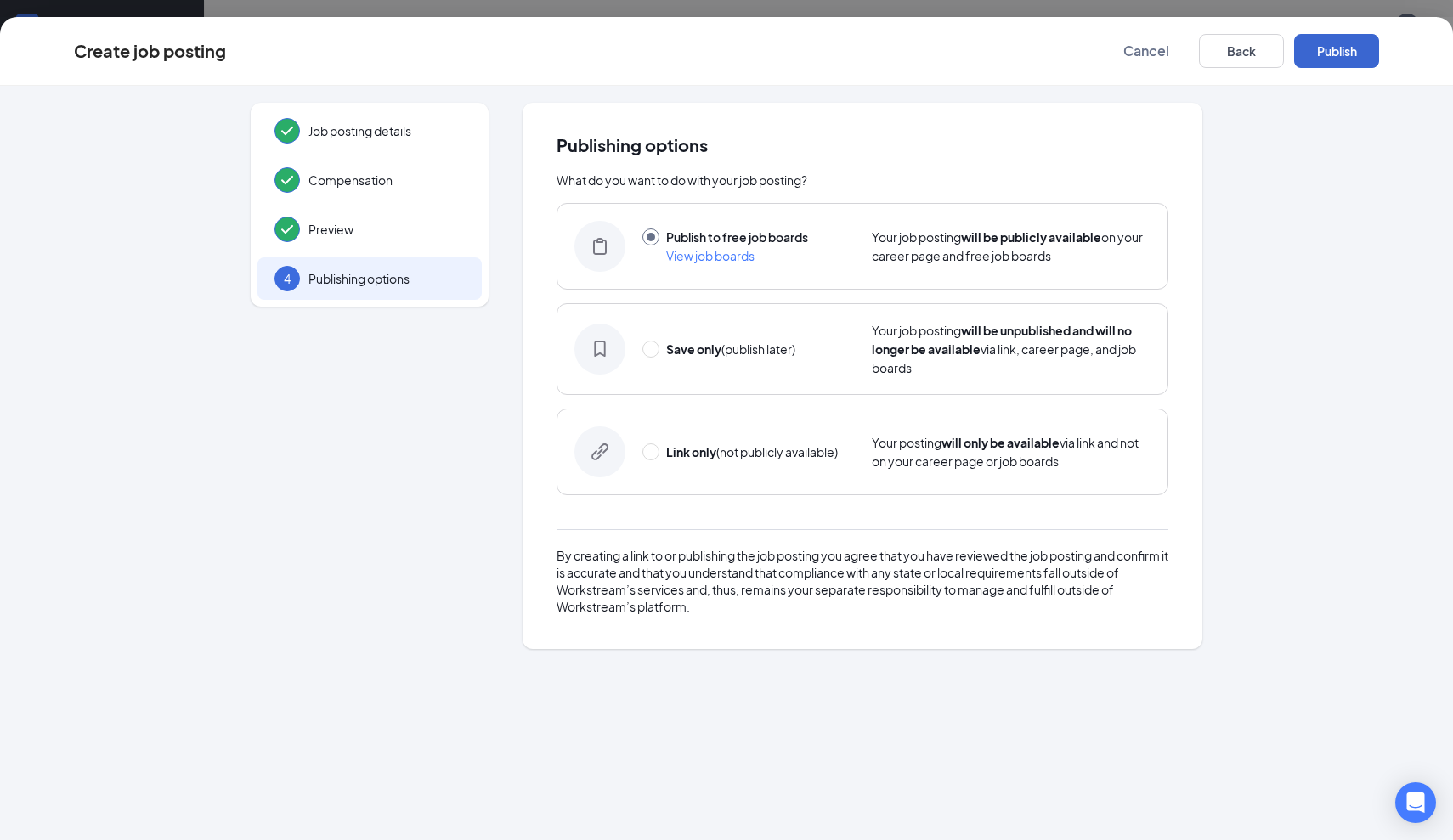
click at [1326, 55] on button "Publish" at bounding box center [1336, 50] width 85 height 34
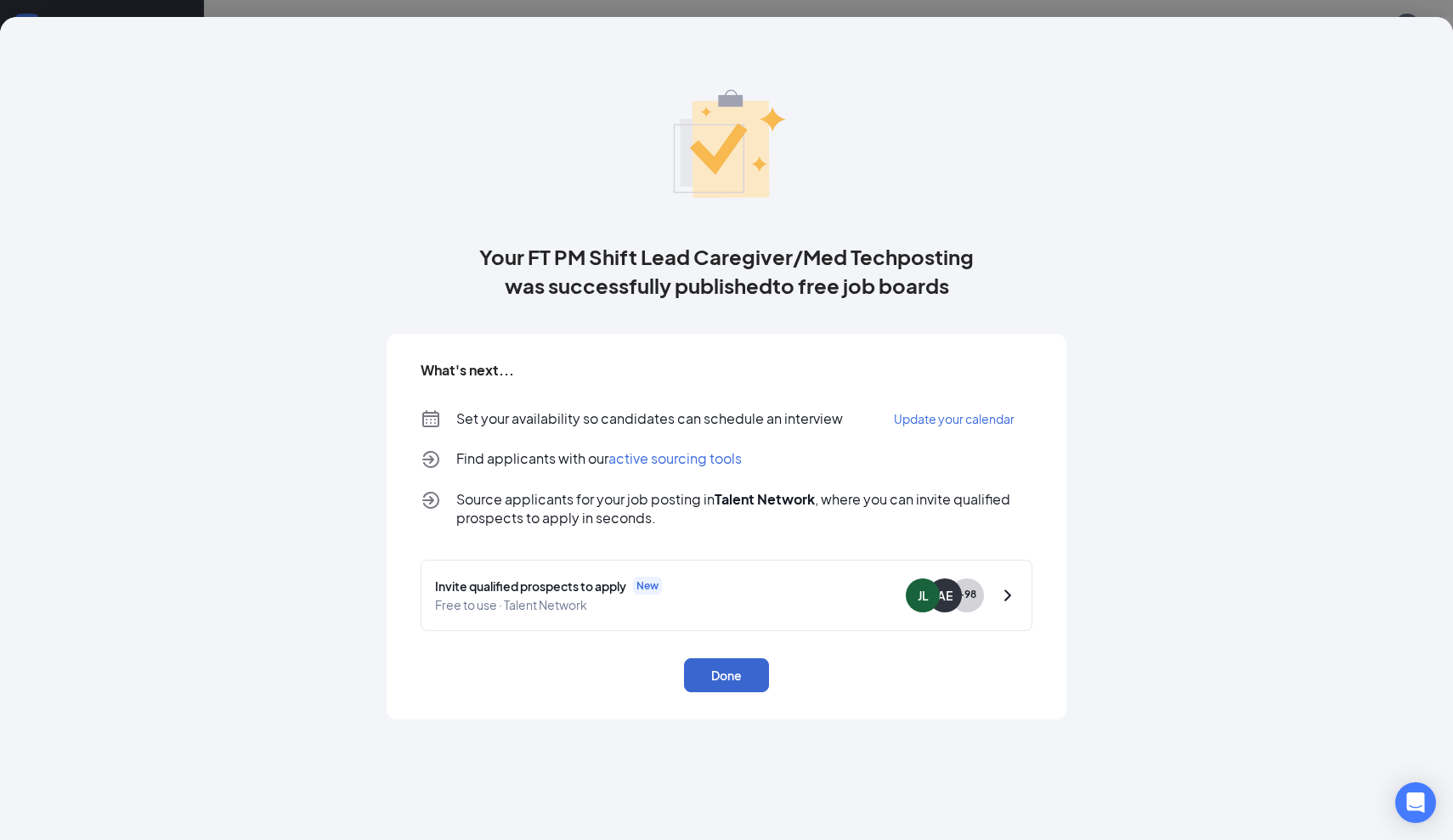
click at [724, 681] on button "Done" at bounding box center [726, 675] width 85 height 34
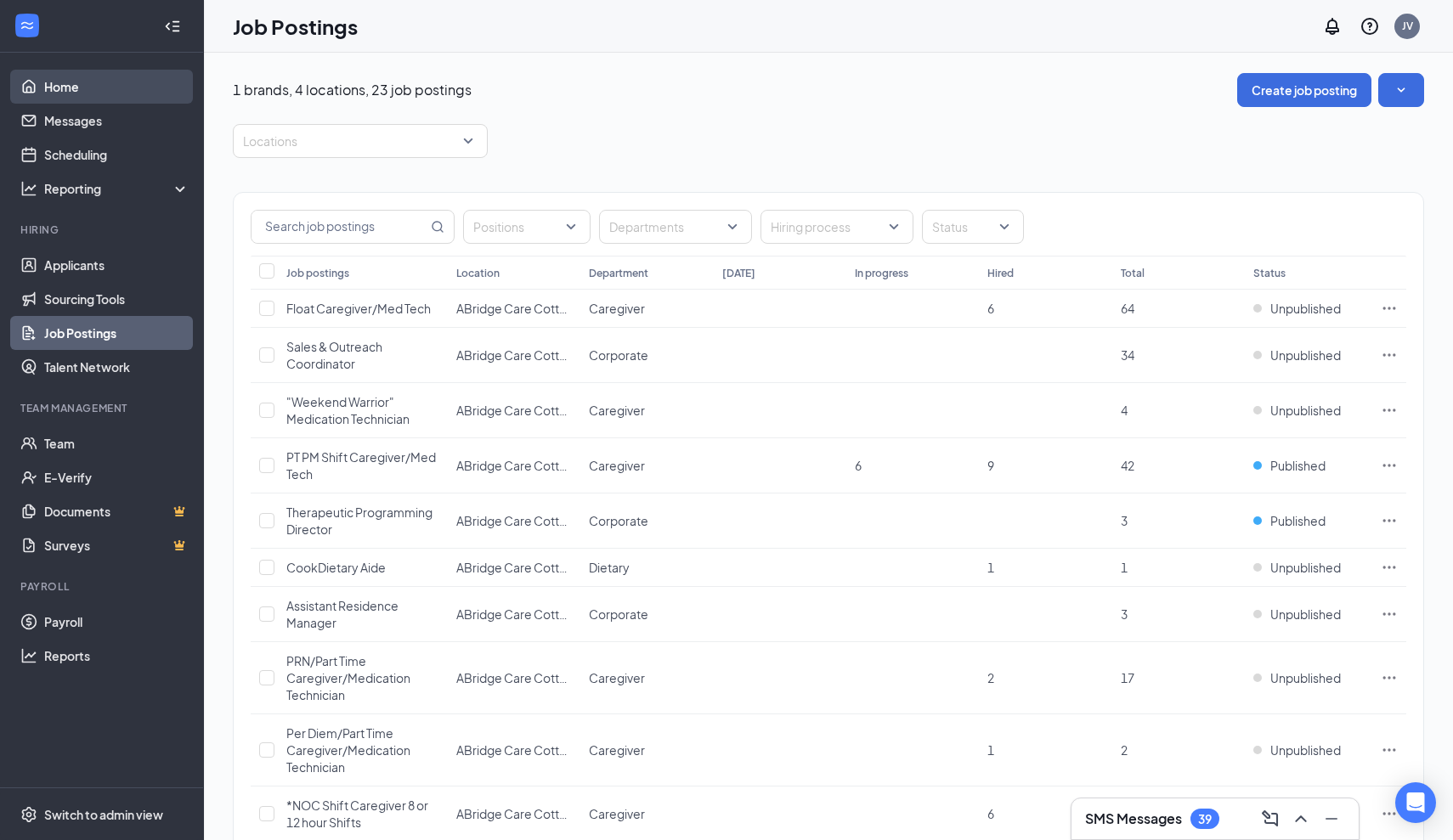
click at [86, 84] on link "Home" at bounding box center [116, 86] width 145 height 34
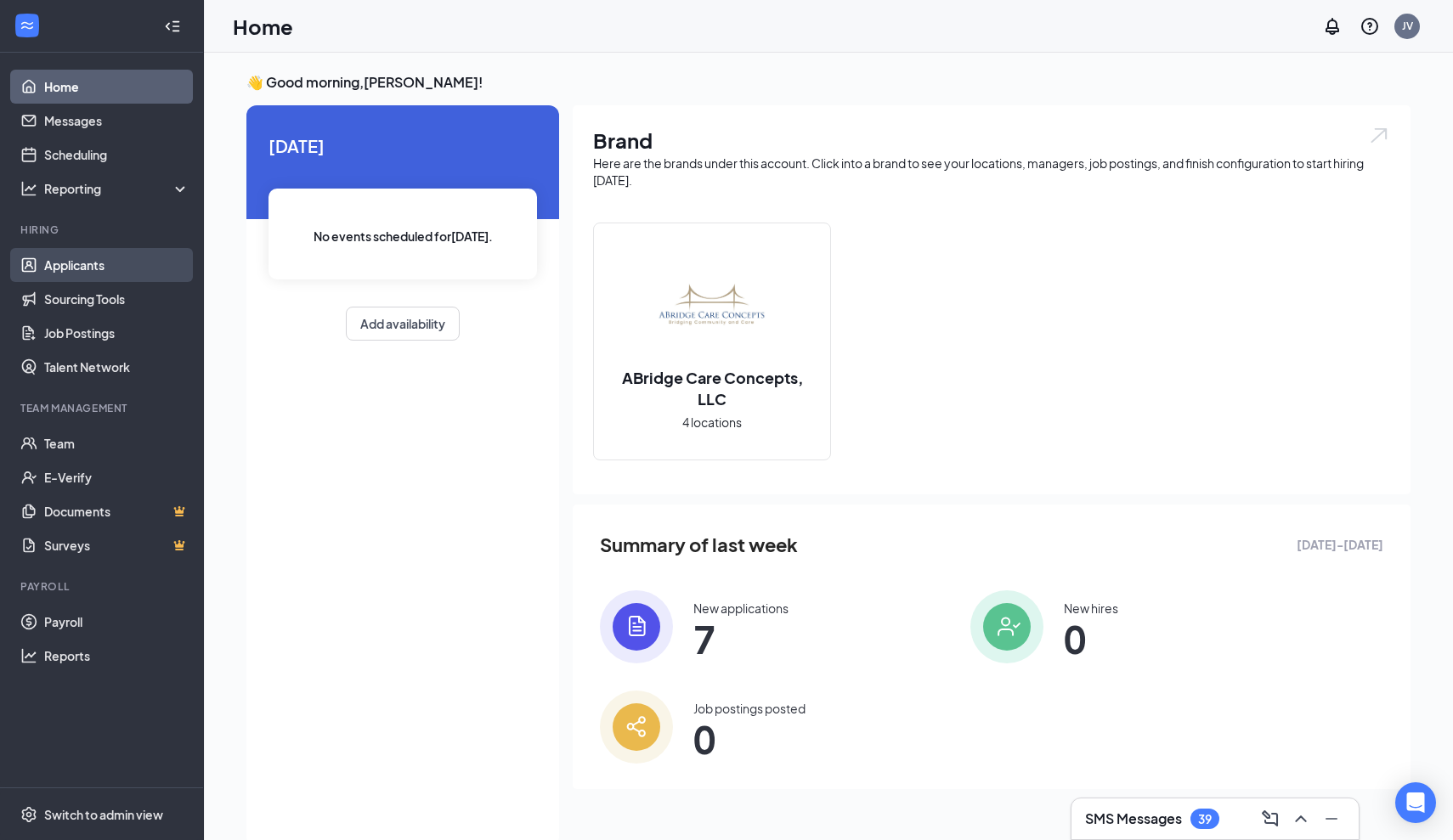
click at [46, 266] on link "Applicants" at bounding box center [116, 264] width 145 height 34
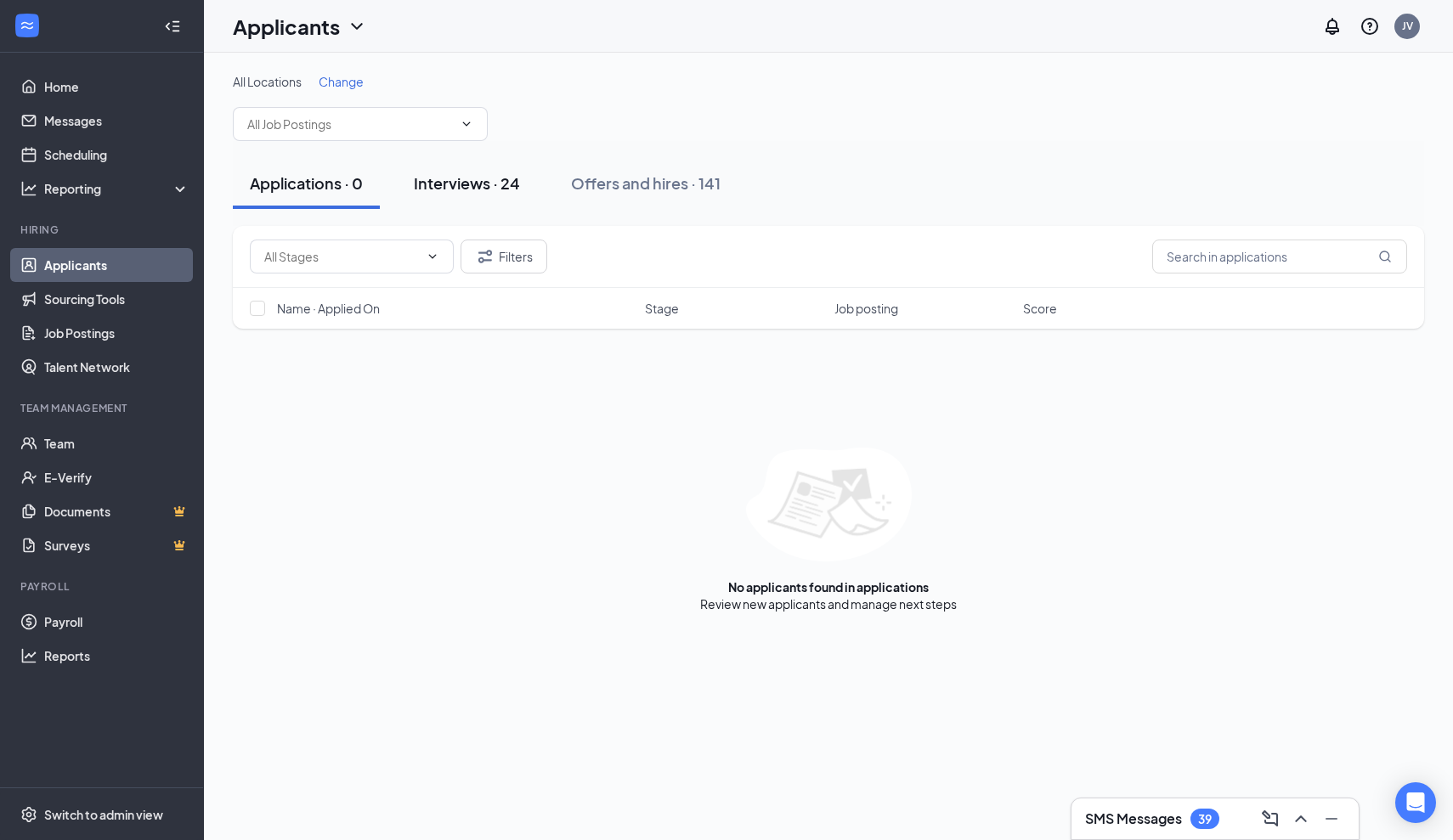
click at [499, 195] on button "Interviews · 24" at bounding box center [467, 183] width 140 height 51
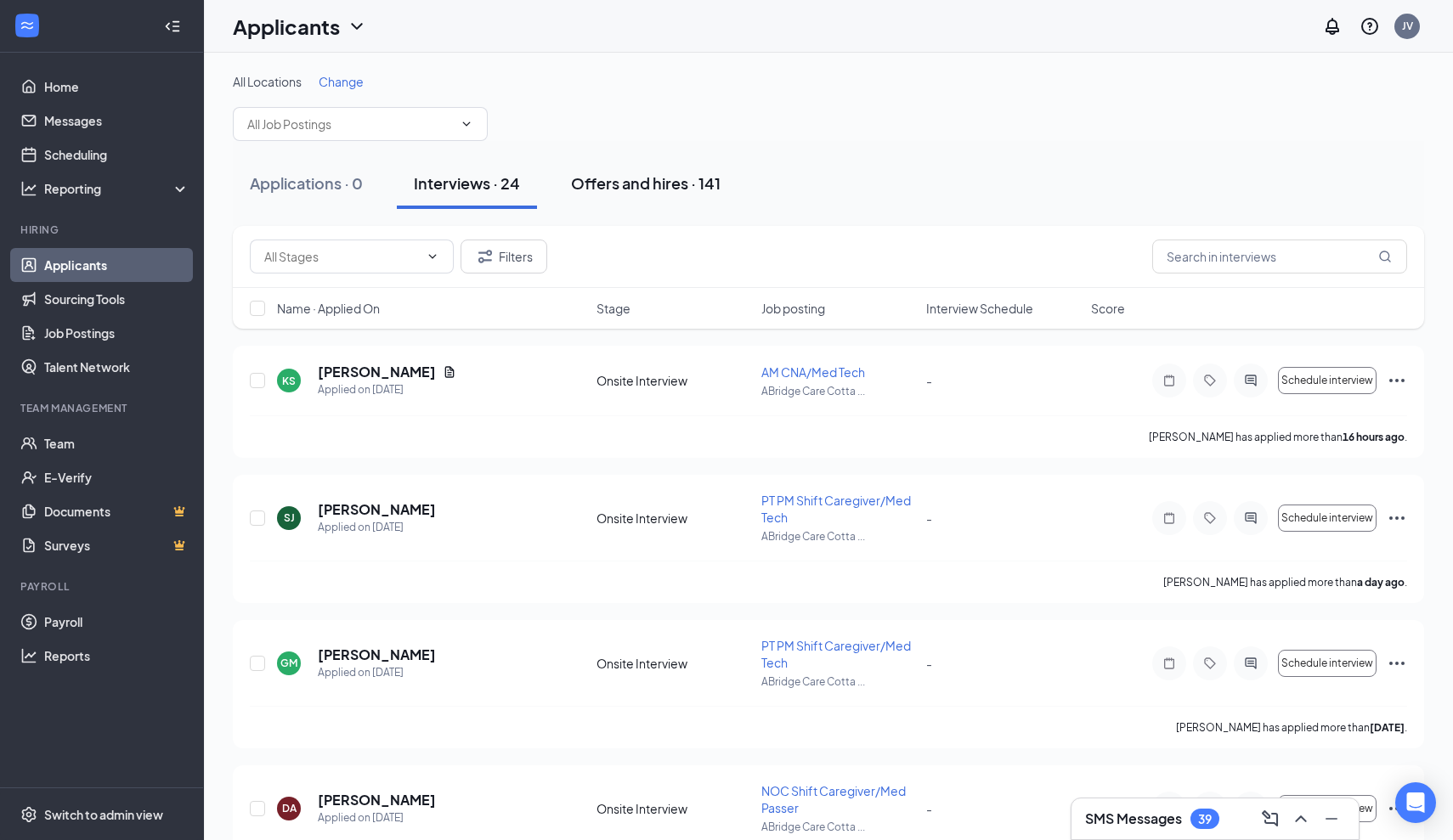
click at [652, 182] on div "Offers and hires · 141" at bounding box center [646, 182] width 149 height 21
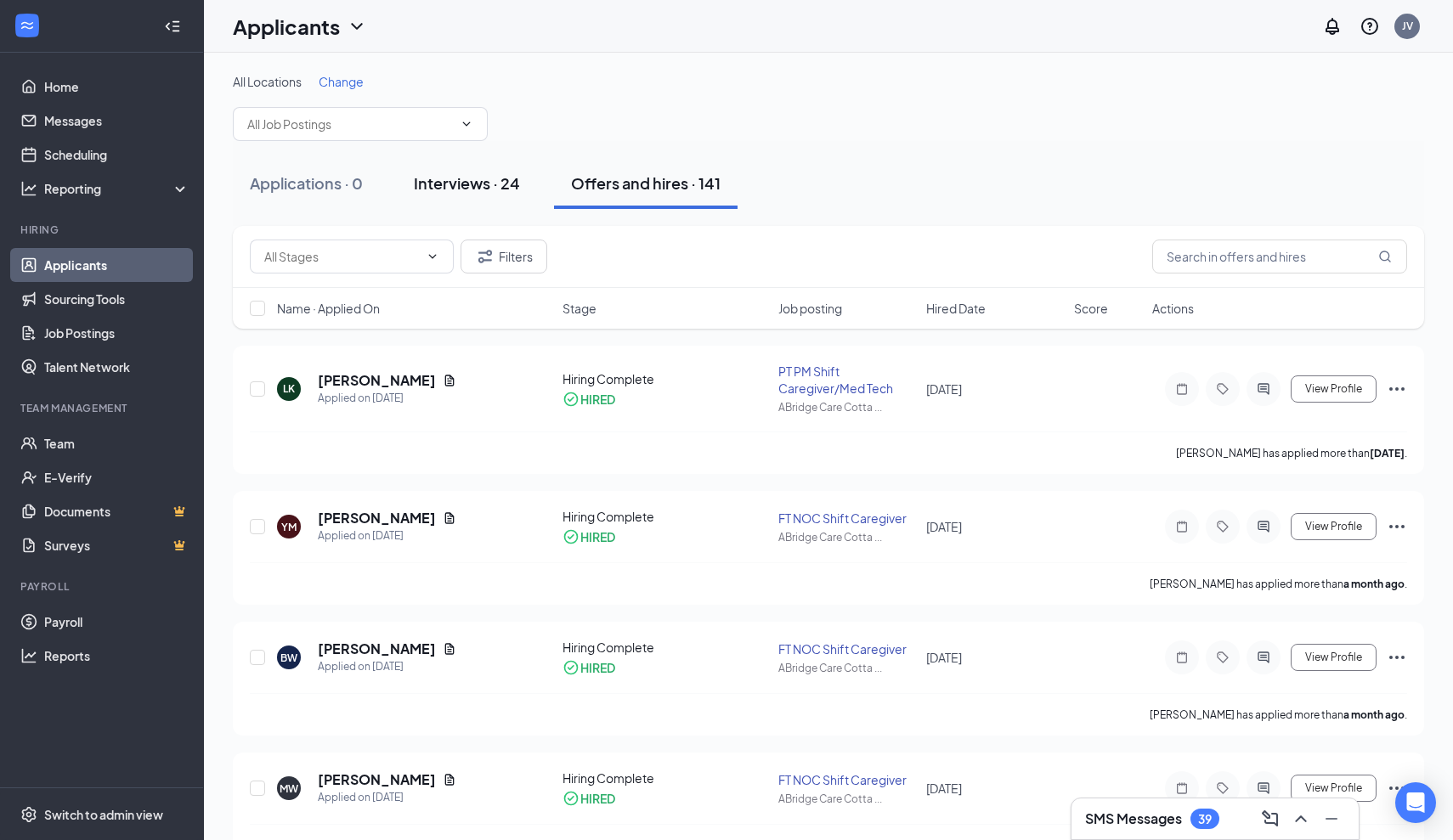
click at [493, 179] on div "Interviews · 24" at bounding box center [467, 182] width 107 height 21
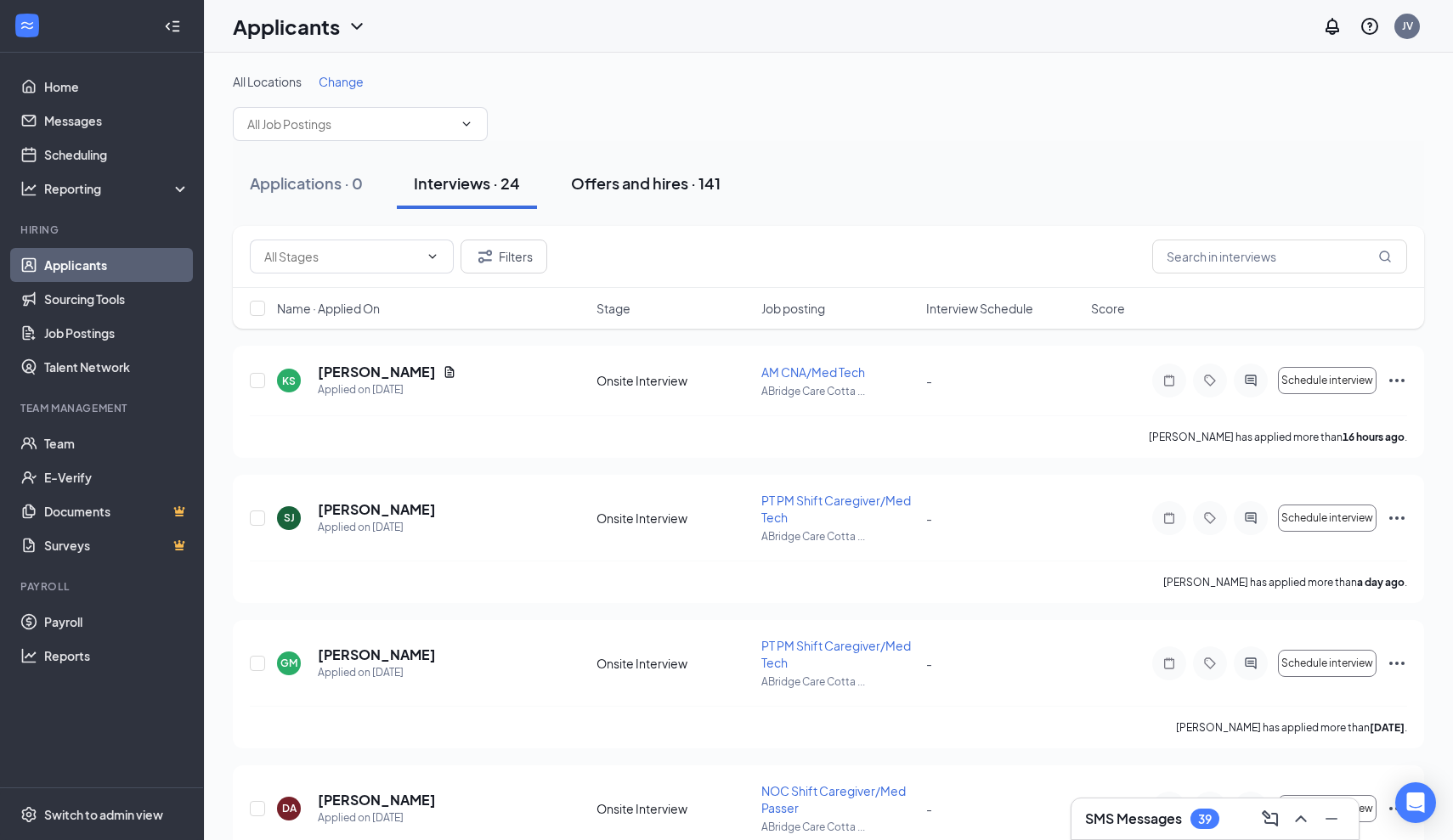
click at [613, 182] on div "Offers and hires · 141" at bounding box center [646, 182] width 149 height 21
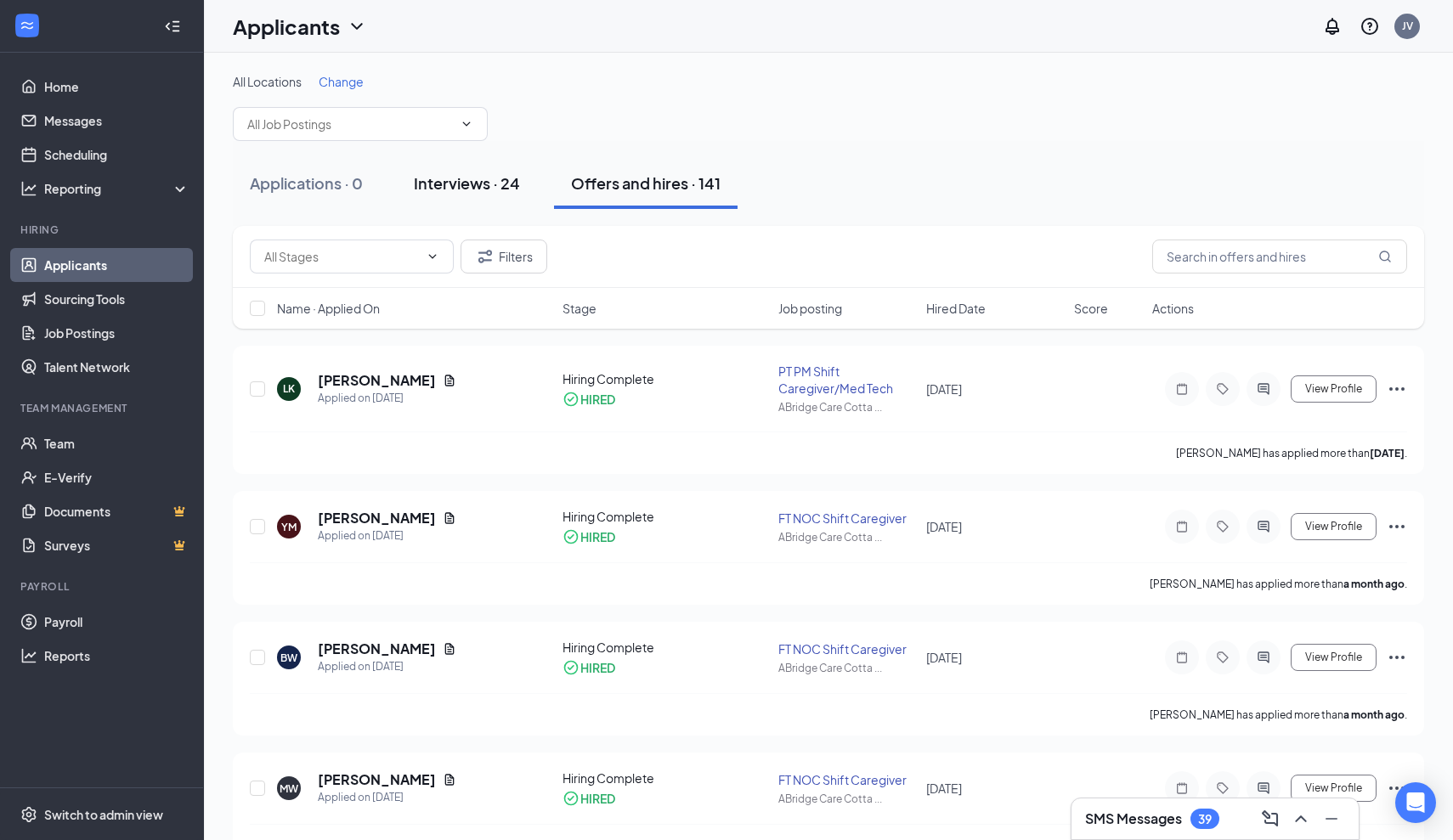
click at [454, 184] on div "Interviews · 24" at bounding box center [467, 182] width 107 height 21
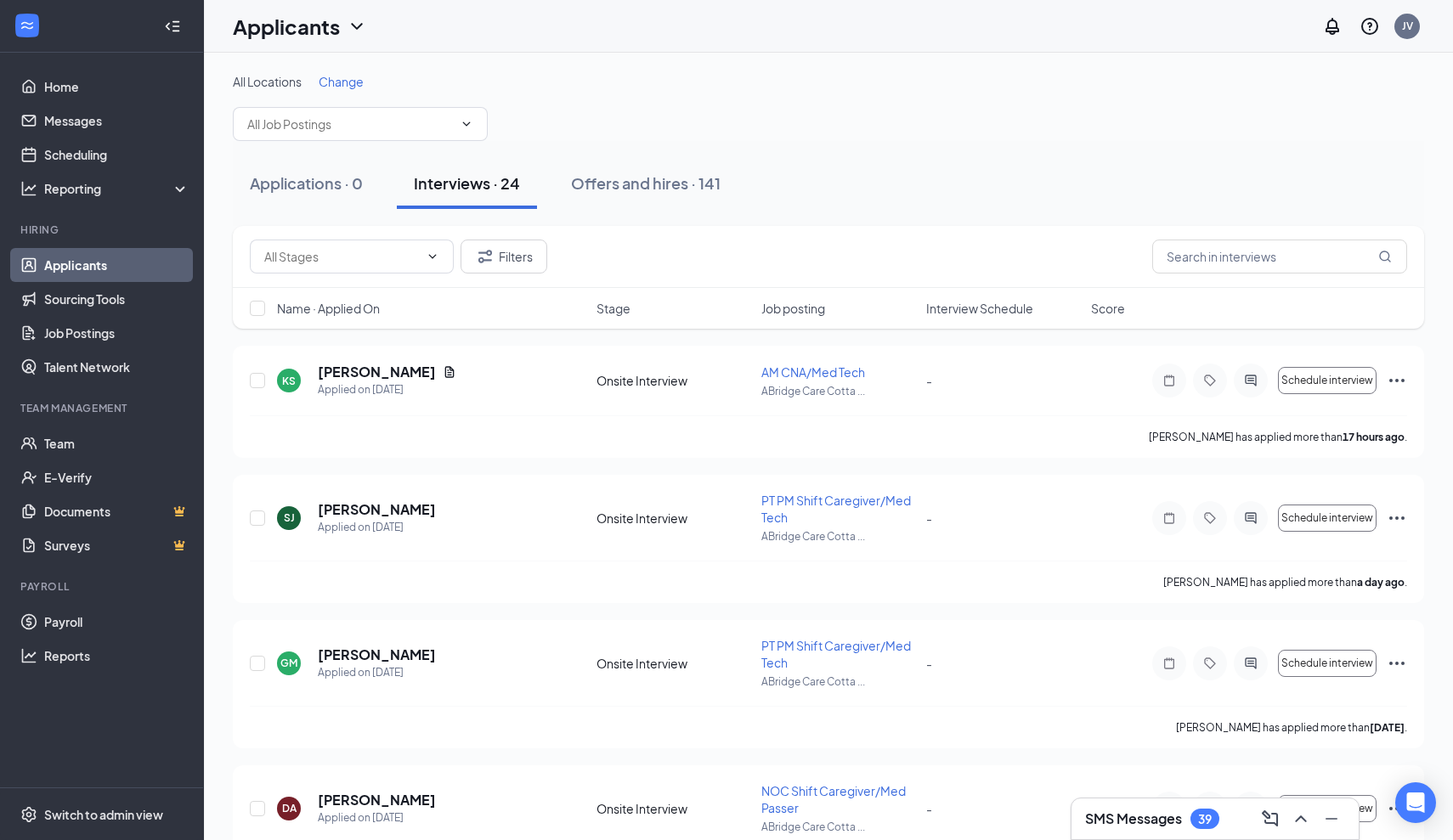
click at [76, 259] on link "Applicants" at bounding box center [116, 264] width 145 height 34
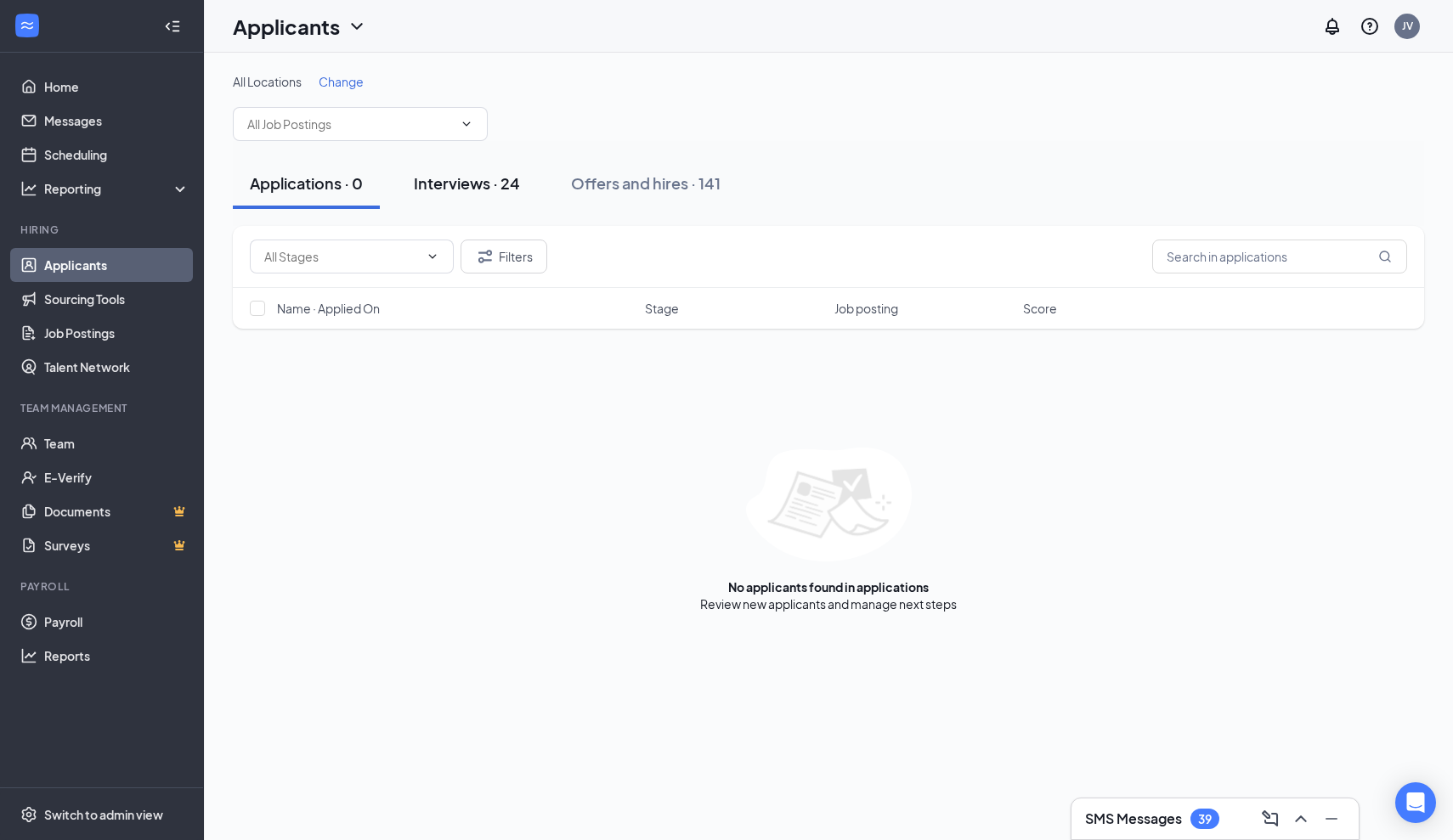
click at [438, 193] on div "Interviews · 24" at bounding box center [467, 182] width 107 height 21
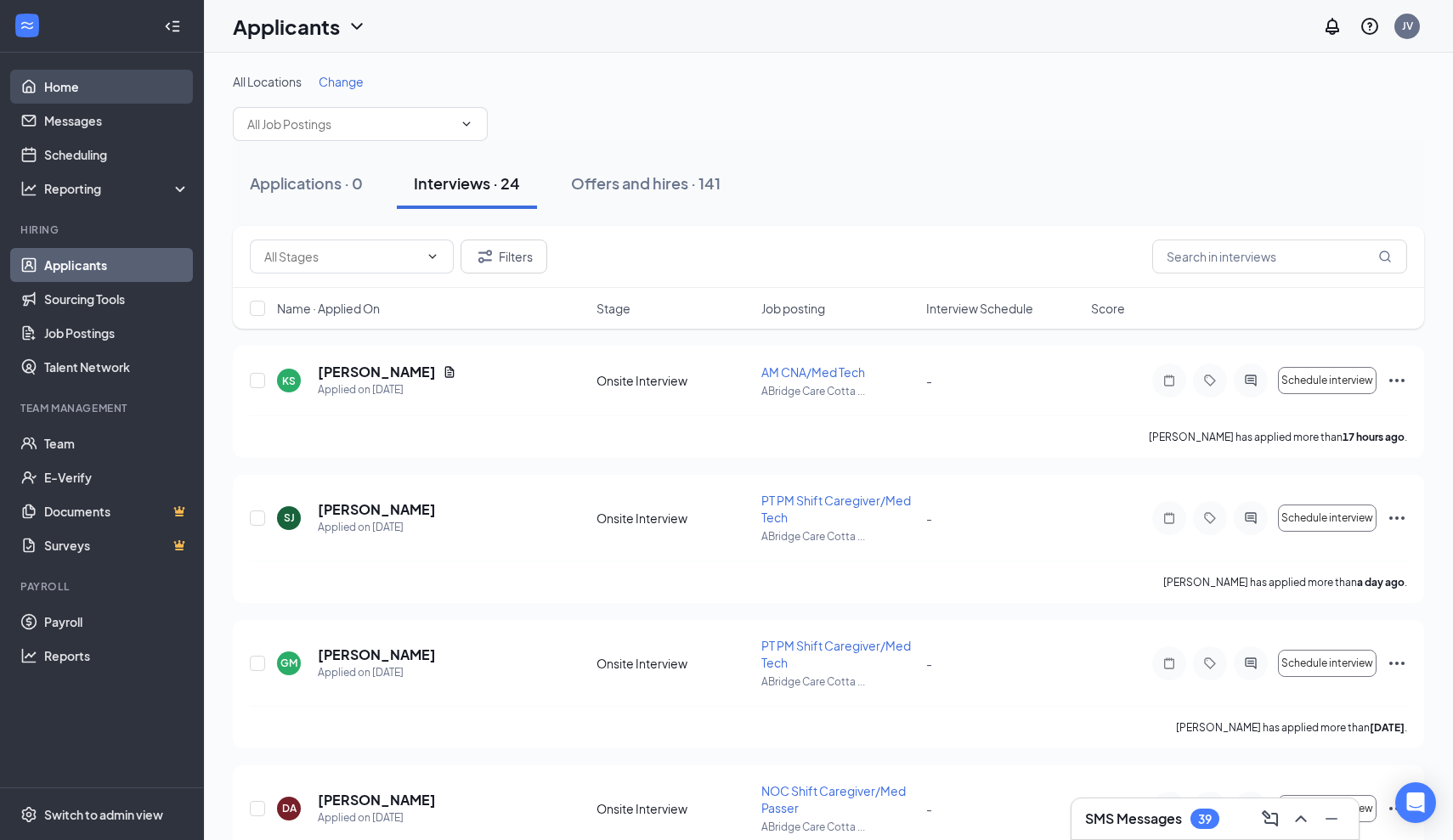
click at [66, 91] on link "Home" at bounding box center [116, 86] width 145 height 34
